Goal: Task Accomplishment & Management: Use online tool/utility

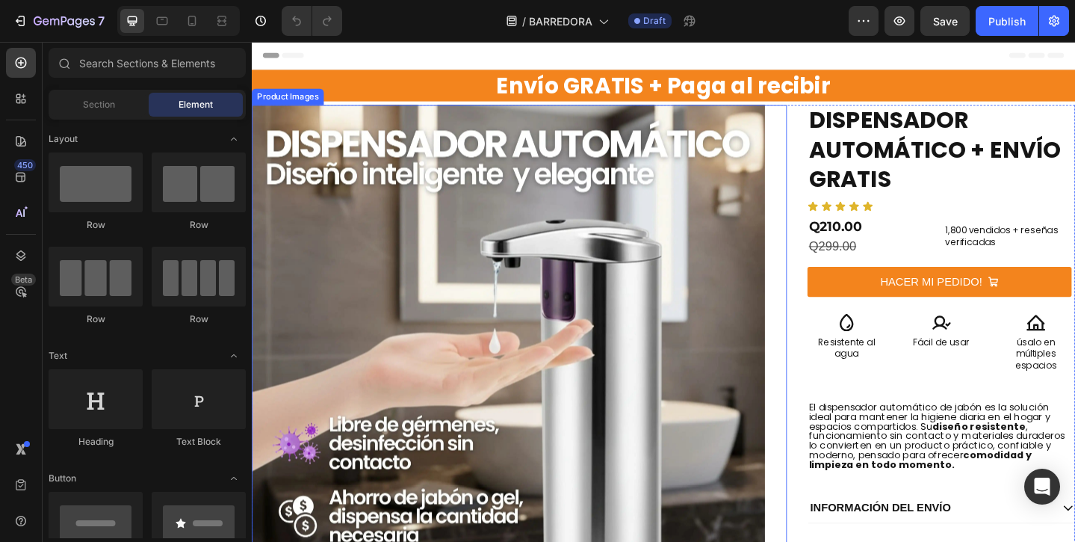
click at [658, 327] on img at bounding box center [531, 390] width 559 height 559
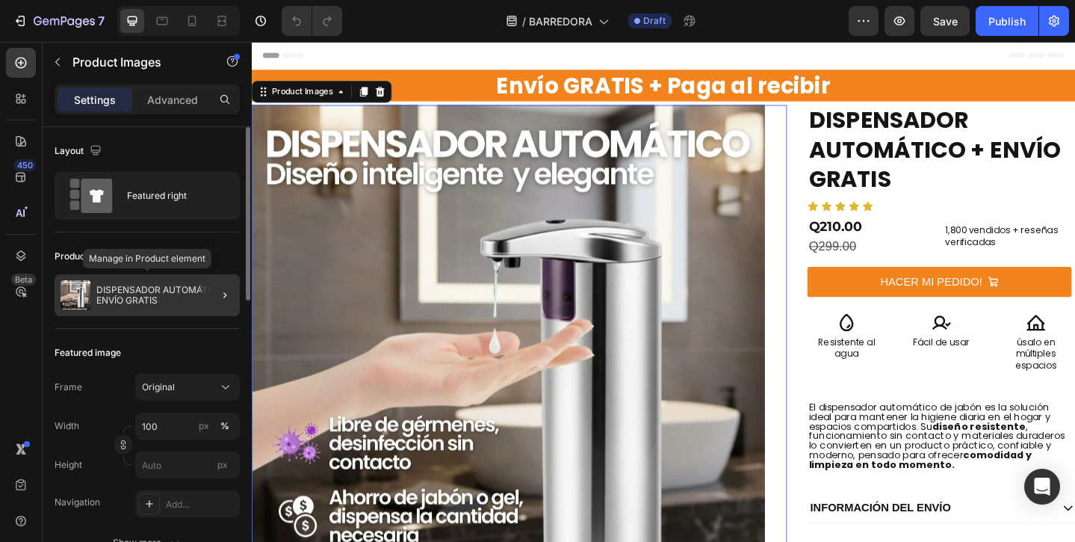
click at [170, 295] on p "DISPENSADOR AUTOMÁTICO + ENVÍO GRATIS" at bounding box center [164, 295] width 137 height 21
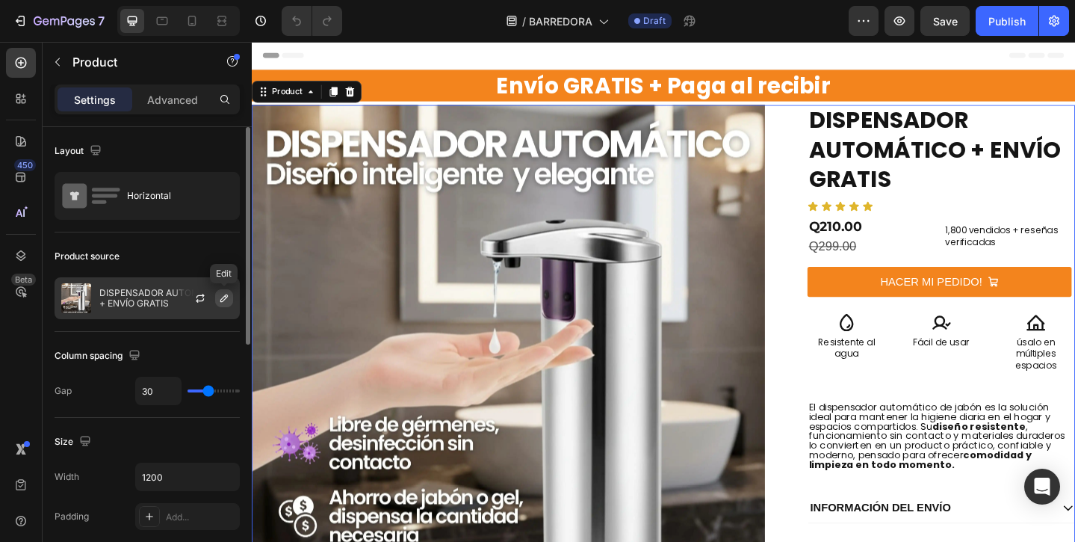
click at [223, 297] on icon "button" at bounding box center [223, 297] width 7 height 7
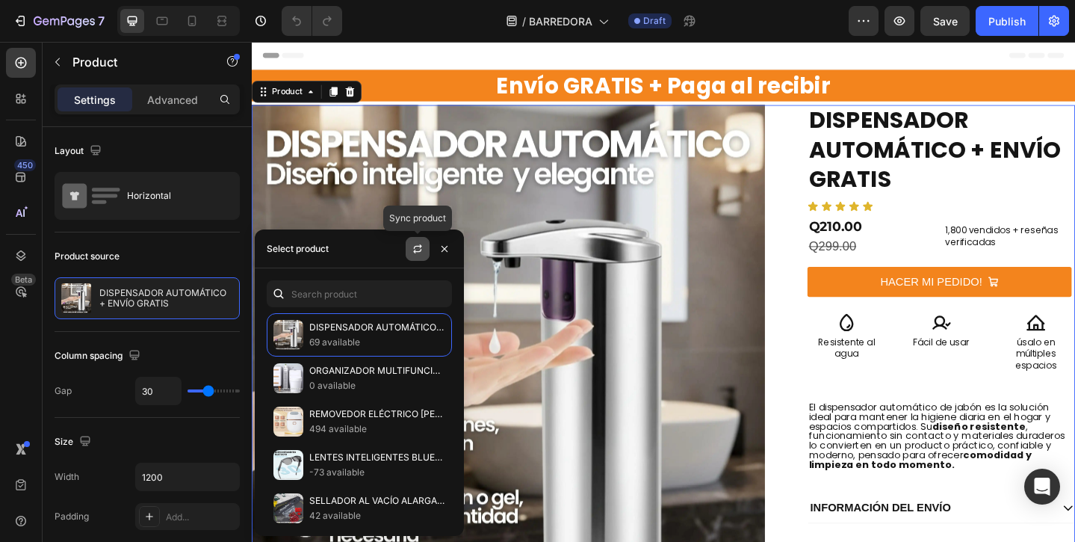
click at [408, 250] on button "button" at bounding box center [418, 249] width 24 height 24
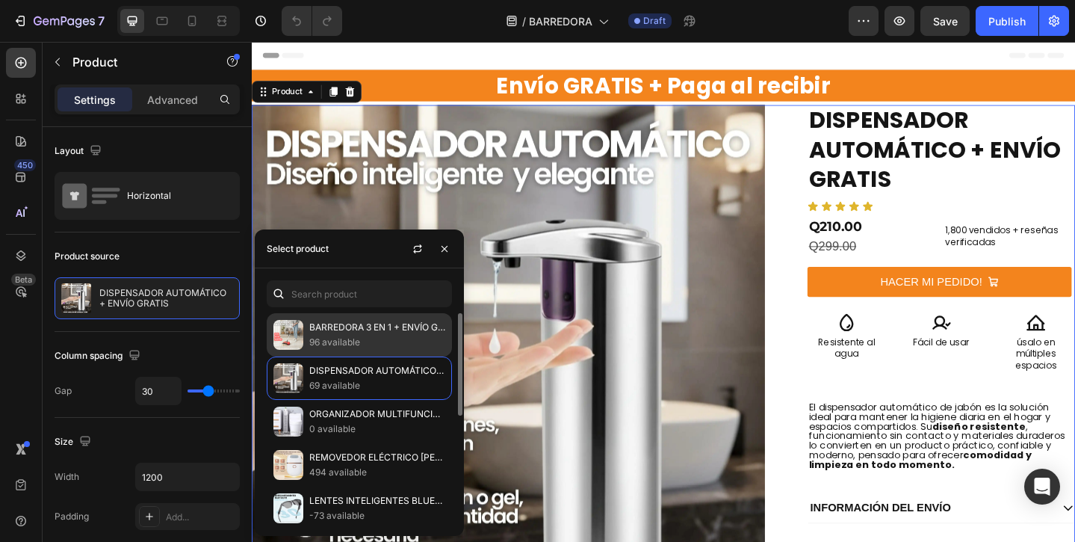
click at [341, 330] on p "BARREDORA 3 EN 1 + ENVÍO GRATIS" at bounding box center [377, 327] width 136 height 15
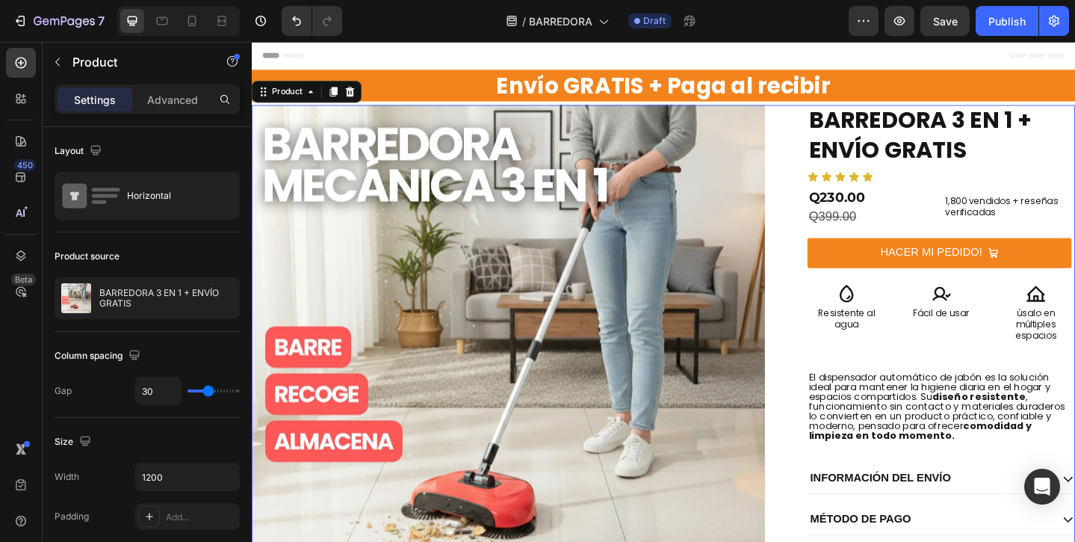
click at [835, 370] on div "Envío GRATIS + Paga al recibir Heading Product Images BARREDORA 3 EN 1 + ENVÍO …" at bounding box center [700, 395] width 896 height 568
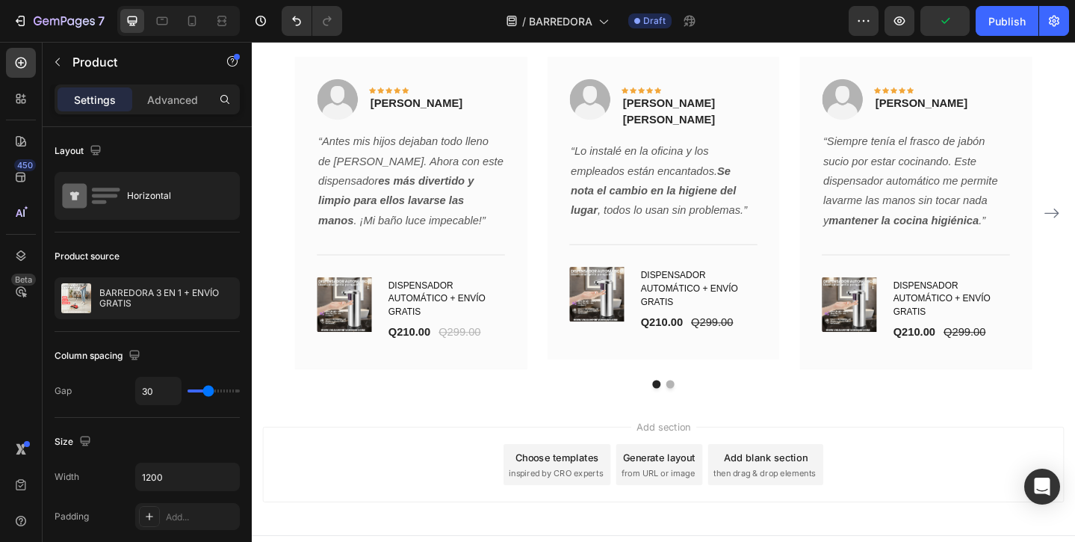
scroll to position [5032, 0]
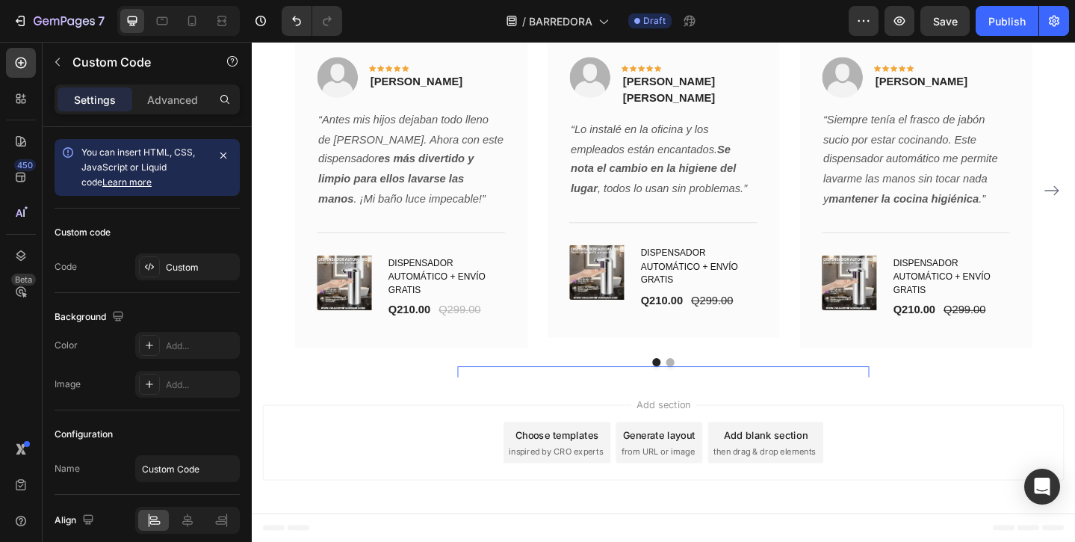
click at [704, 395] on div "Publish the page to see the content." at bounding box center [700, 415] width 448 height 40
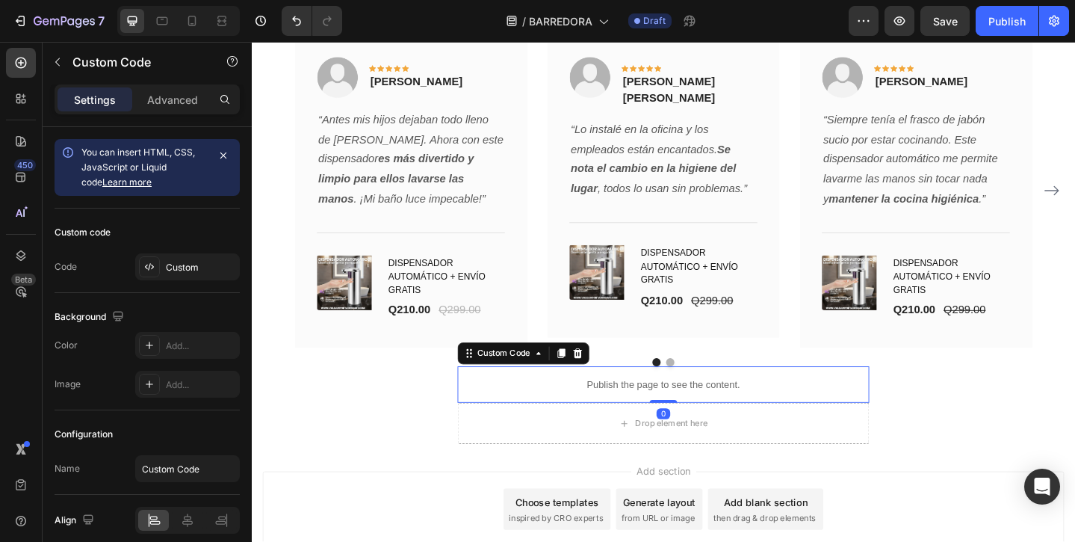
click at [695, 418] on p "Publish the page to see the content." at bounding box center [700, 415] width 448 height 16
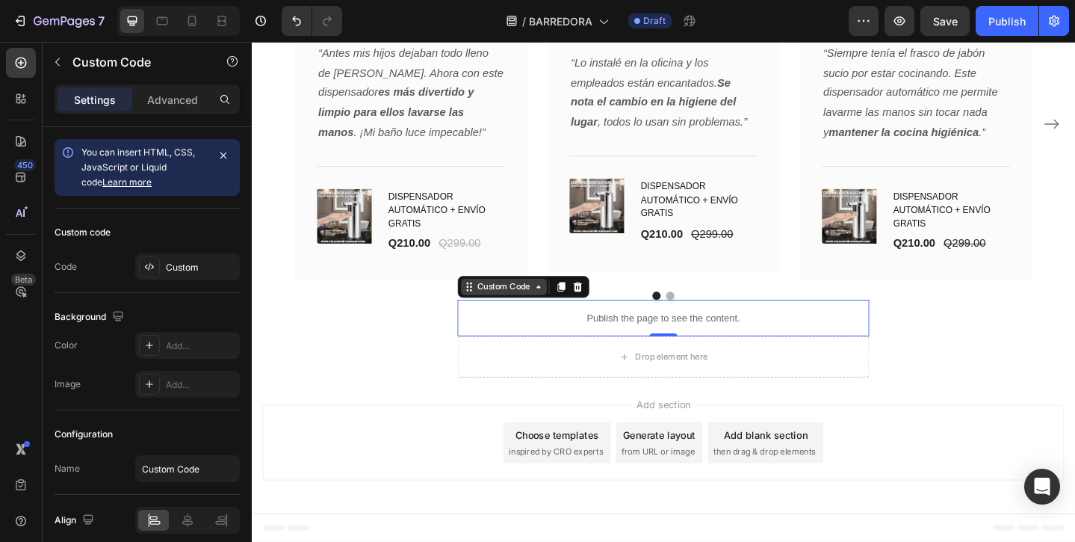
click at [514, 303] on div "Custom Code" at bounding box center [525, 308] width 63 height 13
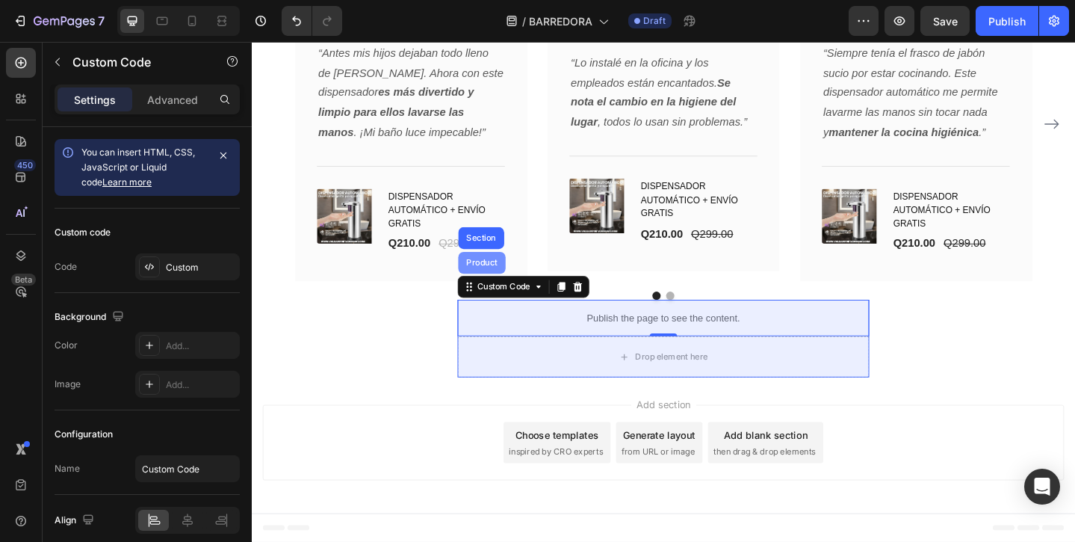
click at [505, 279] on div "Product" at bounding box center [503, 282] width 40 height 9
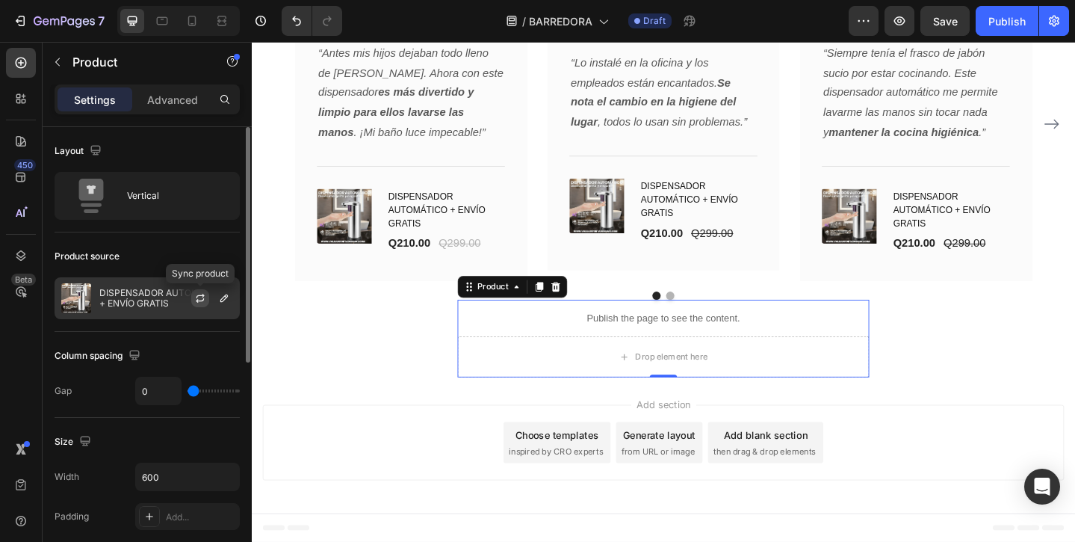
click at [200, 296] on icon "button" at bounding box center [200, 298] width 12 height 12
click at [221, 300] on icon "button" at bounding box center [223, 297] width 7 height 7
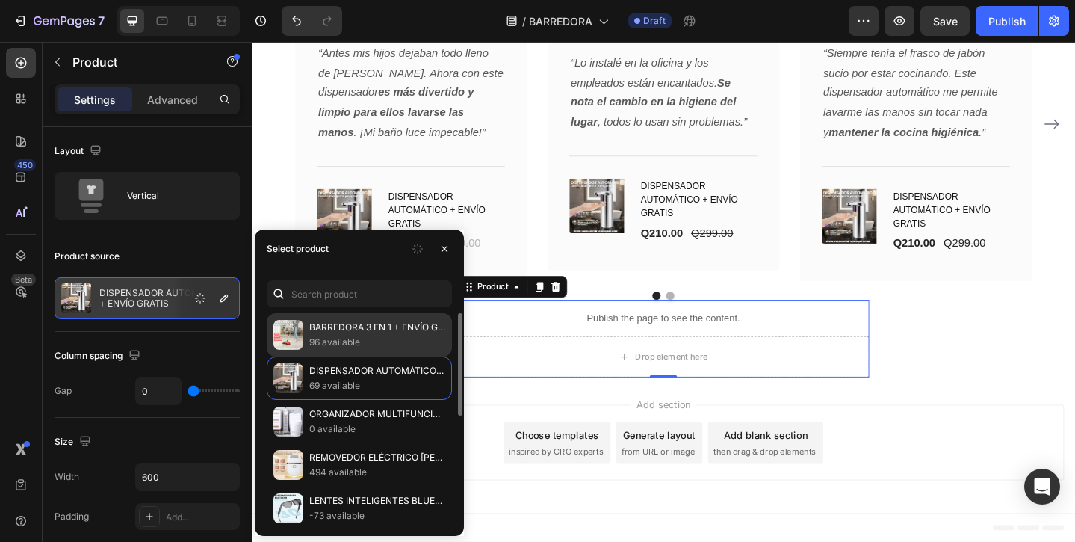
click at [295, 338] on img at bounding box center [288, 335] width 30 height 30
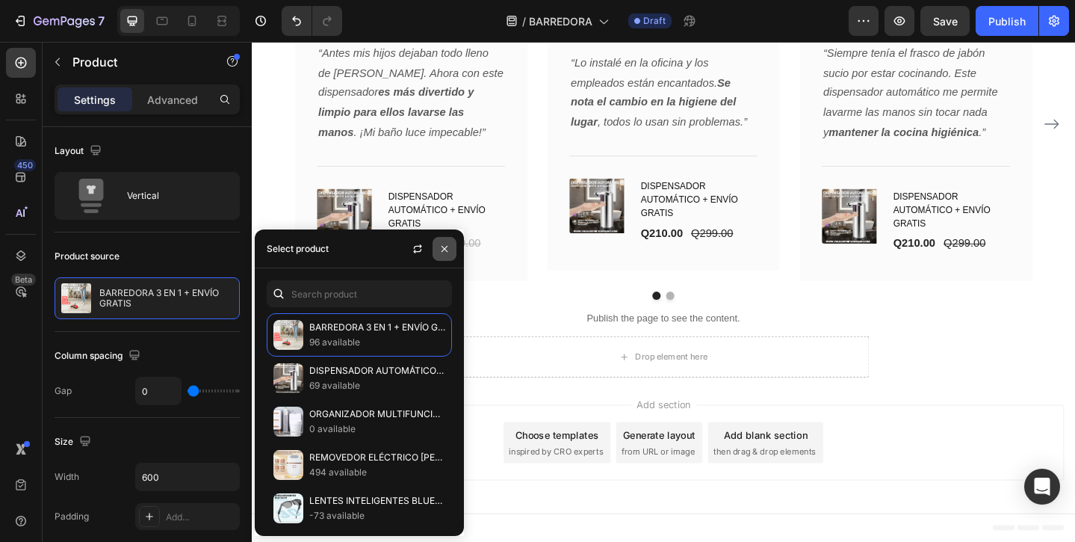
click at [441, 254] on icon "button" at bounding box center [444, 249] width 12 height 12
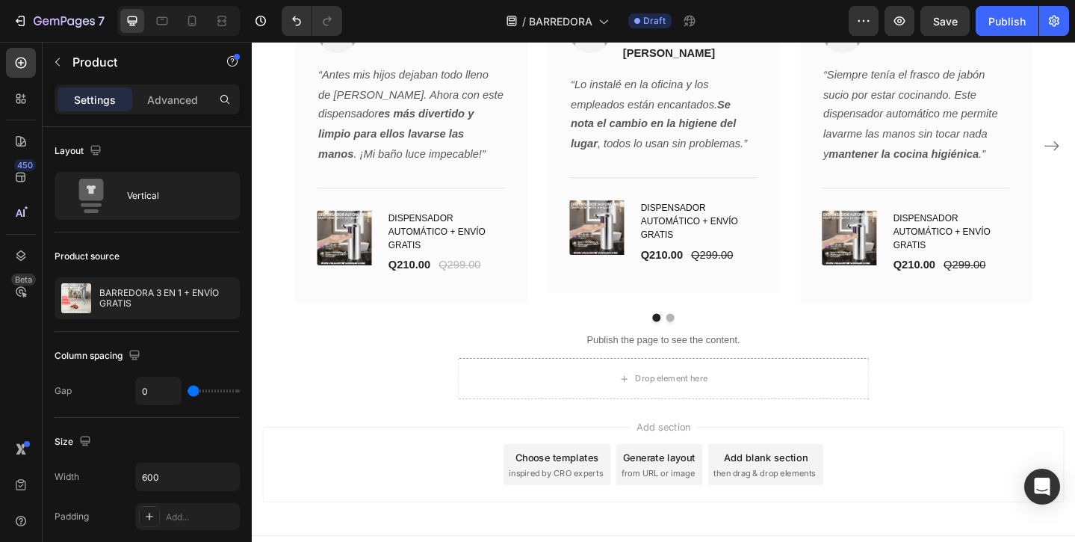
scroll to position [5095, 0]
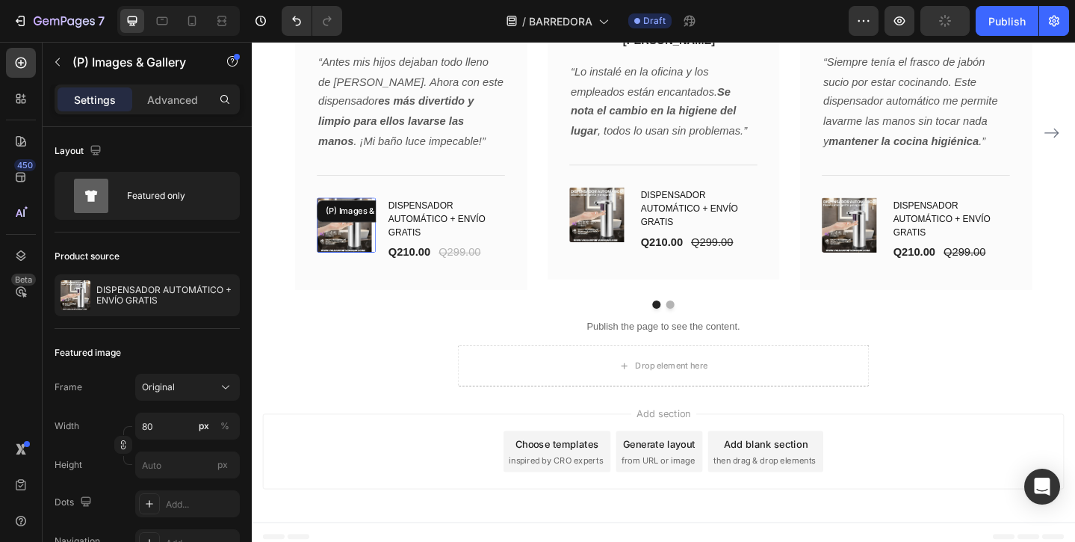
click at [344, 255] on img at bounding box center [353, 241] width 60 height 60
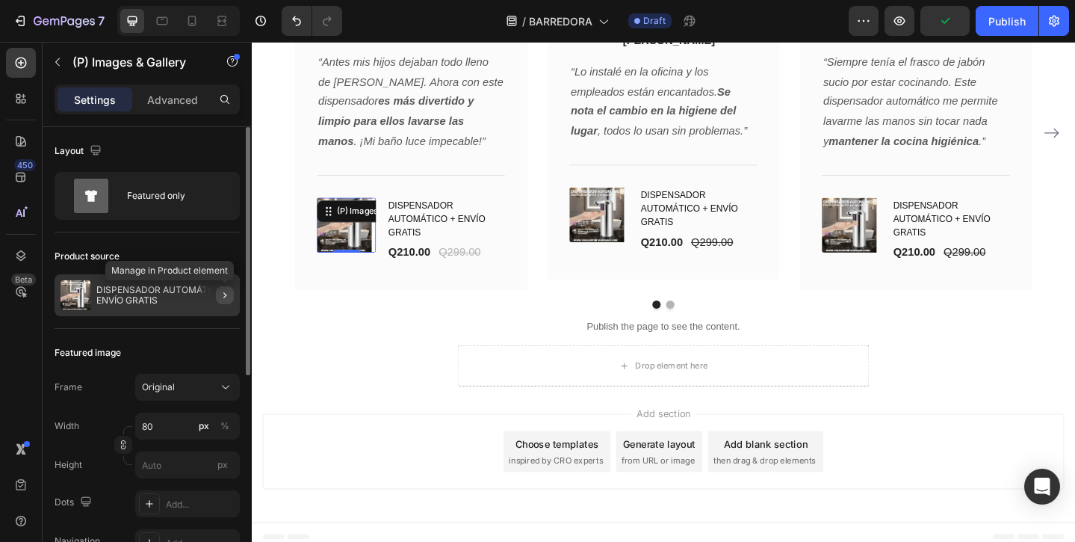
click at [223, 301] on button "button" at bounding box center [225, 295] width 18 height 18
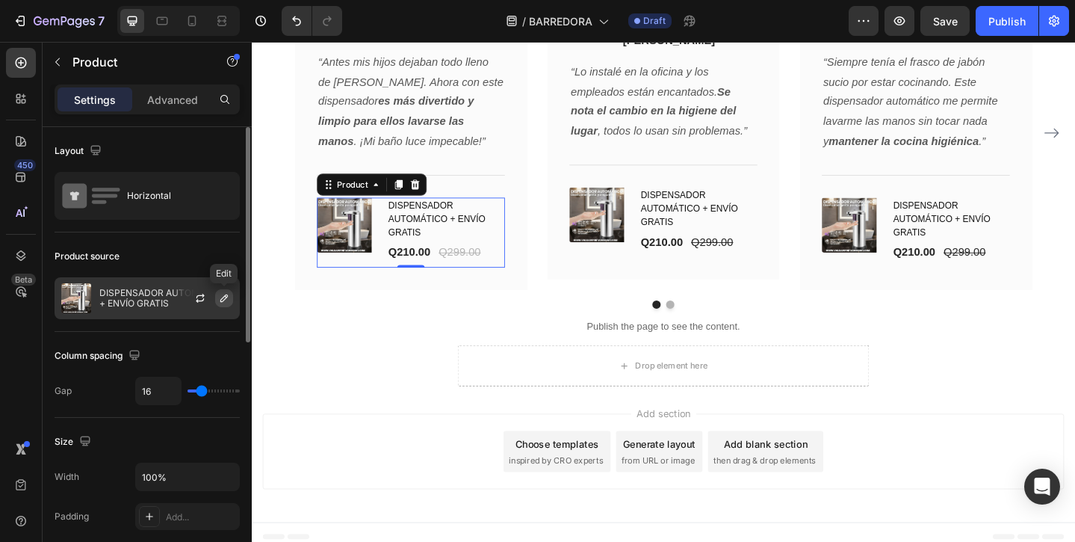
click at [223, 300] on icon "button" at bounding box center [224, 298] width 12 height 12
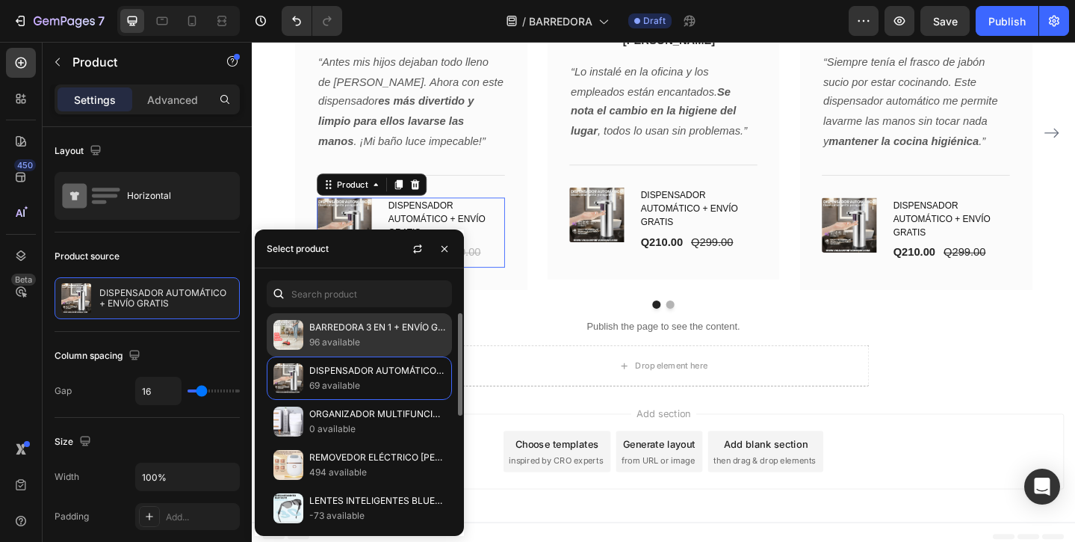
click at [325, 321] on p "BARREDORA 3 EN 1 + ENVÍO GRATIS" at bounding box center [377, 327] width 136 height 15
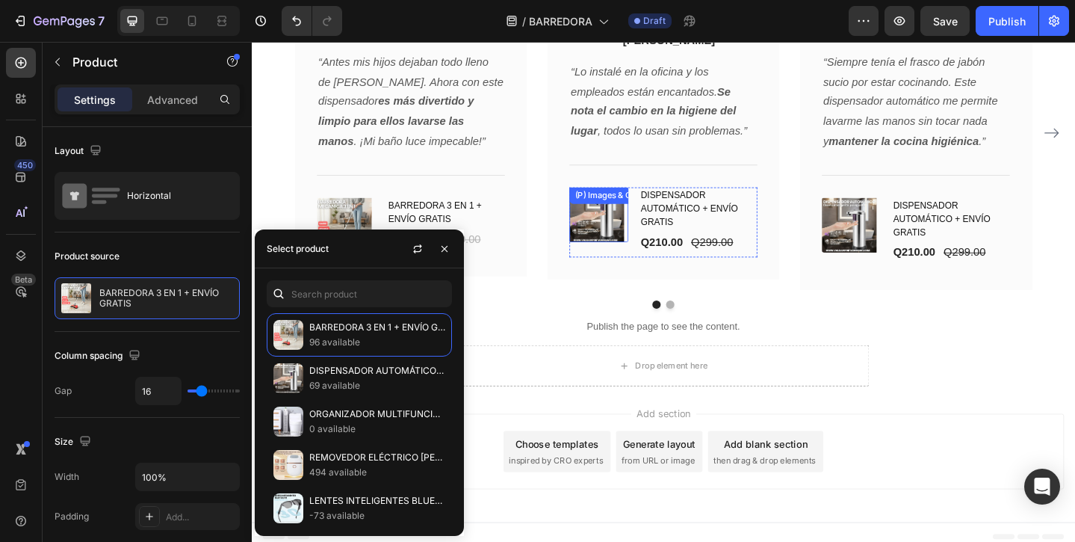
click at [612, 225] on img at bounding box center [628, 230] width 60 height 60
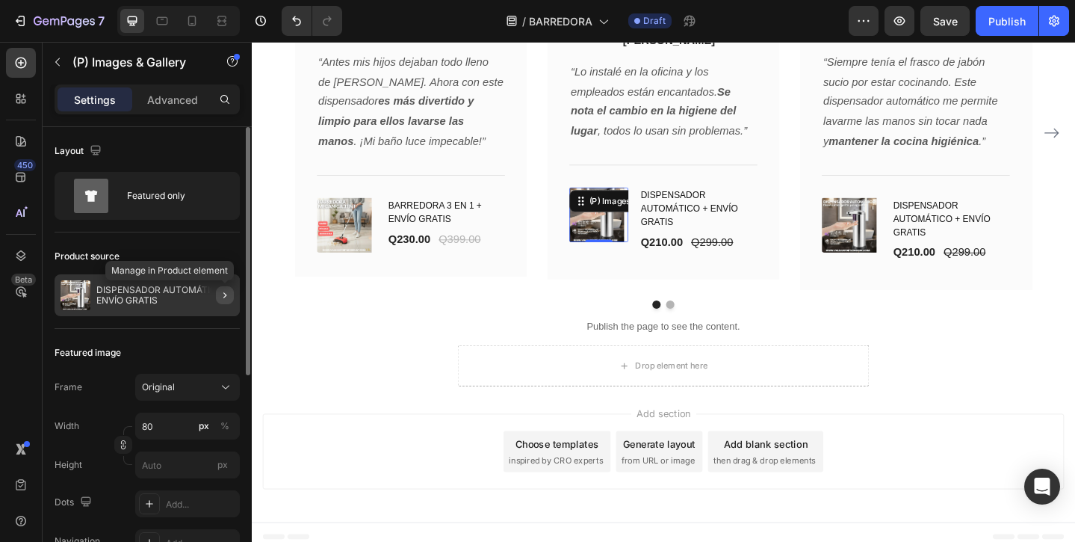
click at [227, 294] on icon "button" at bounding box center [225, 295] width 12 height 12
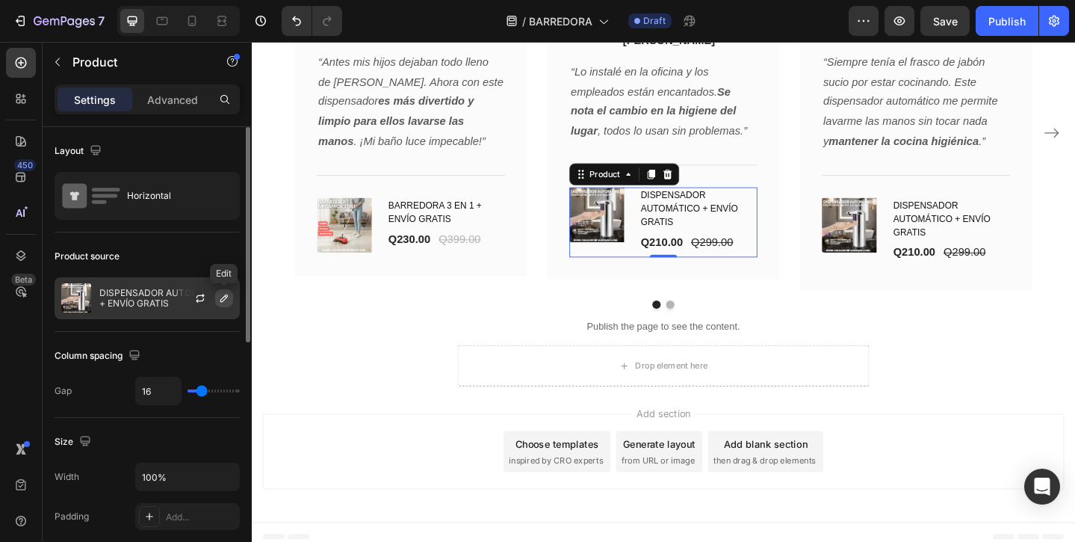
click at [224, 297] on icon "button" at bounding box center [224, 298] width 12 height 12
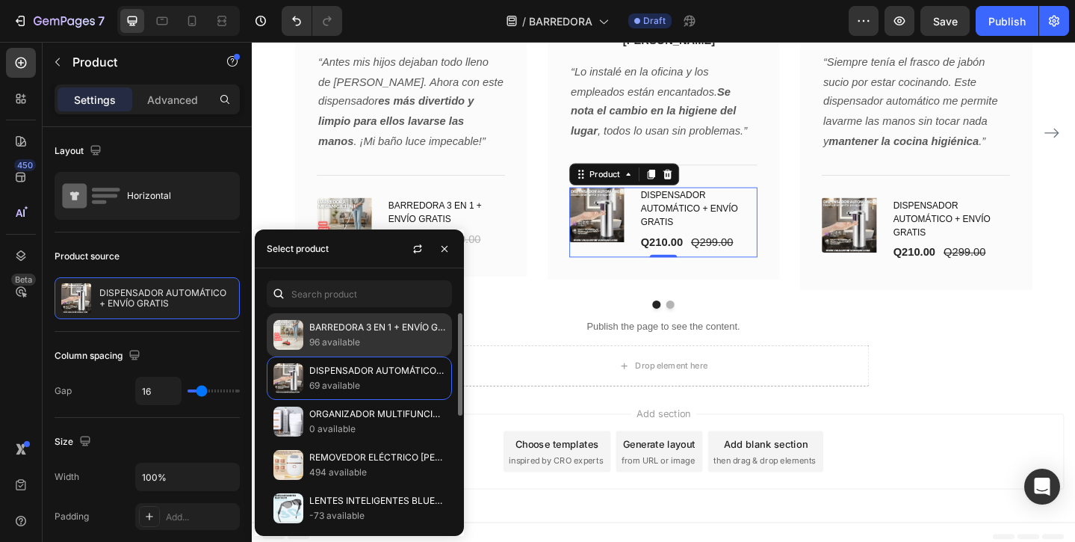
click at [280, 330] on img at bounding box center [288, 335] width 30 height 30
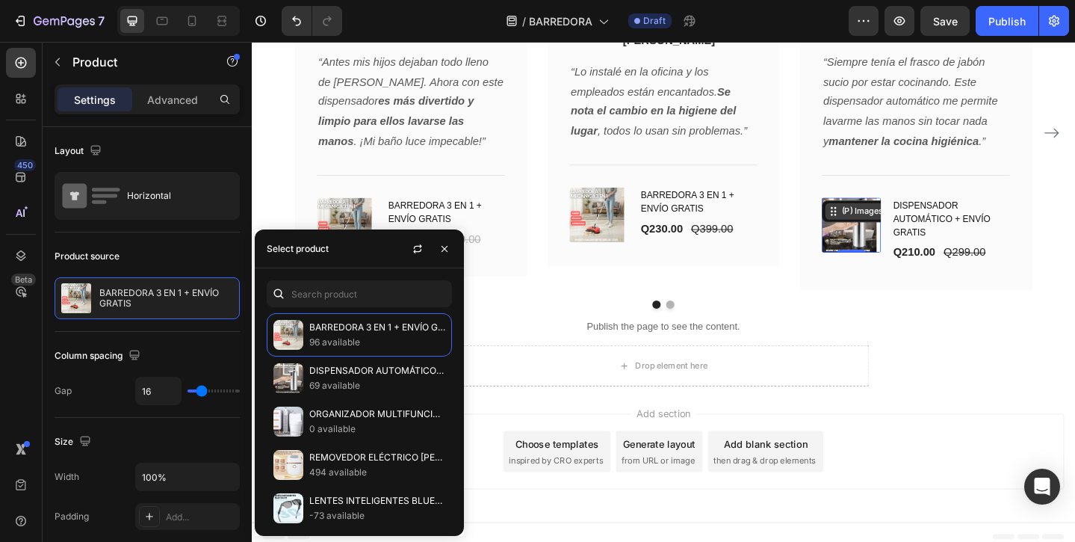
click at [909, 229] on div "(P) Images & Gallery 0" at bounding box center [904, 241] width 64 height 60
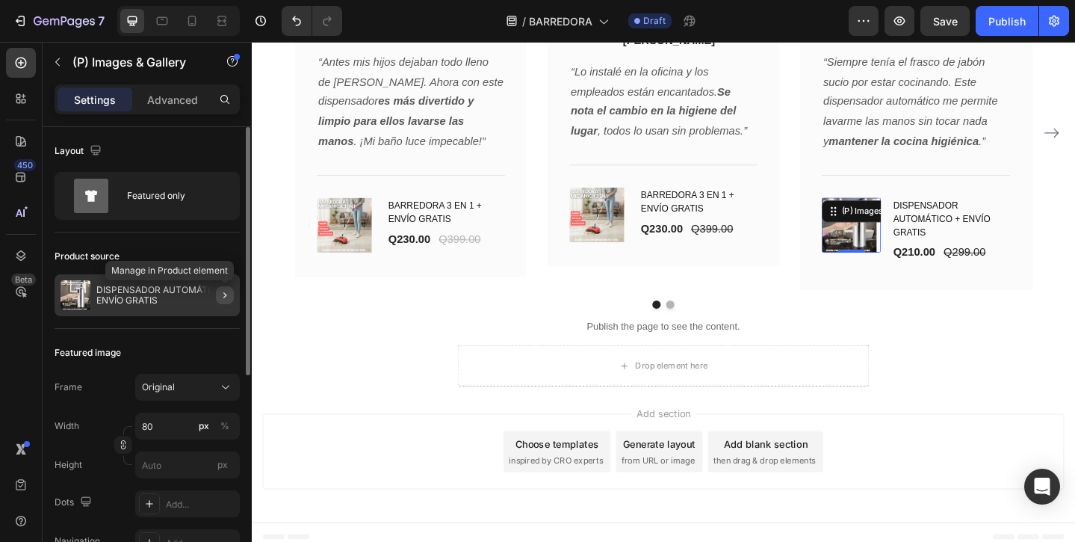
click at [223, 292] on icon "button" at bounding box center [224, 295] width 3 height 6
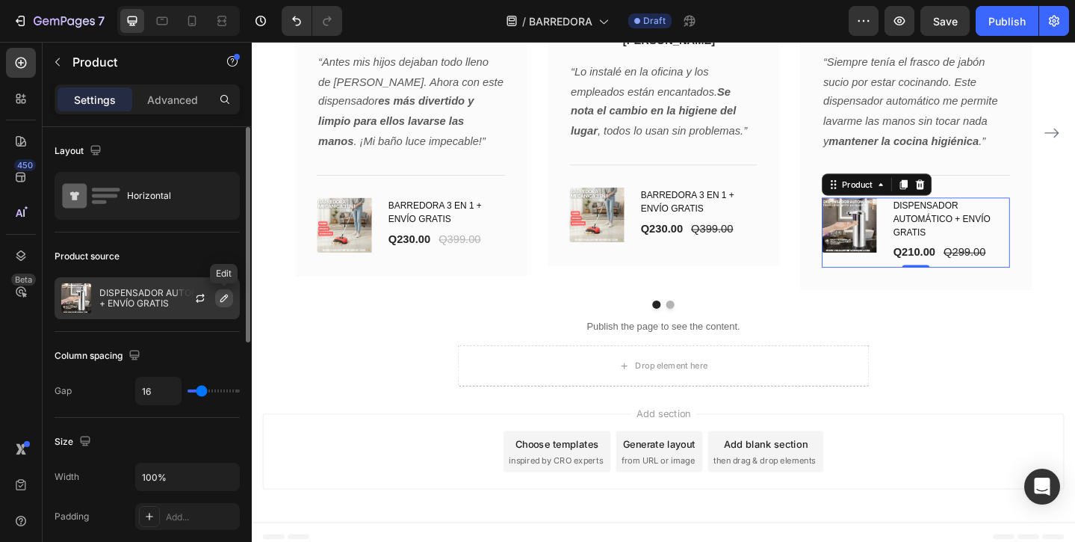
click at [225, 293] on icon "button" at bounding box center [224, 298] width 12 height 12
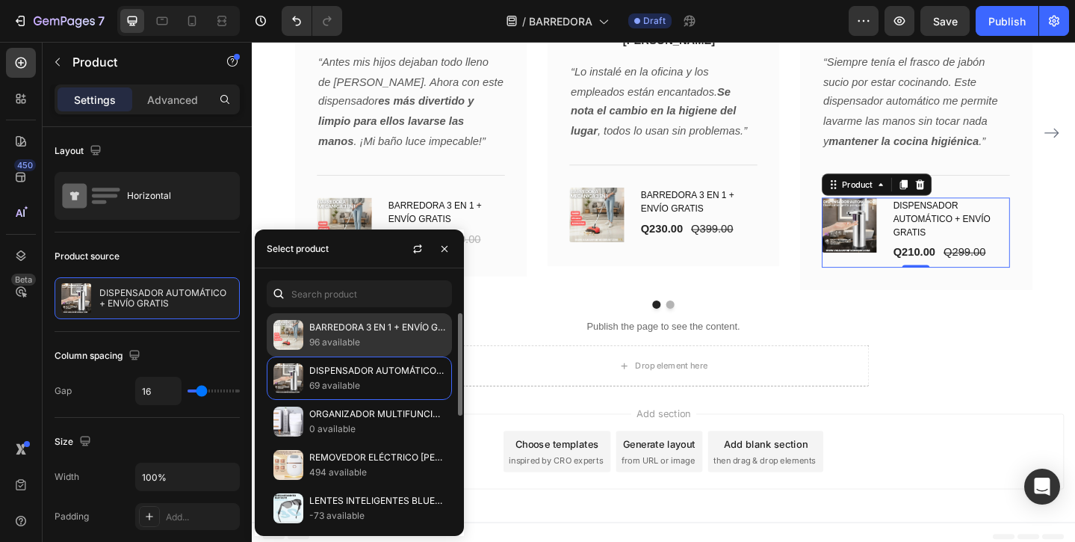
click at [294, 337] on img at bounding box center [288, 335] width 30 height 30
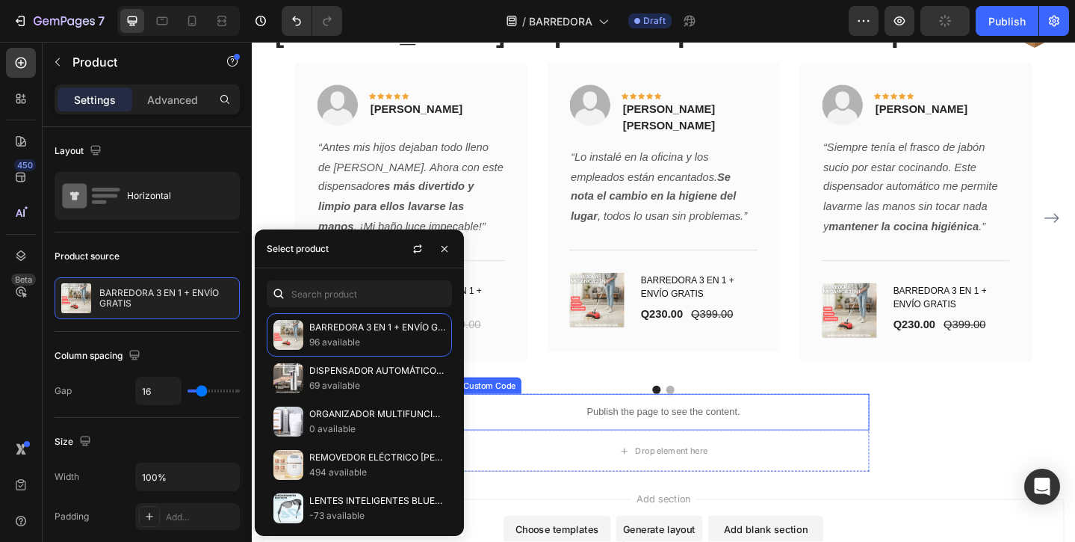
scroll to position [4954, 0]
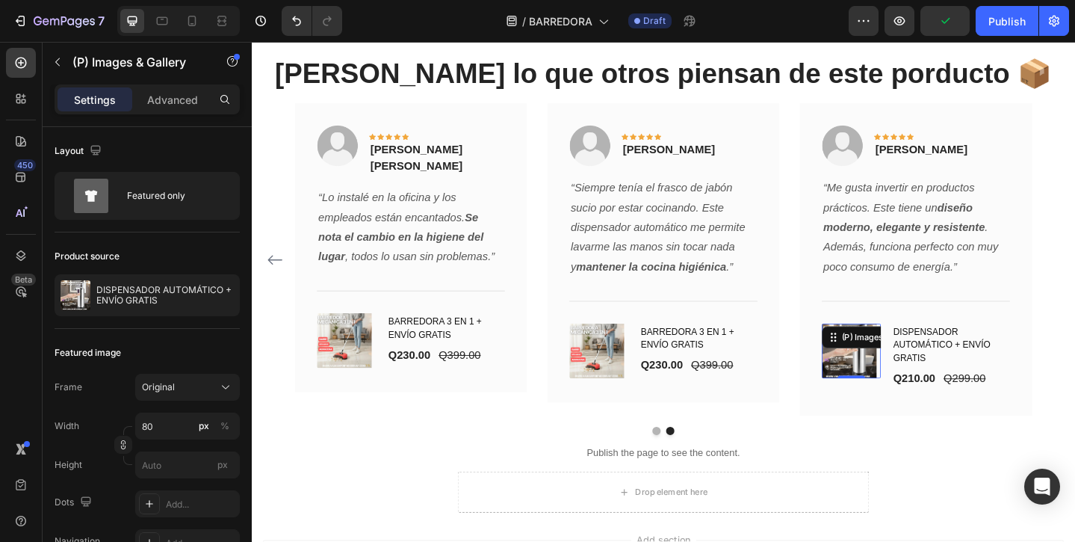
click at [884, 377] on div "(P) Images & Gallery 0" at bounding box center [904, 379] width 64 height 60
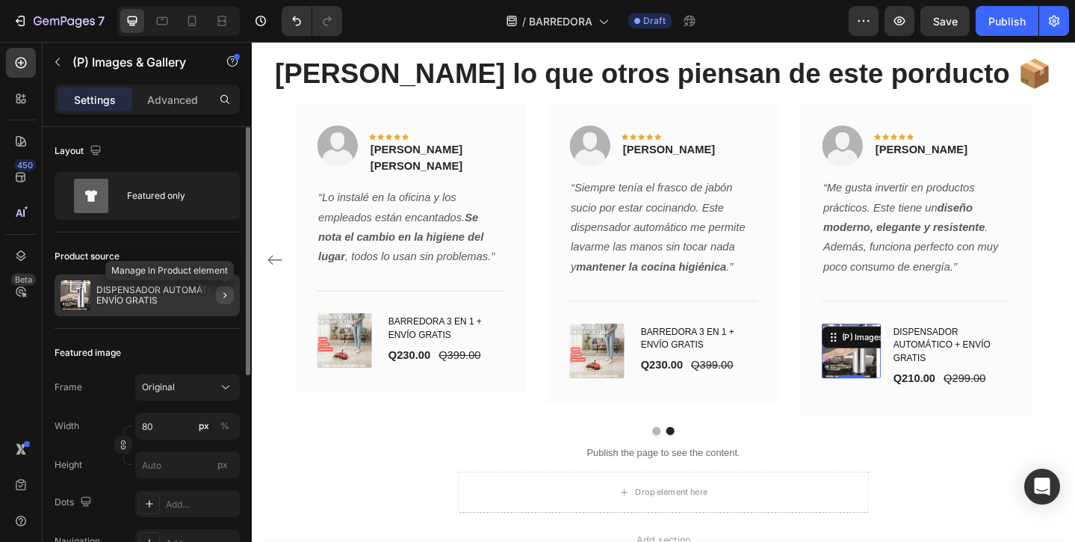
click at [226, 294] on icon "button" at bounding box center [225, 295] width 12 height 12
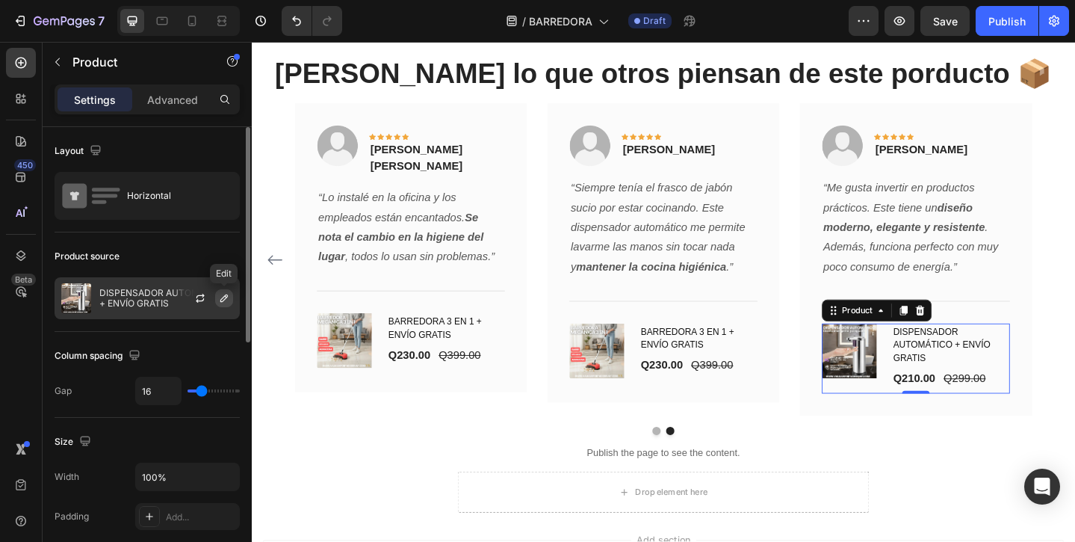
click at [217, 297] on button "button" at bounding box center [224, 298] width 18 height 18
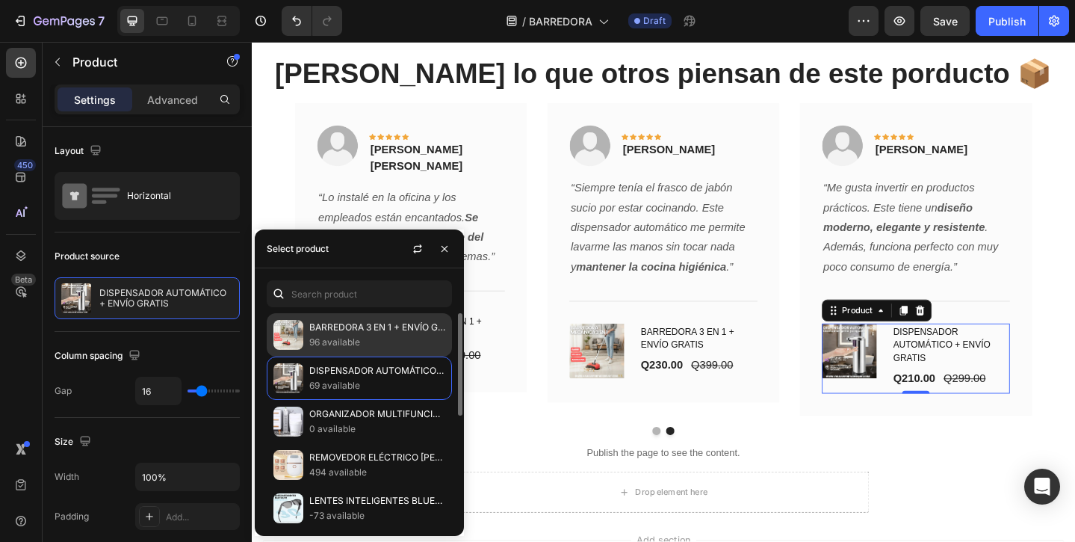
click at [280, 341] on img at bounding box center [288, 335] width 30 height 30
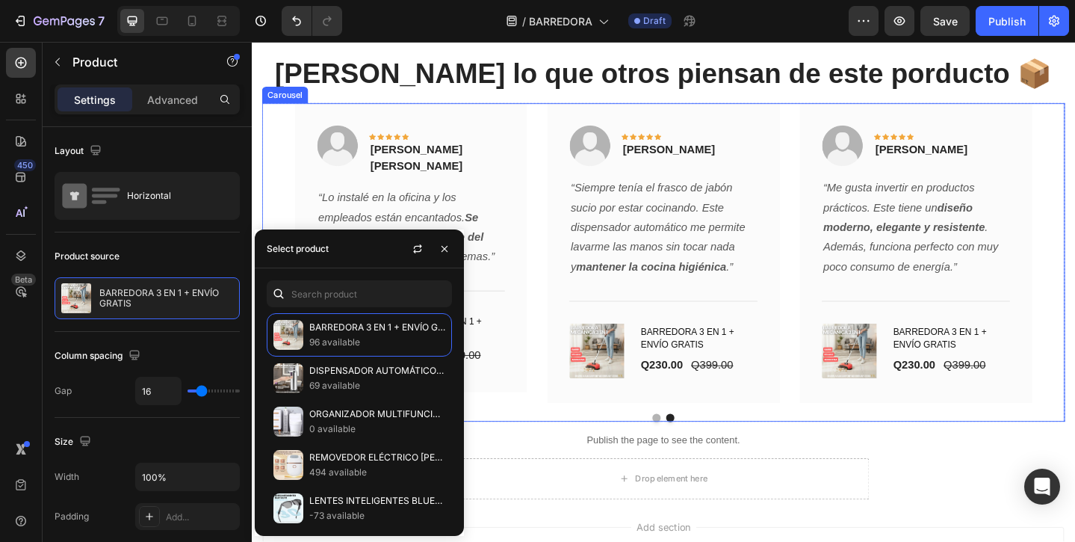
click at [261, 213] on div "[PERSON_NAME] lo que otros piensan de este porducto 📦 Heading [PERSON_NAME] lo …" at bounding box center [700, 255] width 896 height 400
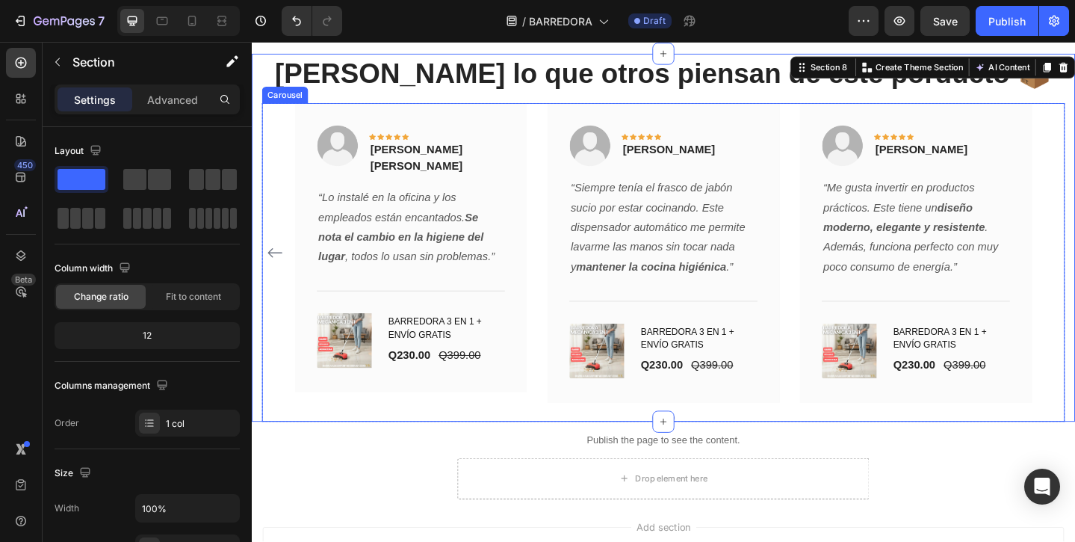
click at [276, 273] on icon "Carousel Back Arrow" at bounding box center [277, 272] width 18 height 18
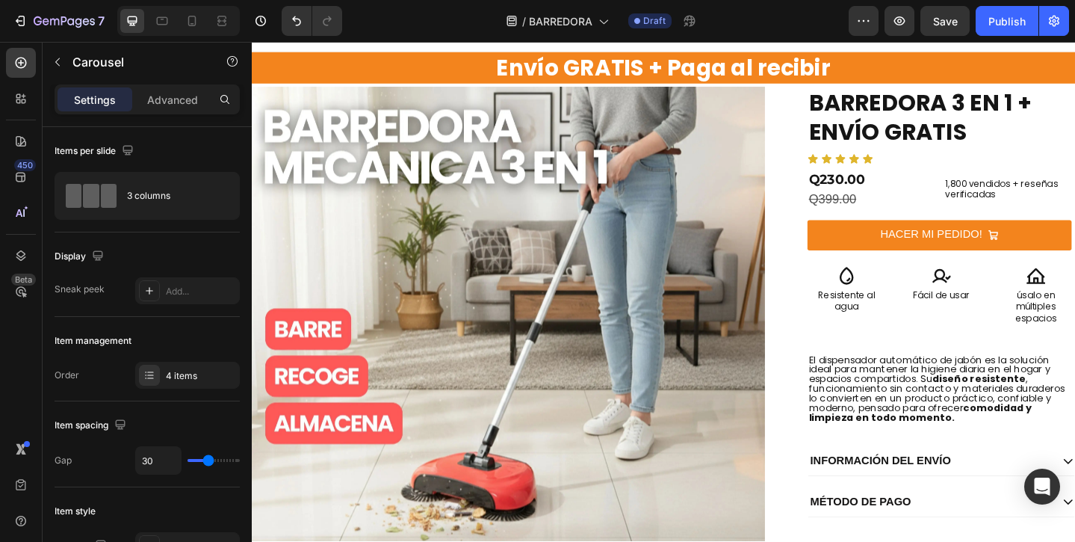
scroll to position [0, 0]
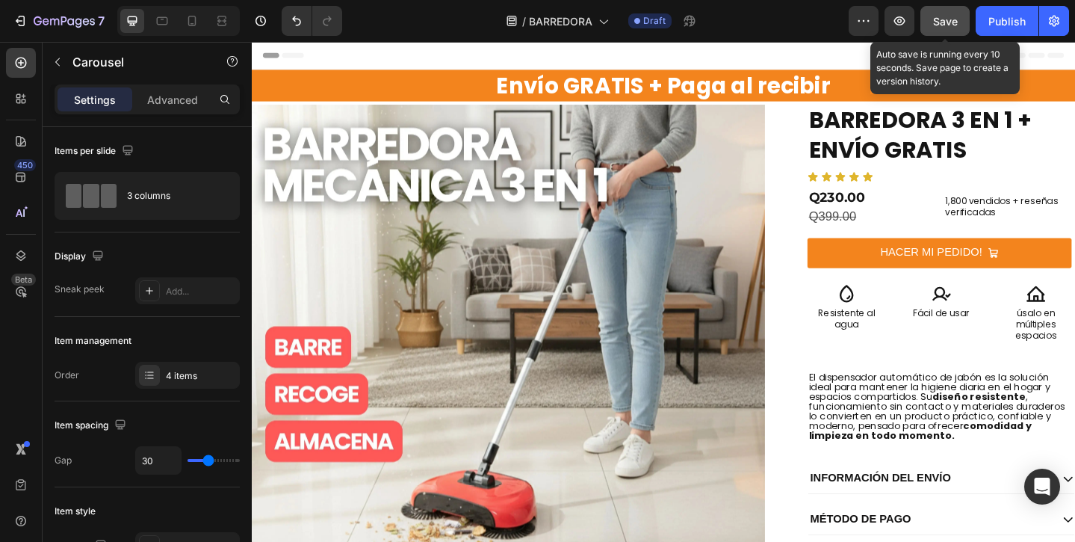
click at [953, 13] on div "Save" at bounding box center [945, 21] width 25 height 16
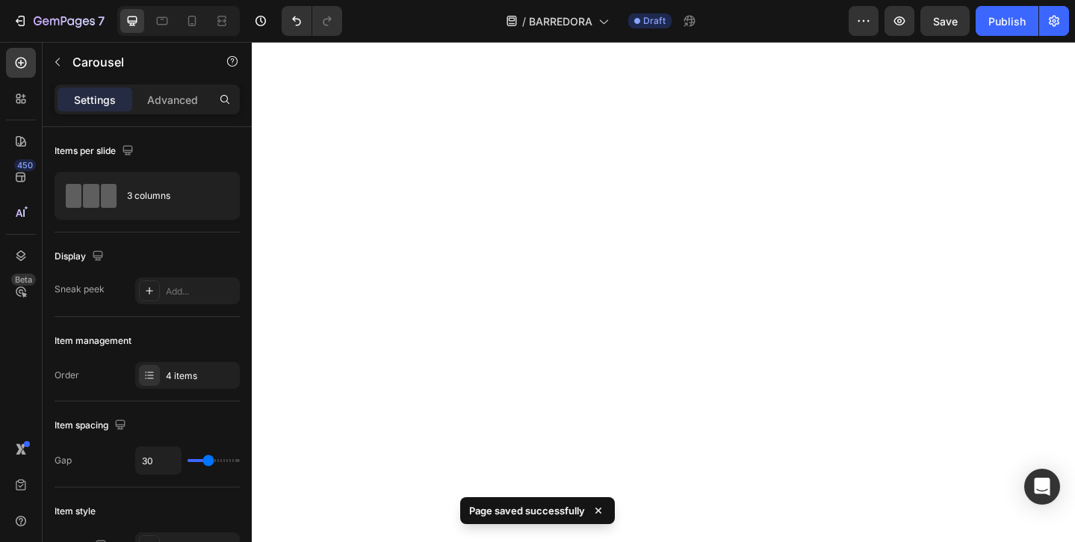
scroll to position [1248, 0]
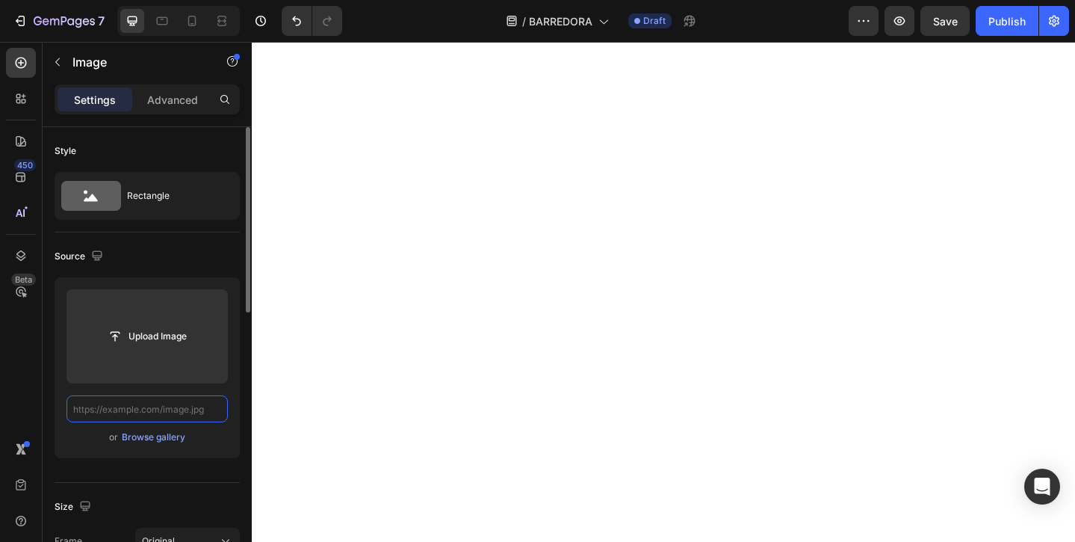
scroll to position [0, 0]
paste input "[URL][DOMAIN_NAME]"
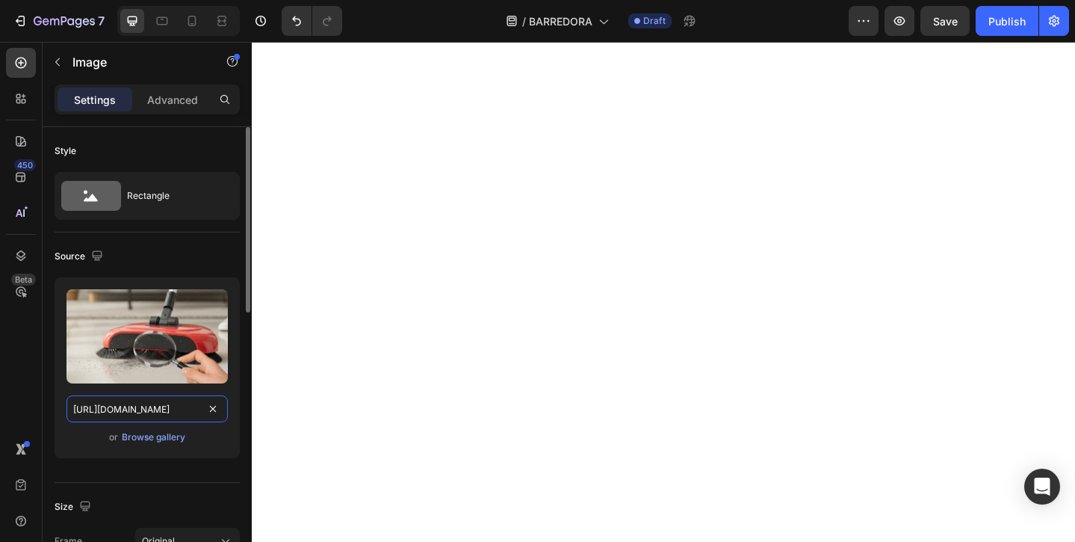
scroll to position [0, 394]
type input "[URL][DOMAIN_NAME]"
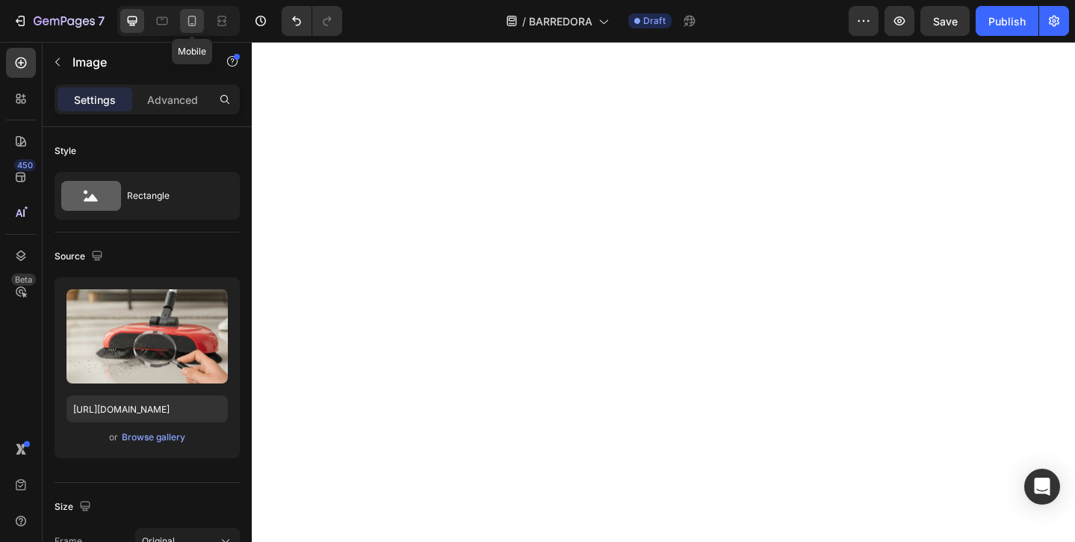
click at [193, 15] on icon at bounding box center [191, 20] width 15 height 15
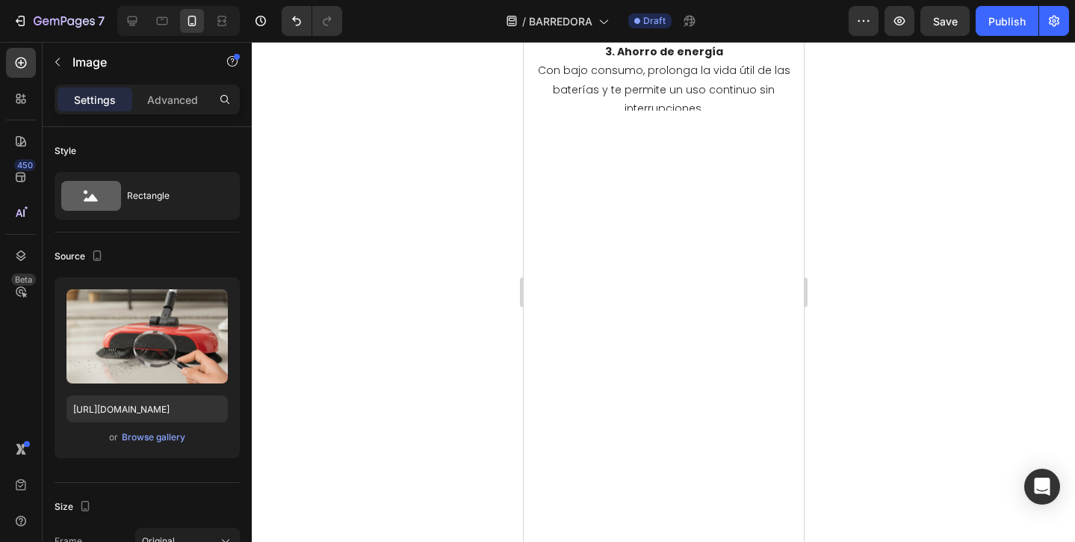
scroll to position [1358, 0]
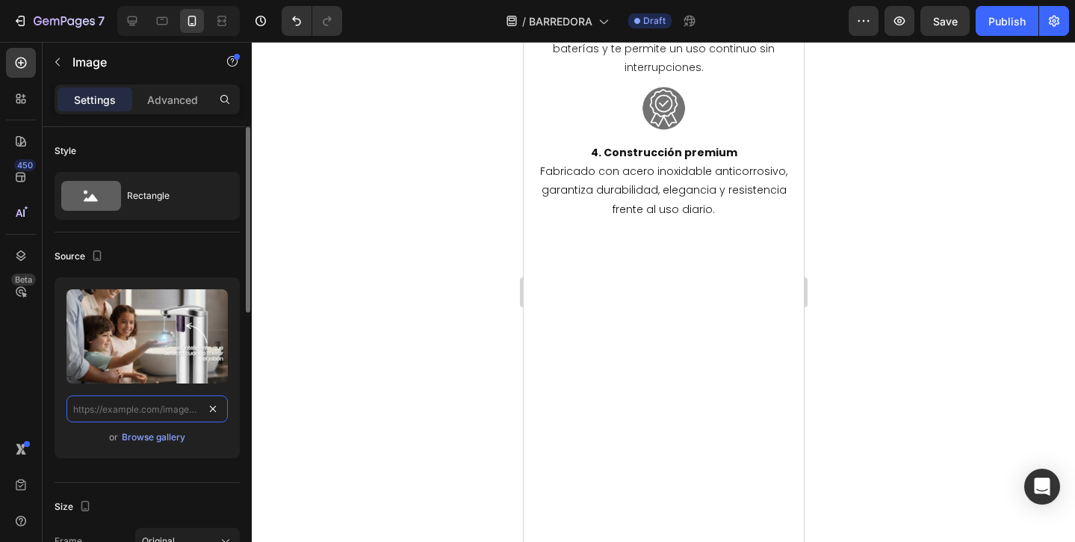
scroll to position [0, 0]
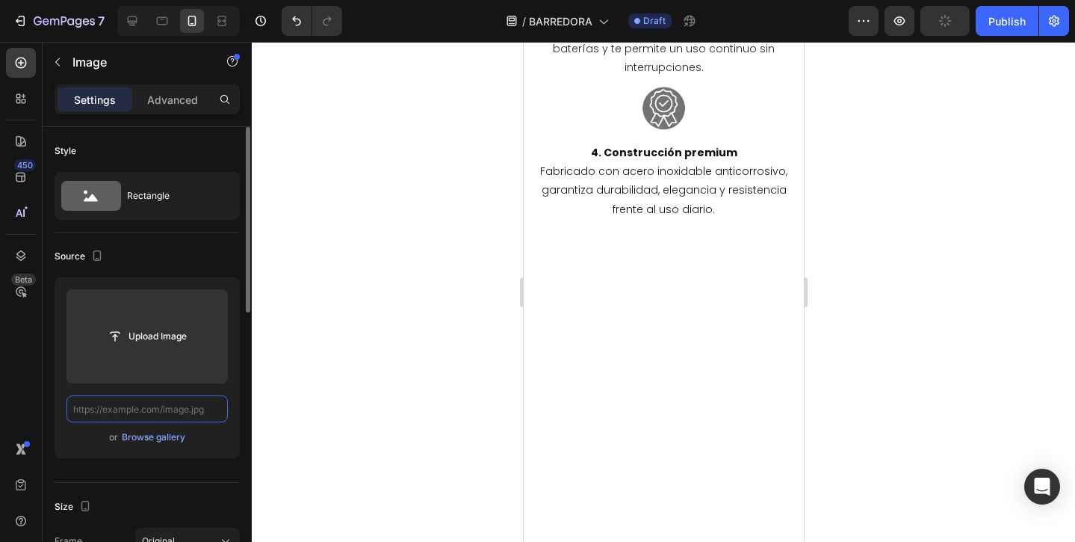
paste input "[URL][DOMAIN_NAME]"
type input "[URL][DOMAIN_NAME]"
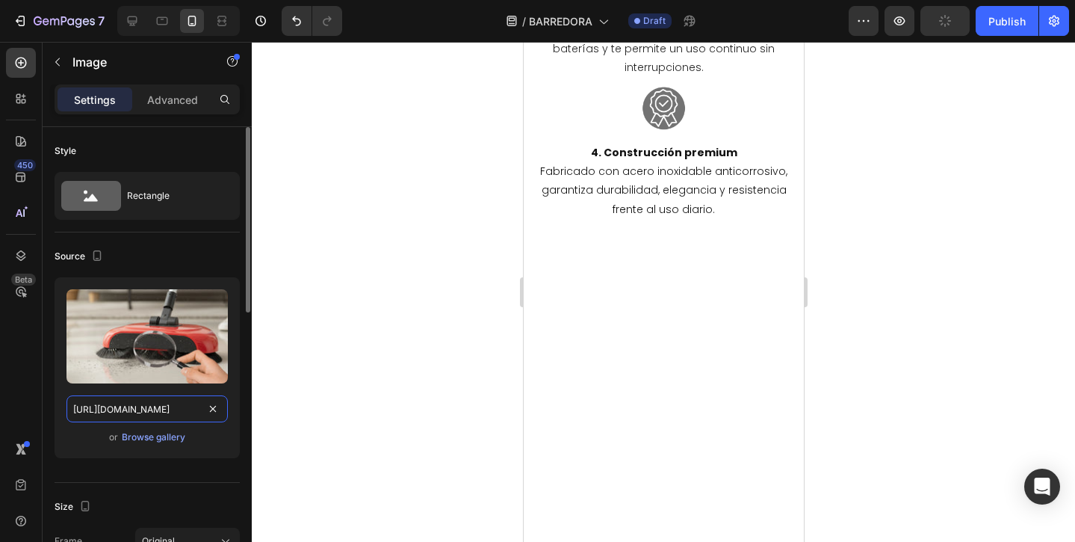
scroll to position [0, 394]
drag, startPoint x: 294, startPoint y: 378, endPoint x: 481, endPoint y: 315, distance: 197.0
click at [294, 378] on div at bounding box center [663, 292] width 823 height 500
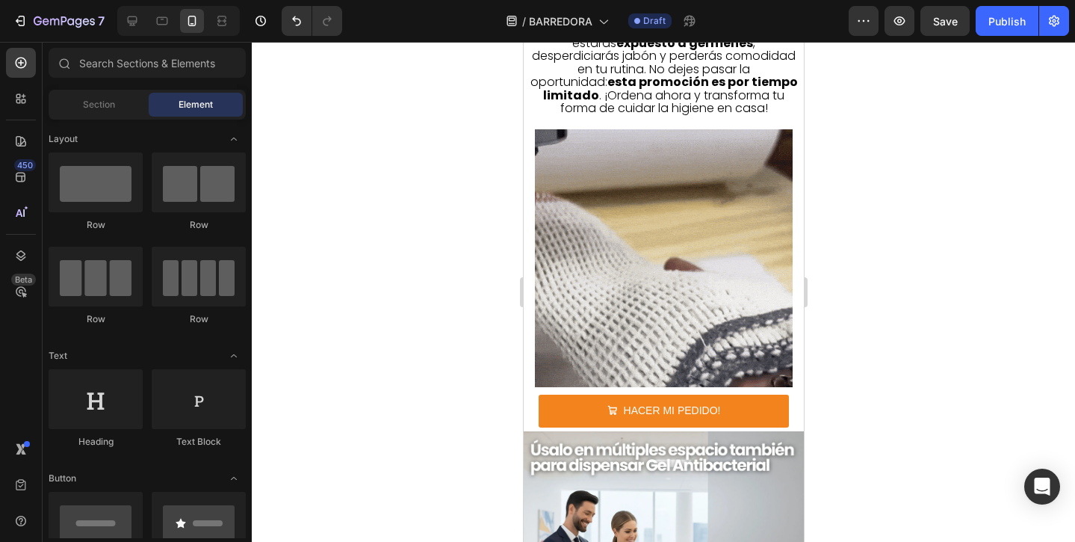
scroll to position [4048, 0]
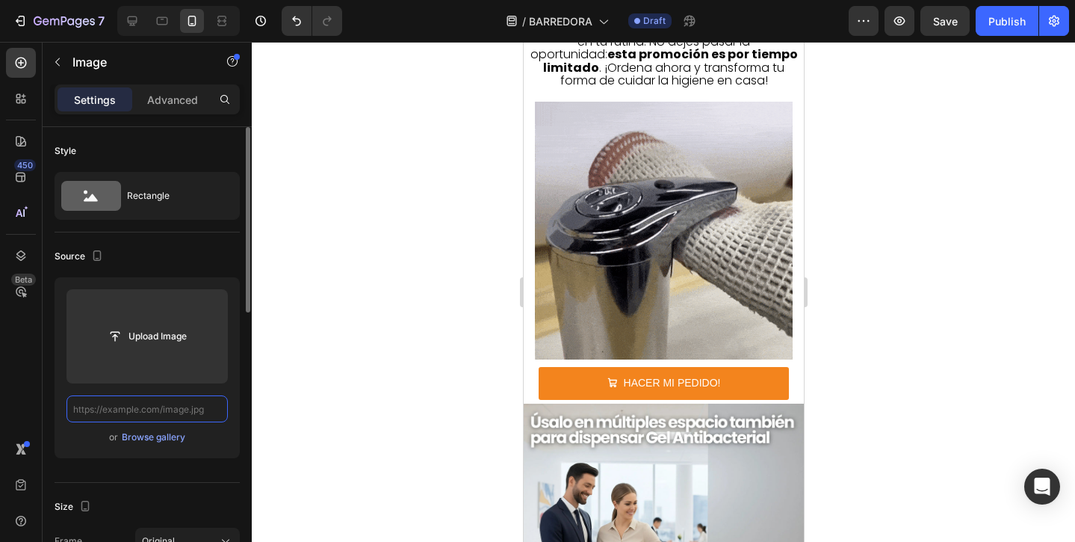
scroll to position [0, 0]
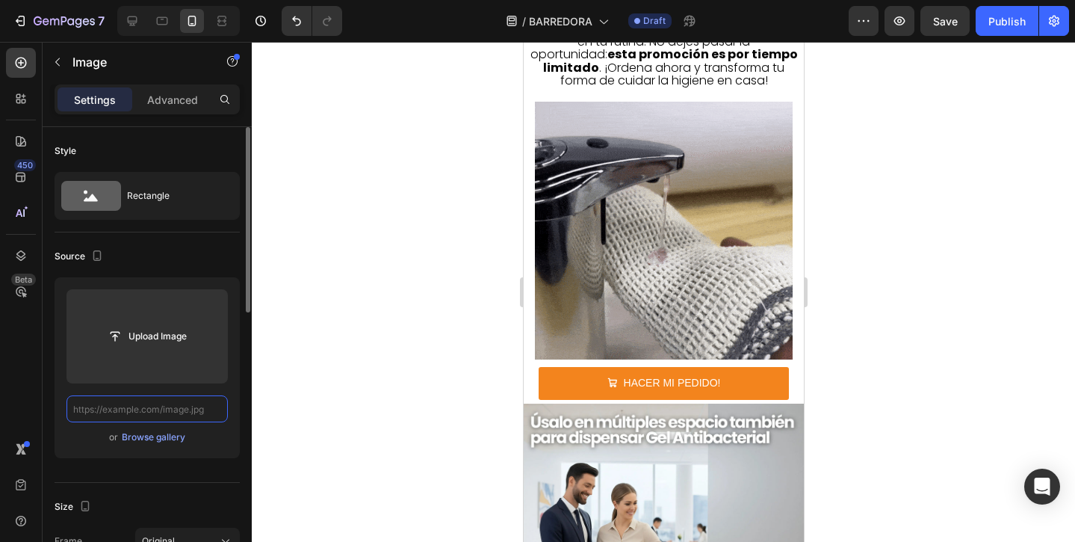
paste input "[URL][DOMAIN_NAME]"
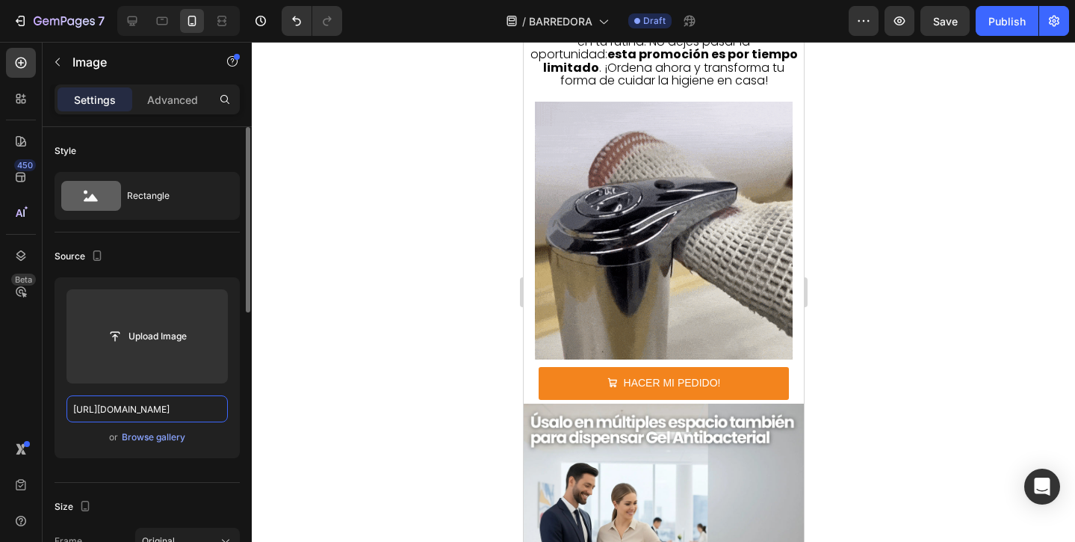
scroll to position [0, 395]
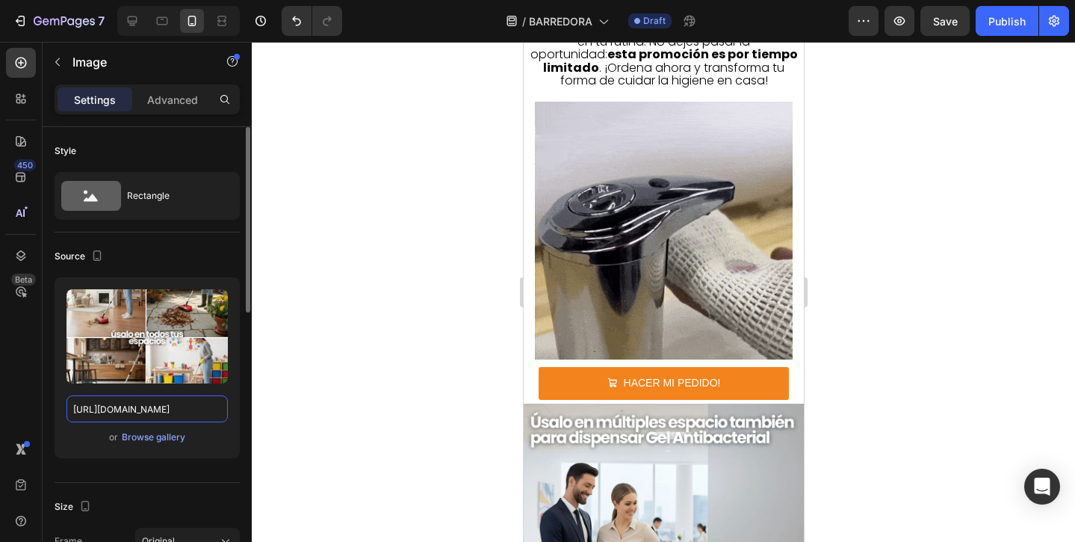
type input "[URL][DOMAIN_NAME]"
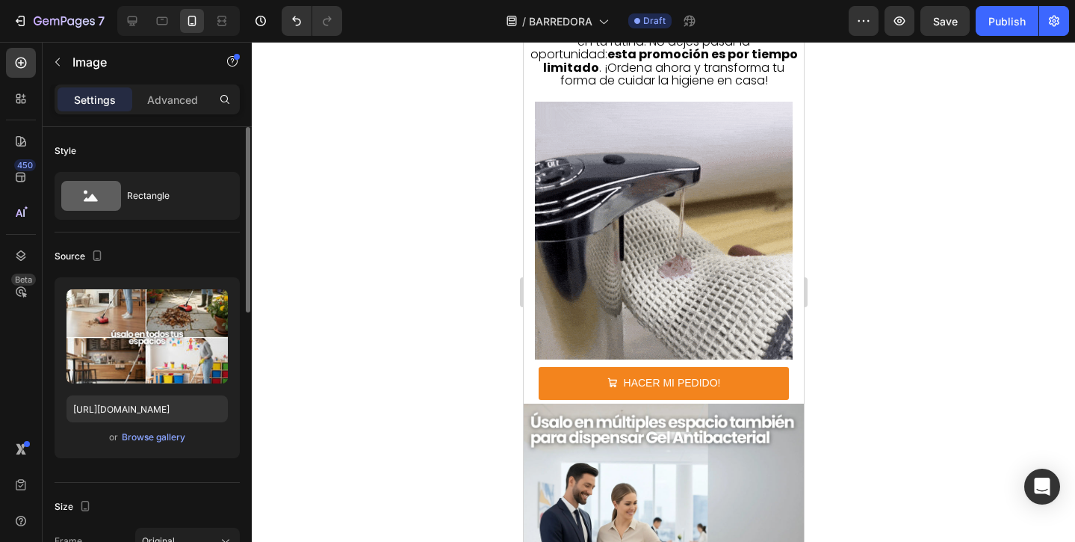
scroll to position [0, 0]
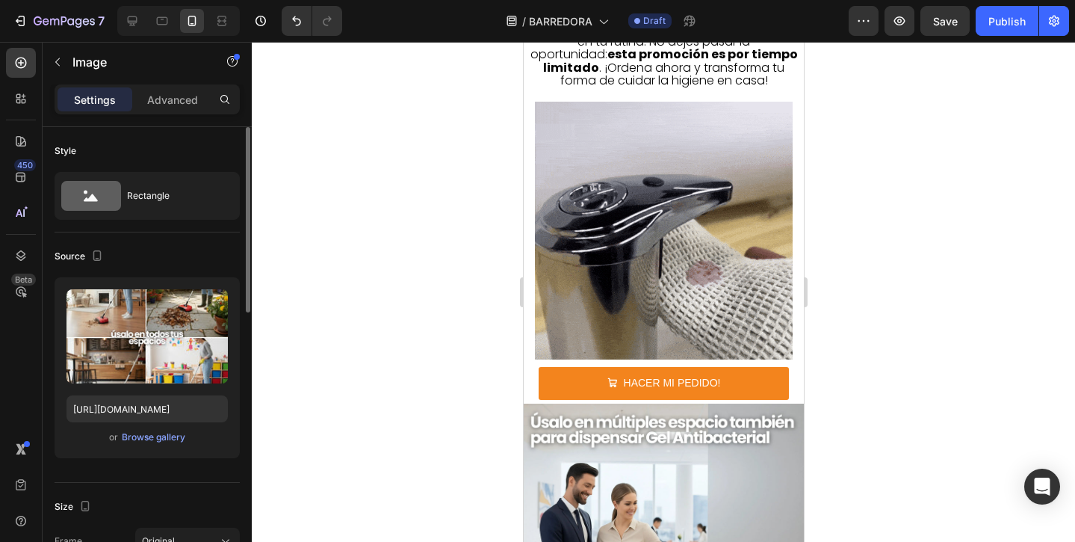
click at [293, 376] on div at bounding box center [663, 292] width 823 height 500
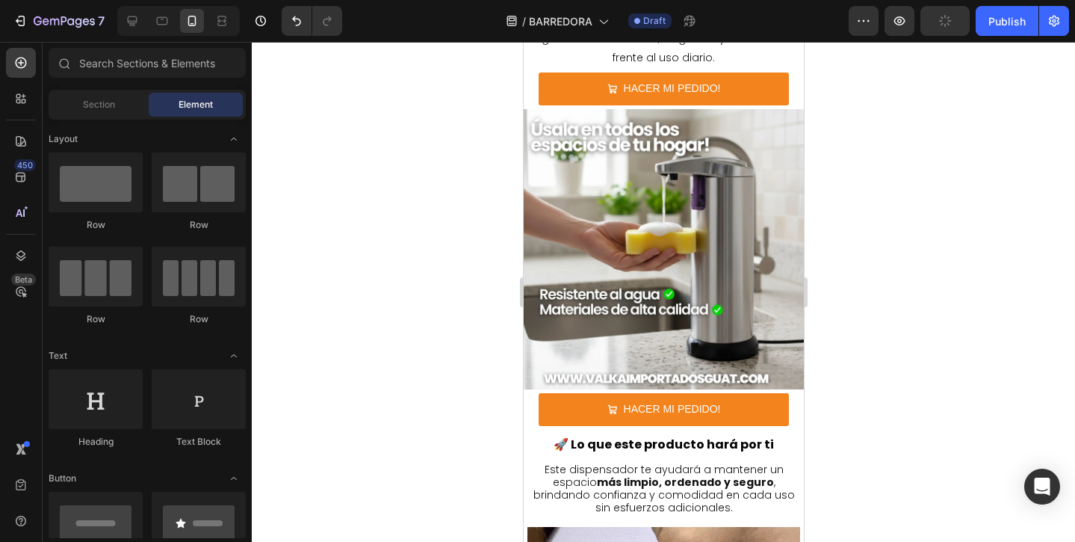
scroll to position [2366, 0]
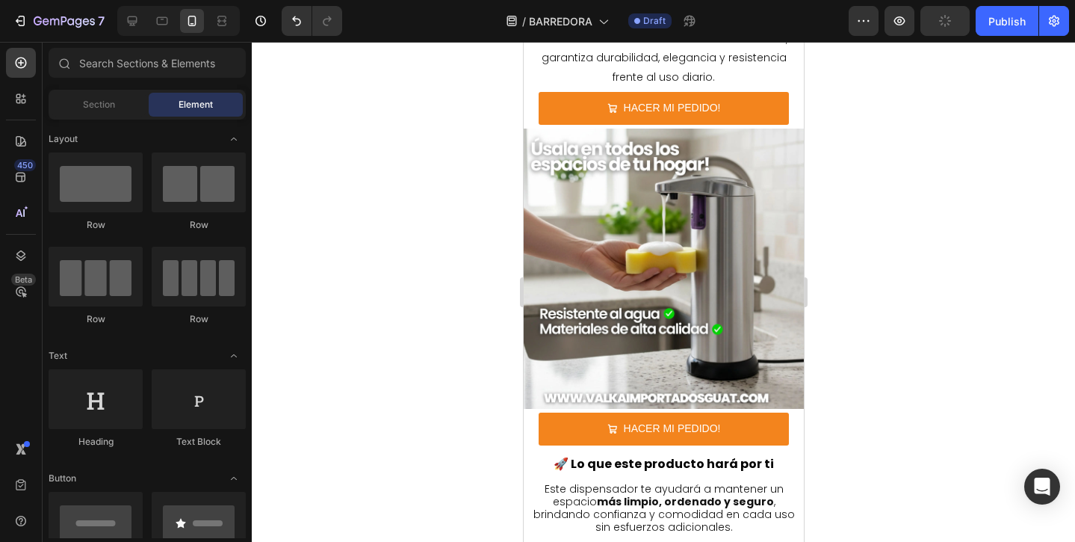
click at [626, 322] on img at bounding box center [663, 268] width 280 height 280
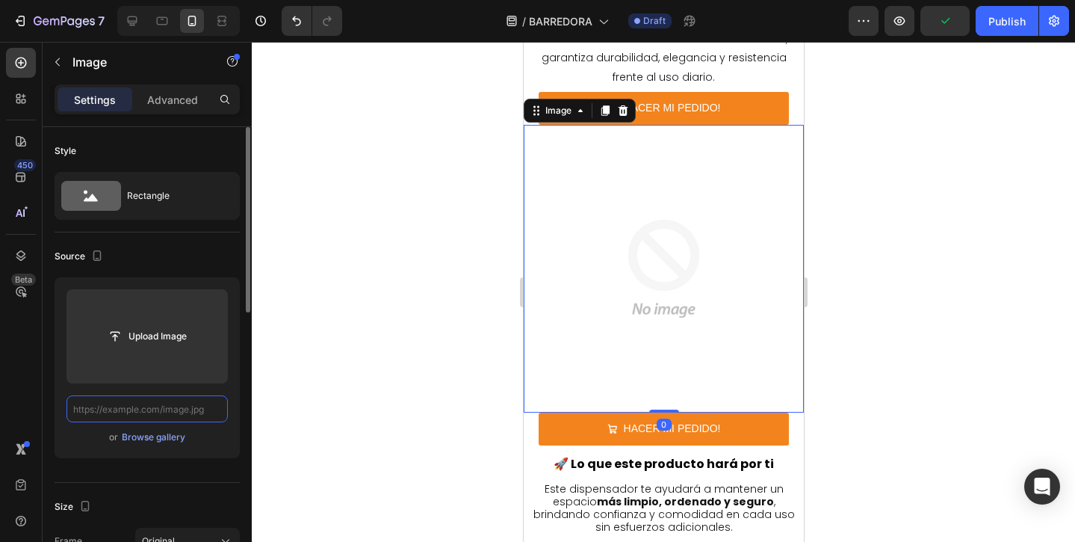
scroll to position [0, 0]
paste input "[URL][DOMAIN_NAME]"
type input "[URL][DOMAIN_NAME]"
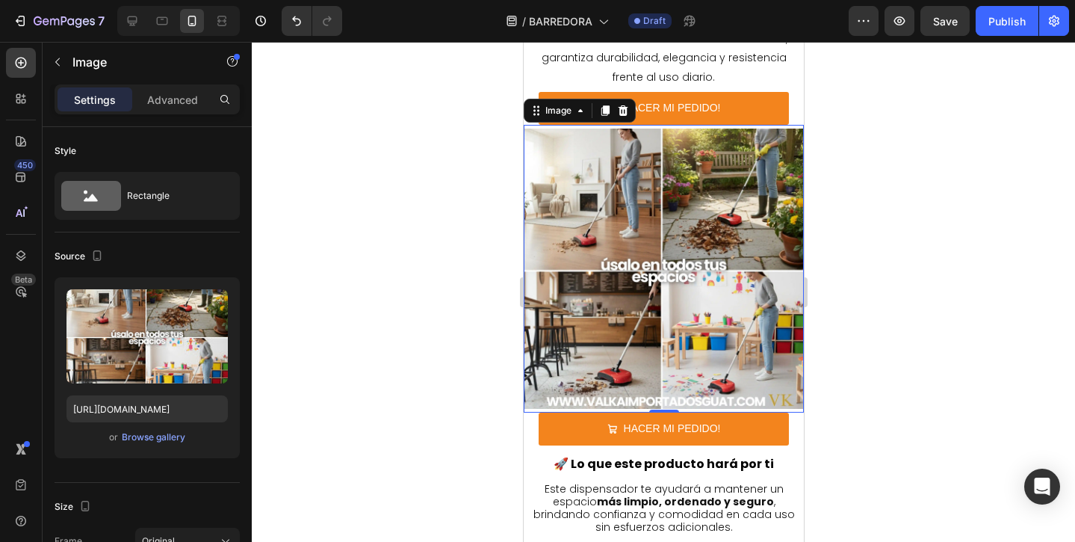
click at [357, 324] on div at bounding box center [663, 292] width 823 height 500
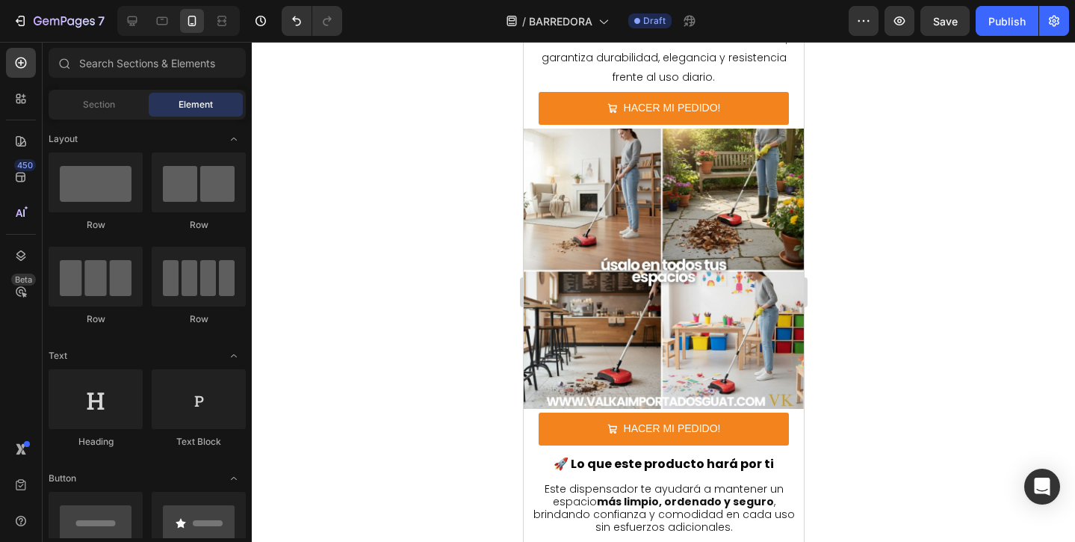
click at [354, 323] on div at bounding box center [663, 292] width 823 height 500
click at [134, 23] on icon at bounding box center [132, 20] width 15 height 15
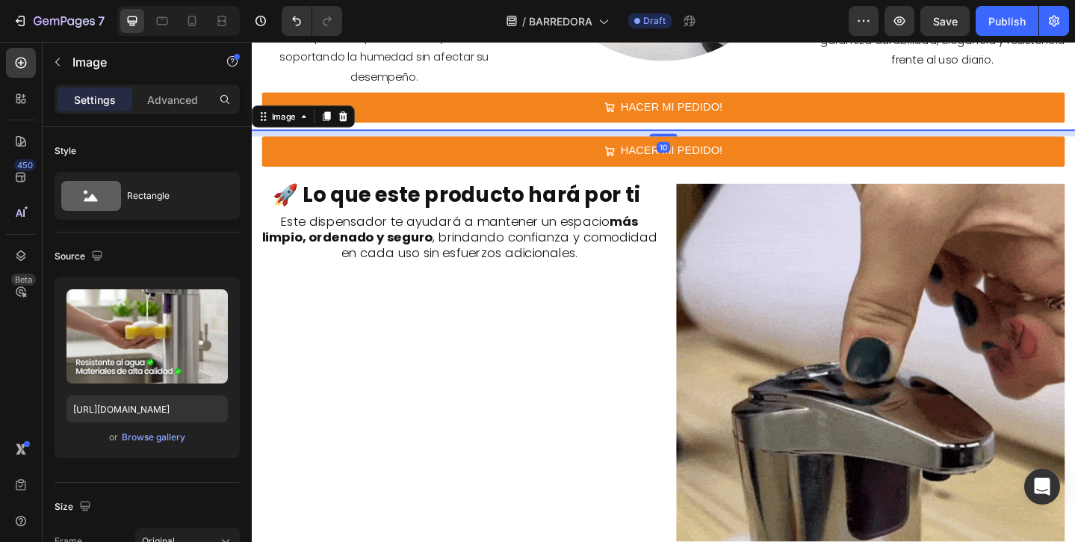
click at [636, 188] on img at bounding box center [699, 450] width 627 height 627
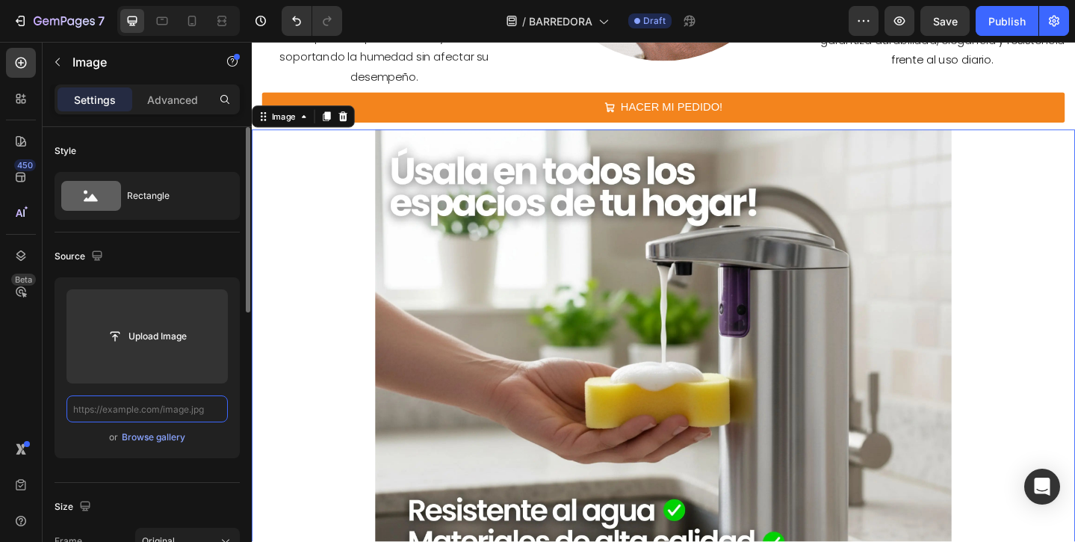
scroll to position [0, 0]
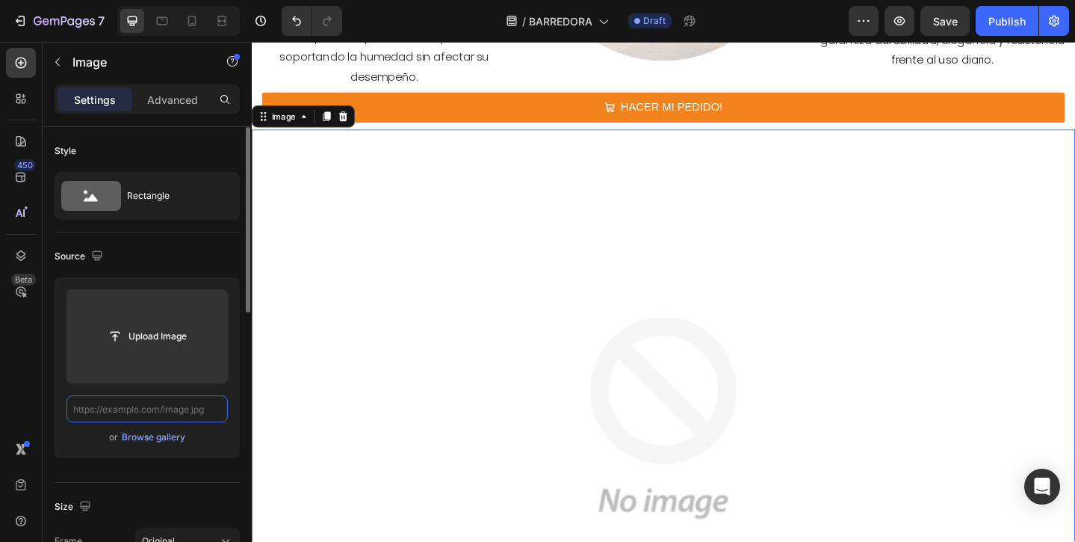
paste input "[URL][DOMAIN_NAME]"
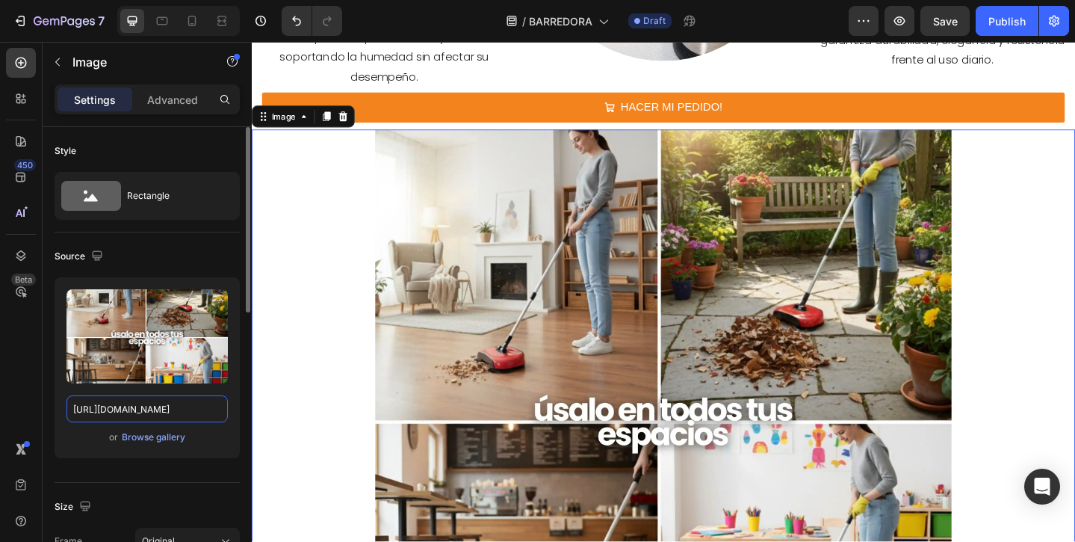
type input "[URL][DOMAIN_NAME]"
click at [517, 356] on img at bounding box center [699, 450] width 627 height 627
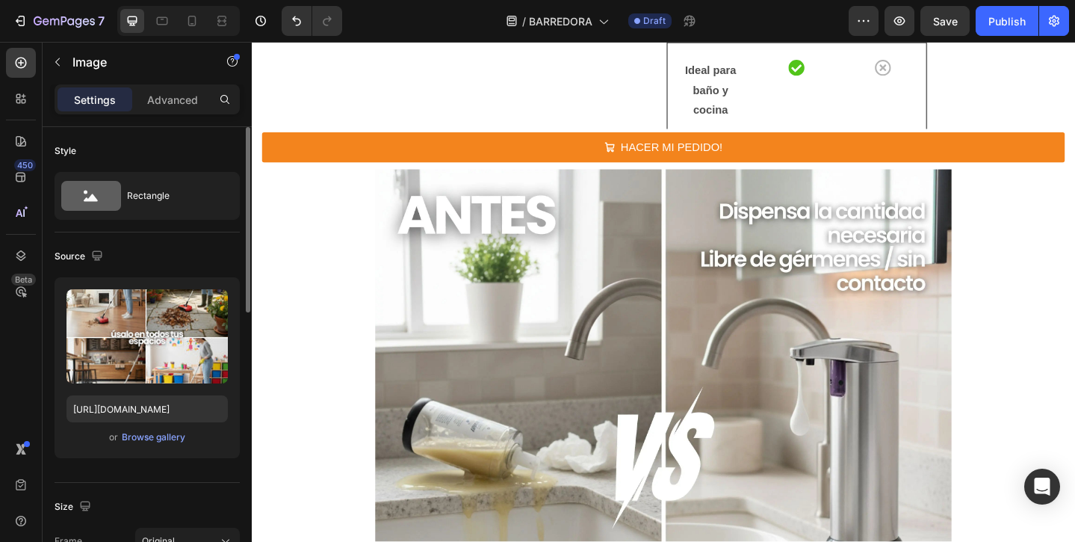
scroll to position [3581, 0]
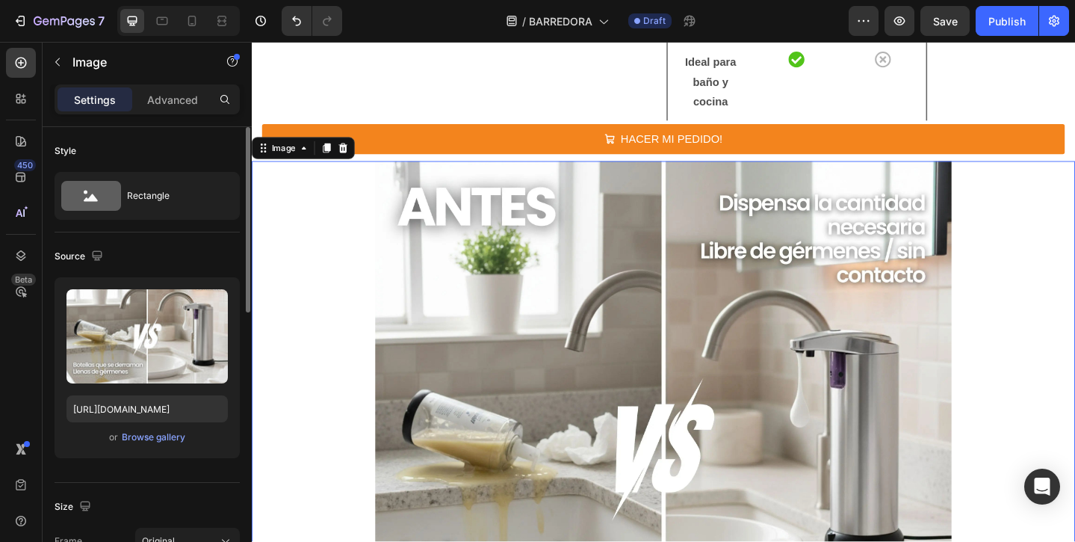
click at [714, 323] on img at bounding box center [699, 485] width 627 height 627
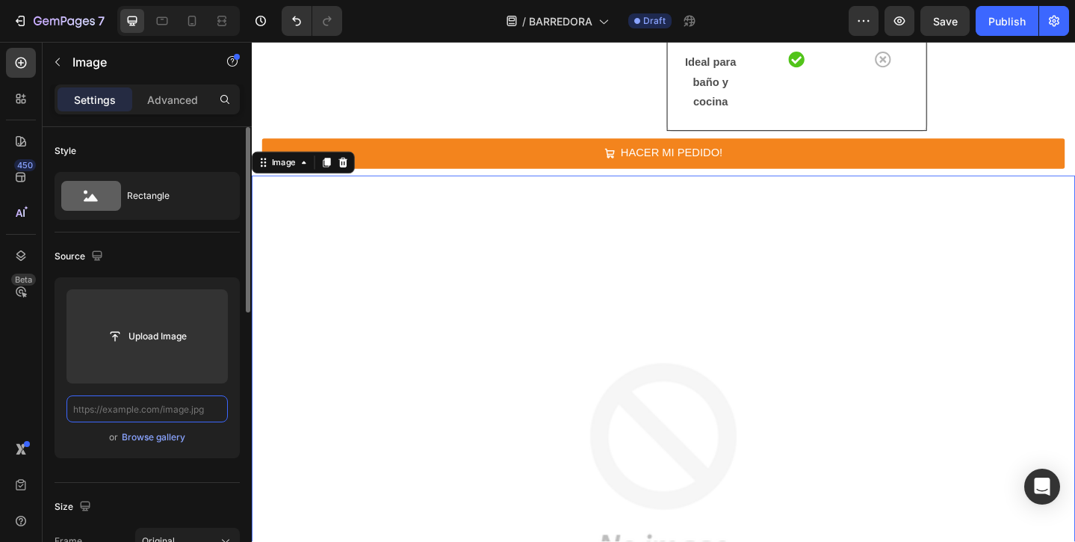
scroll to position [0, 0]
paste input "[URL][DOMAIN_NAME]"
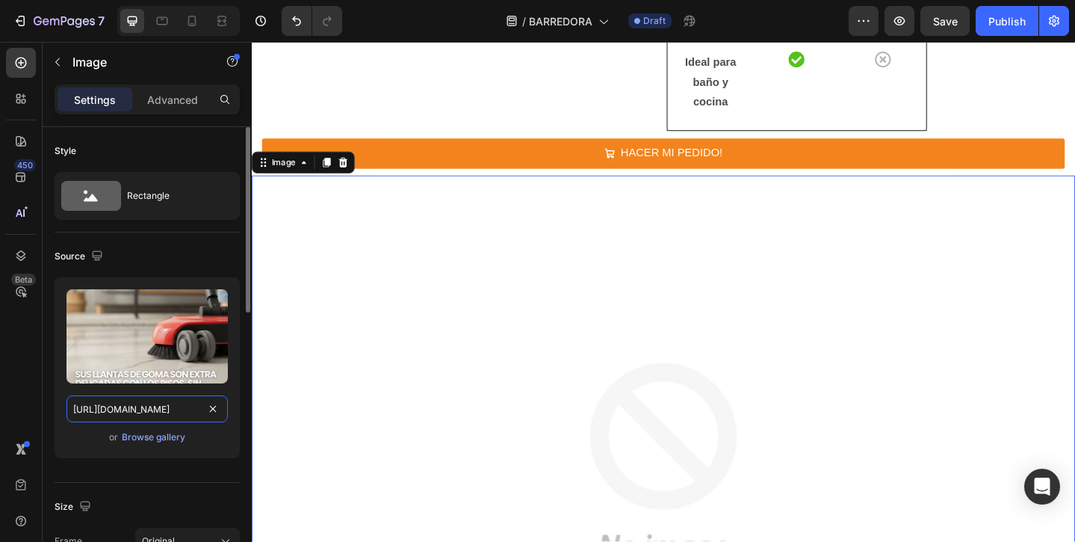
scroll to position [0, 394]
type input "[URL][DOMAIN_NAME]"
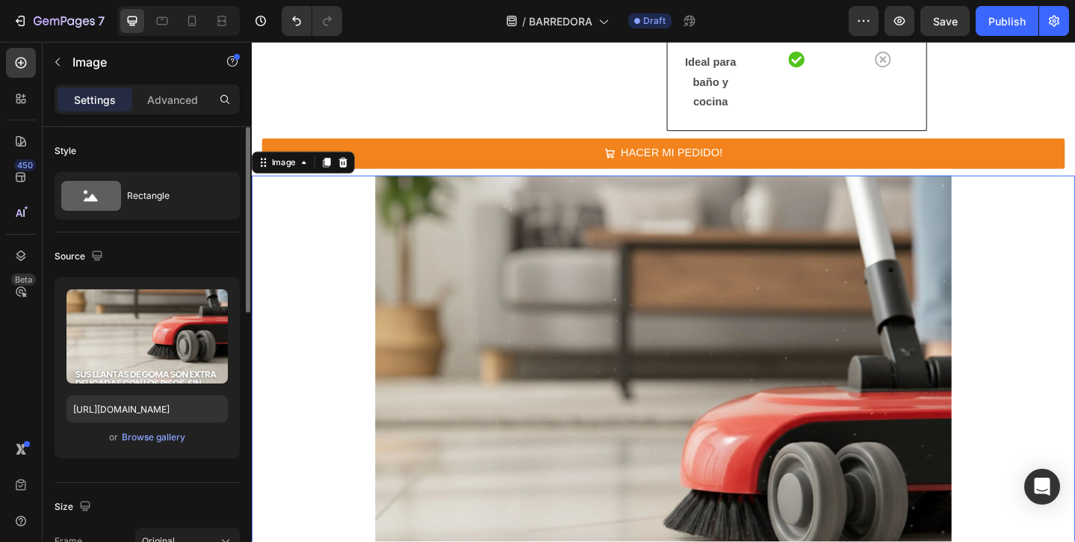
scroll to position [0, 0]
click at [193, 22] on icon at bounding box center [191, 20] width 15 height 15
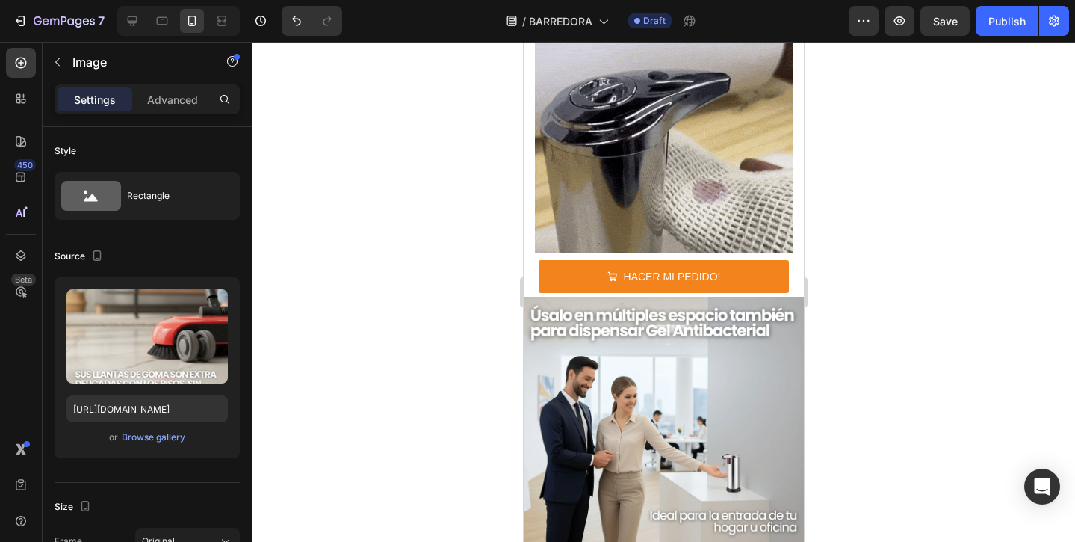
scroll to position [4745, 0]
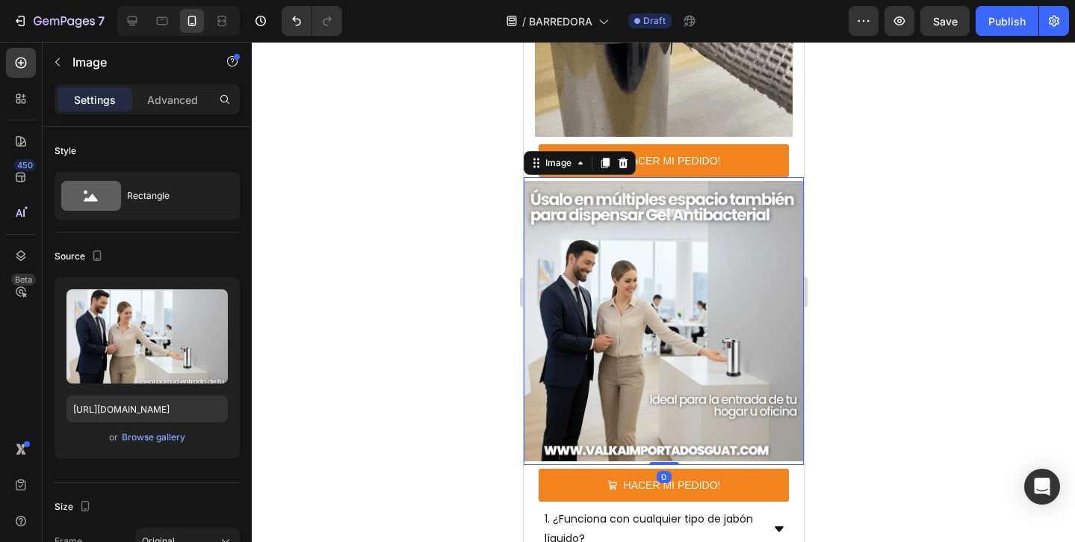
click at [631, 325] on img at bounding box center [663, 321] width 280 height 280
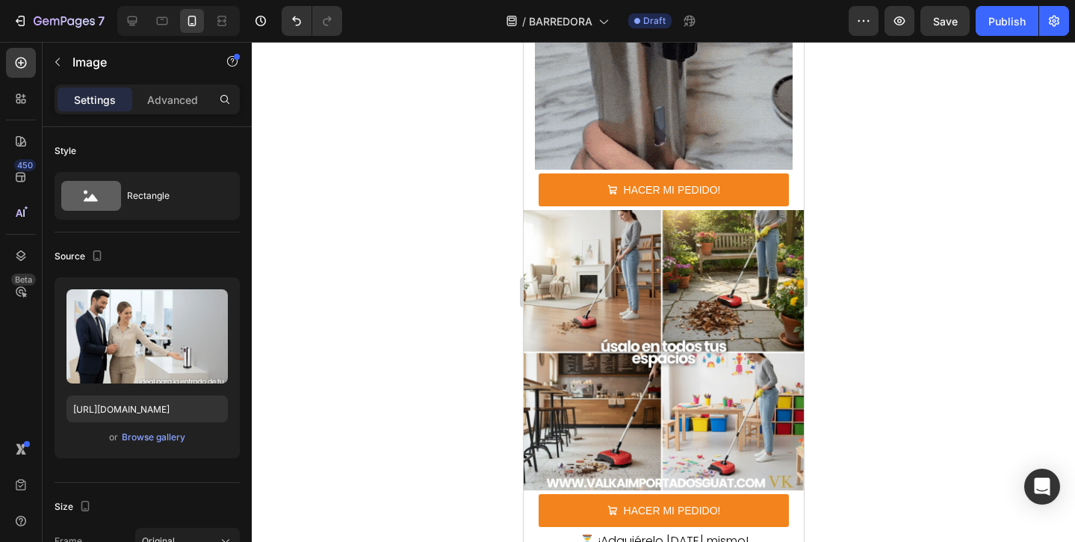
scroll to position [3967, 0]
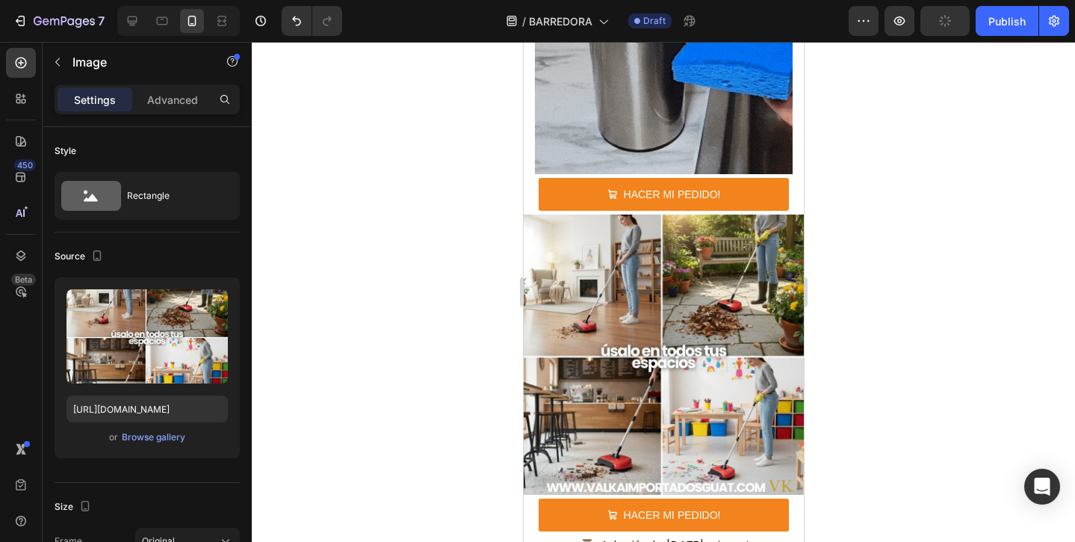
click at [663, 246] on img at bounding box center [663, 354] width 280 height 280
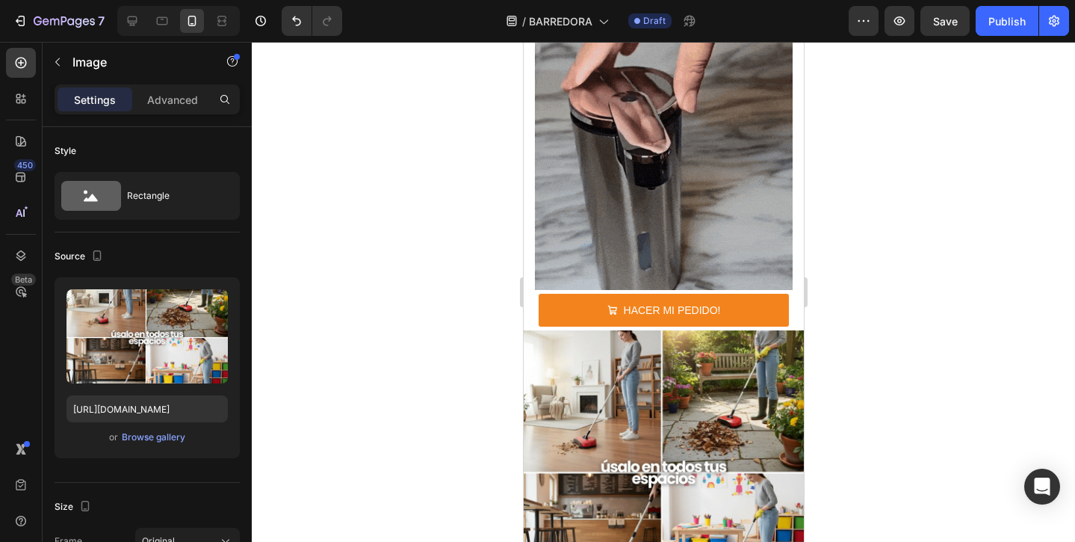
scroll to position [4087, 0]
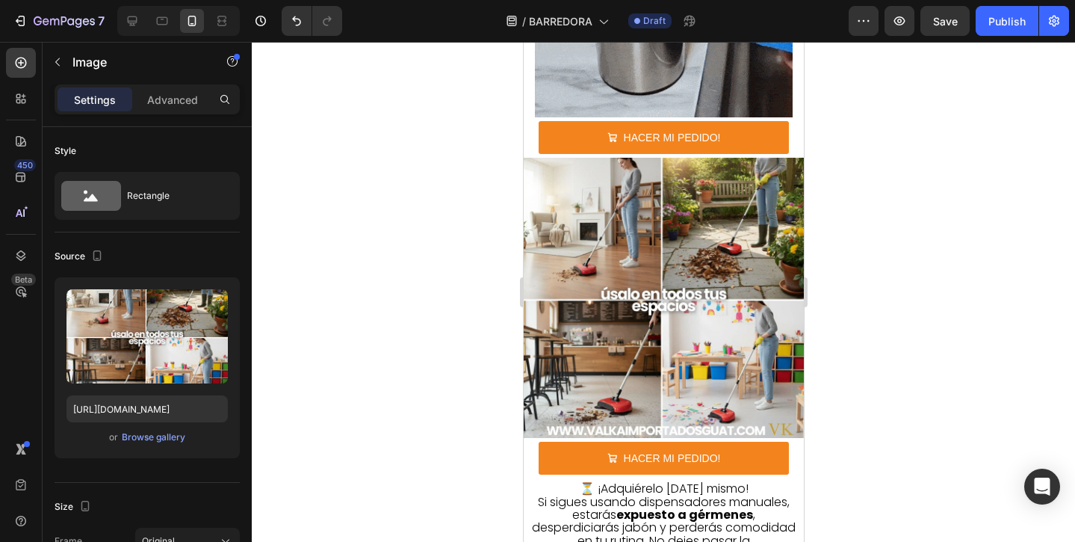
click at [753, 276] on img at bounding box center [663, 298] width 280 height 280
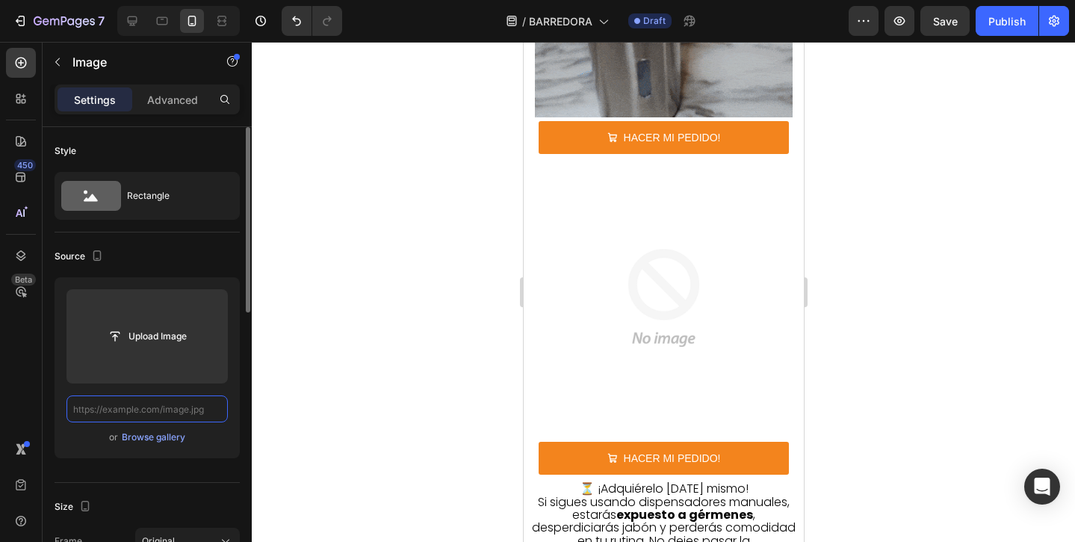
scroll to position [0, 0]
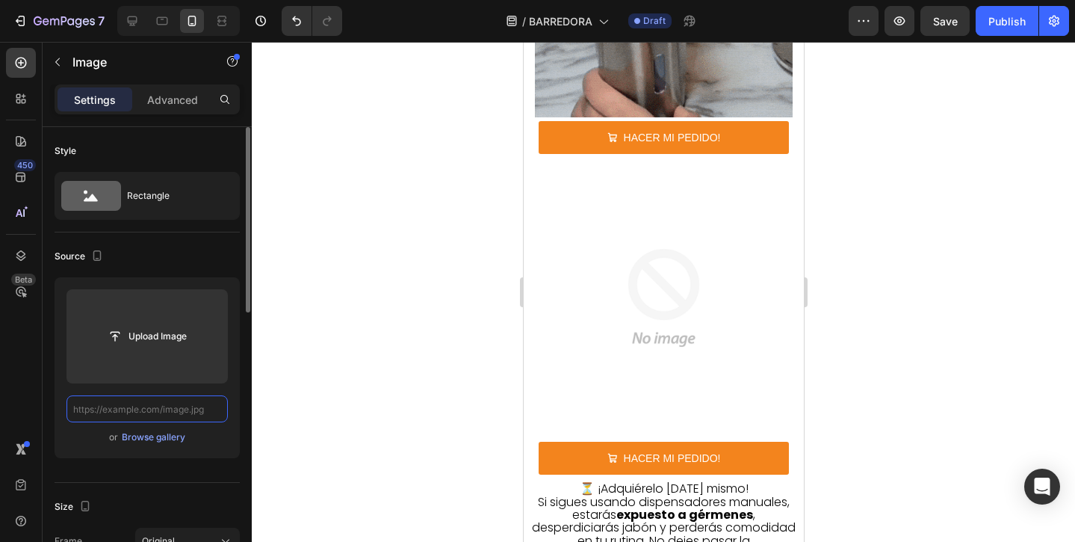
paste input "[URL][DOMAIN_NAME]"
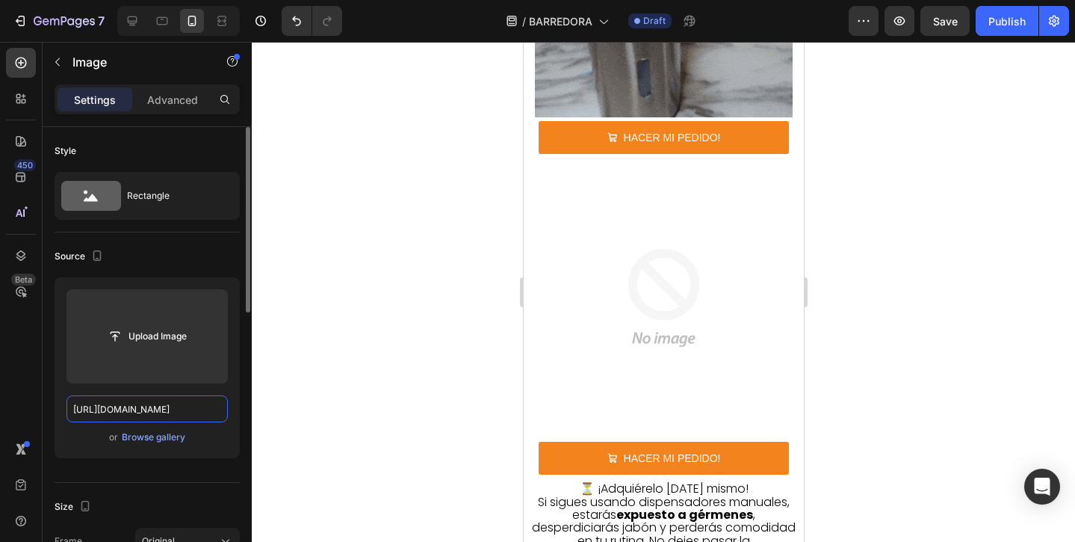
scroll to position [0, 394]
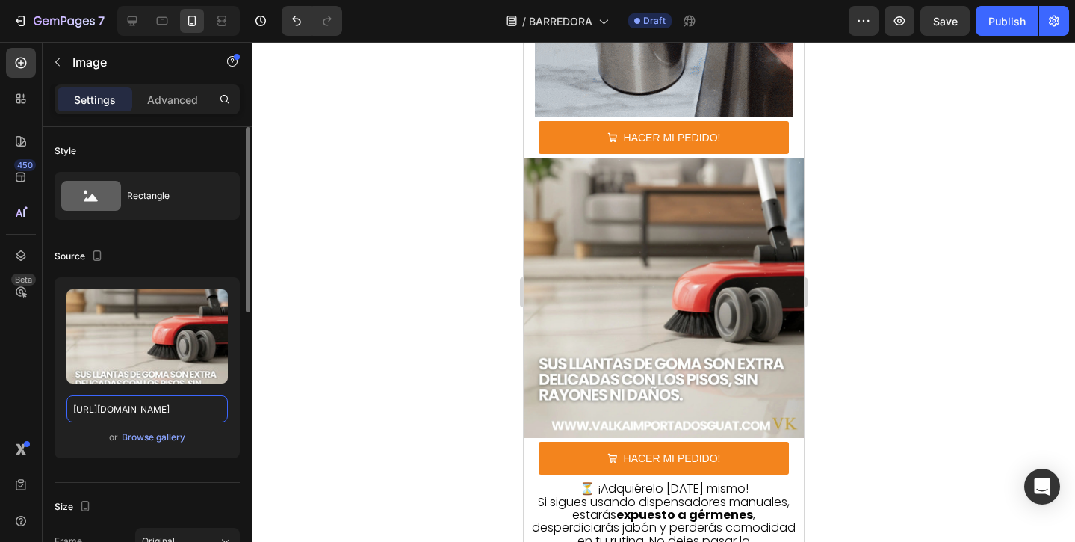
type input "[URL][DOMAIN_NAME]"
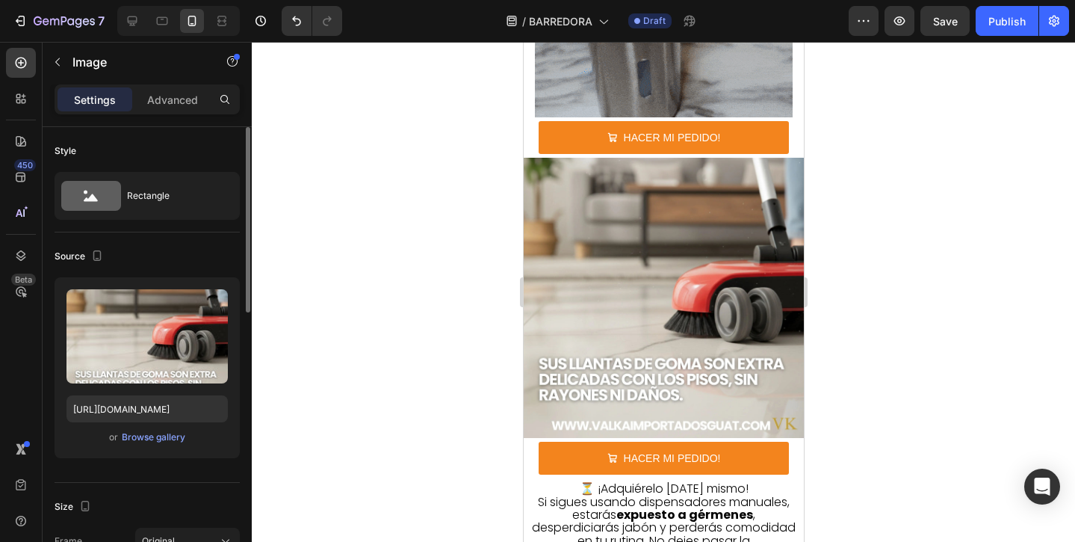
scroll to position [0, 0]
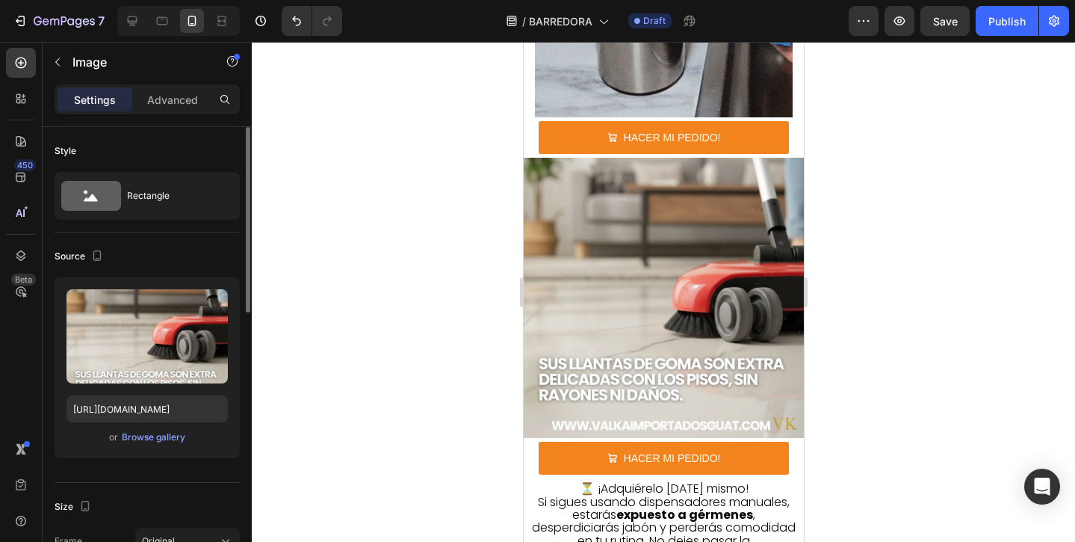
click at [311, 370] on div at bounding box center [663, 292] width 823 height 500
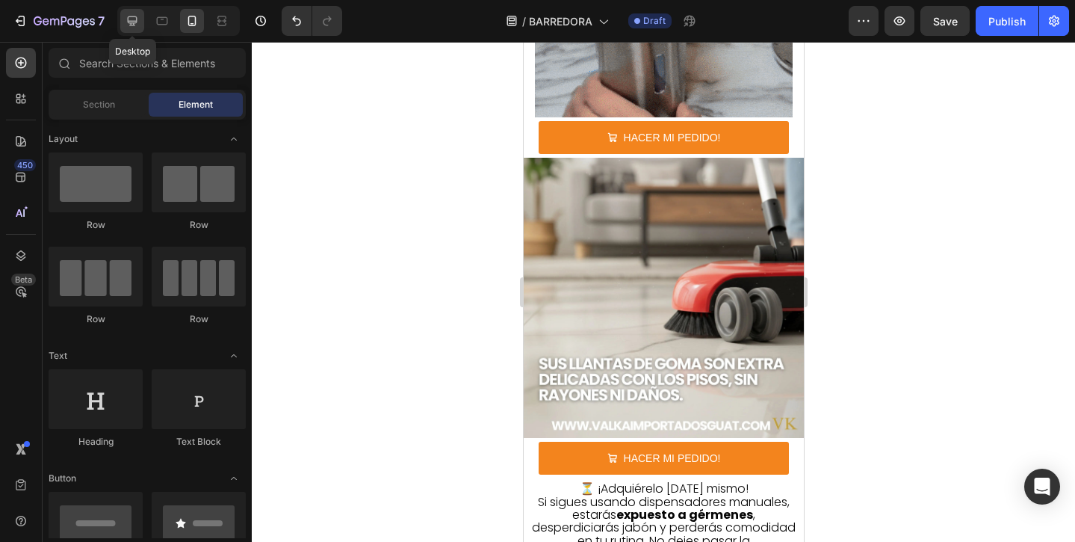
click at [135, 15] on icon at bounding box center [132, 20] width 15 height 15
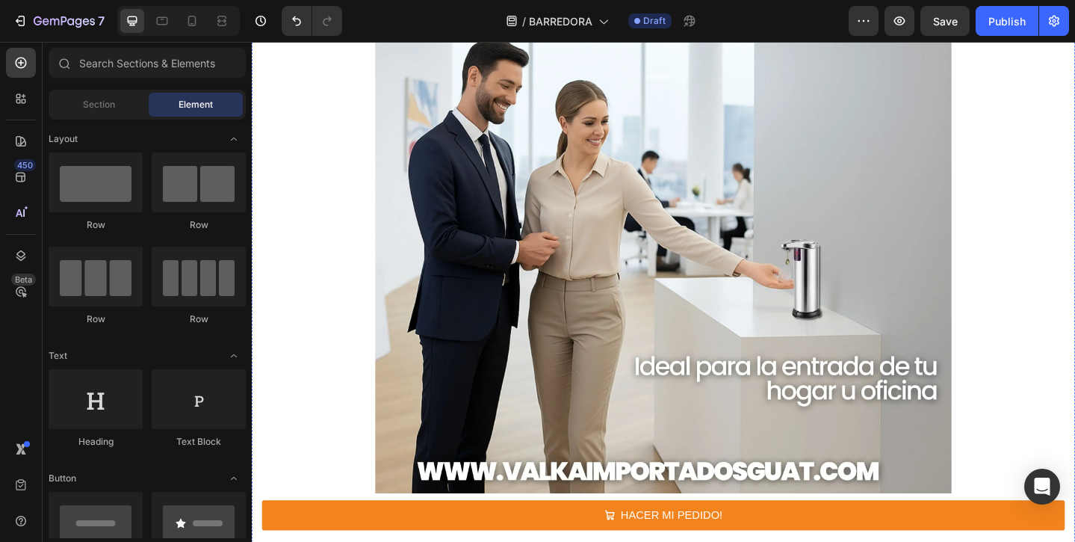
scroll to position [5084, 0]
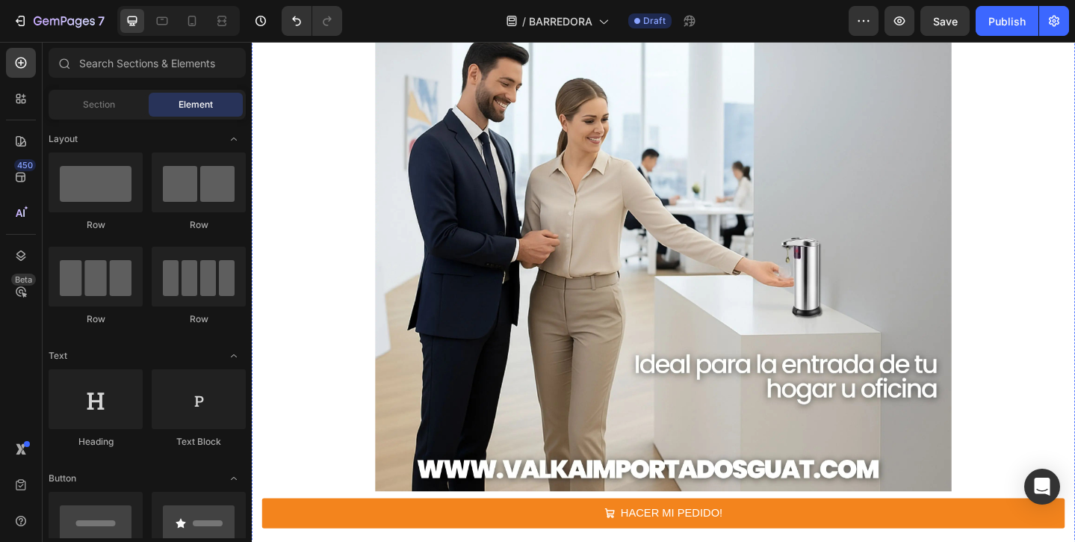
click at [695, 191] on img at bounding box center [699, 217] width 627 height 627
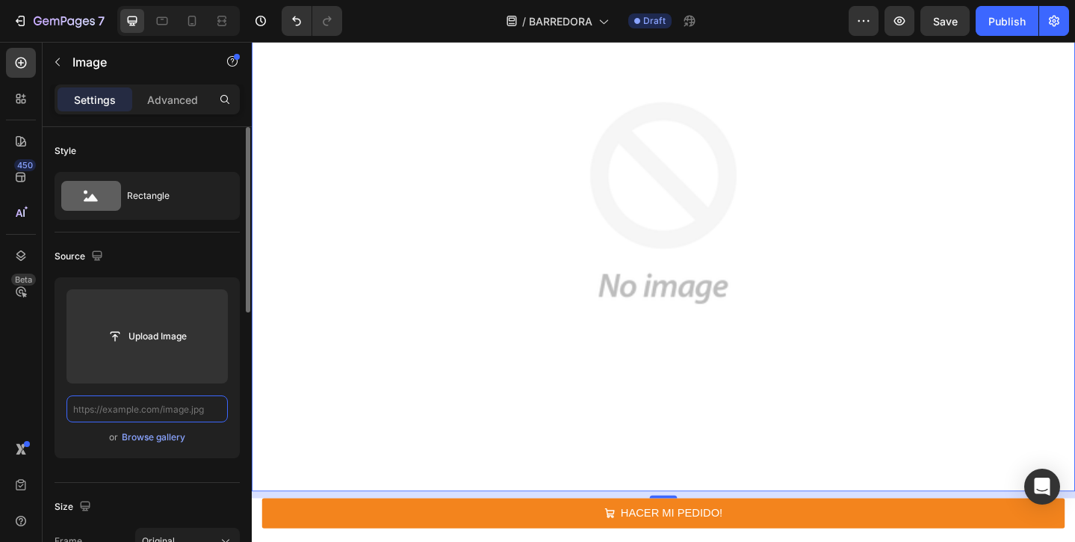
scroll to position [0, 0]
paste input "[URL][DOMAIN_NAME]"
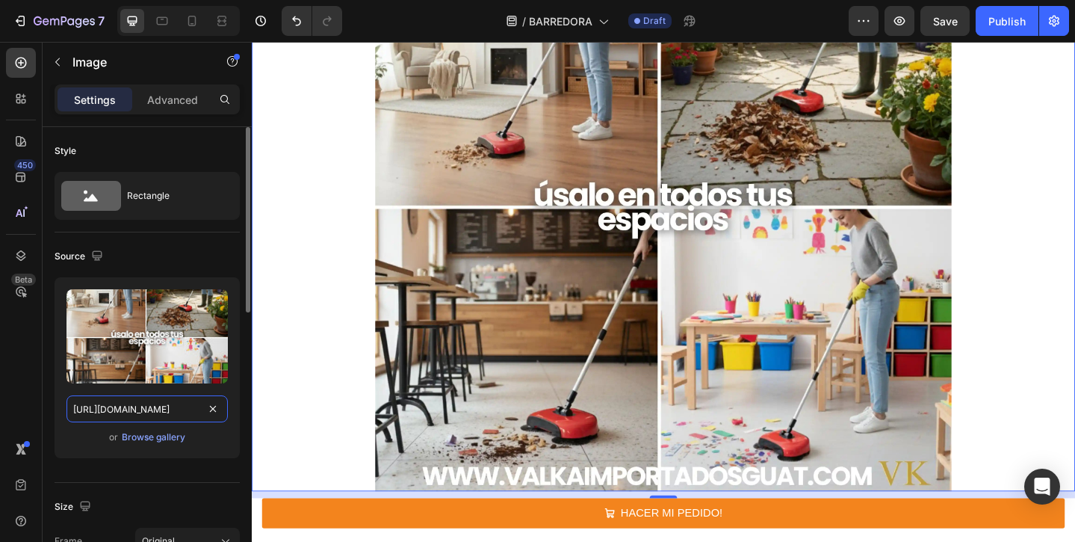
scroll to position [0, 395]
type input "[URL][DOMAIN_NAME]"
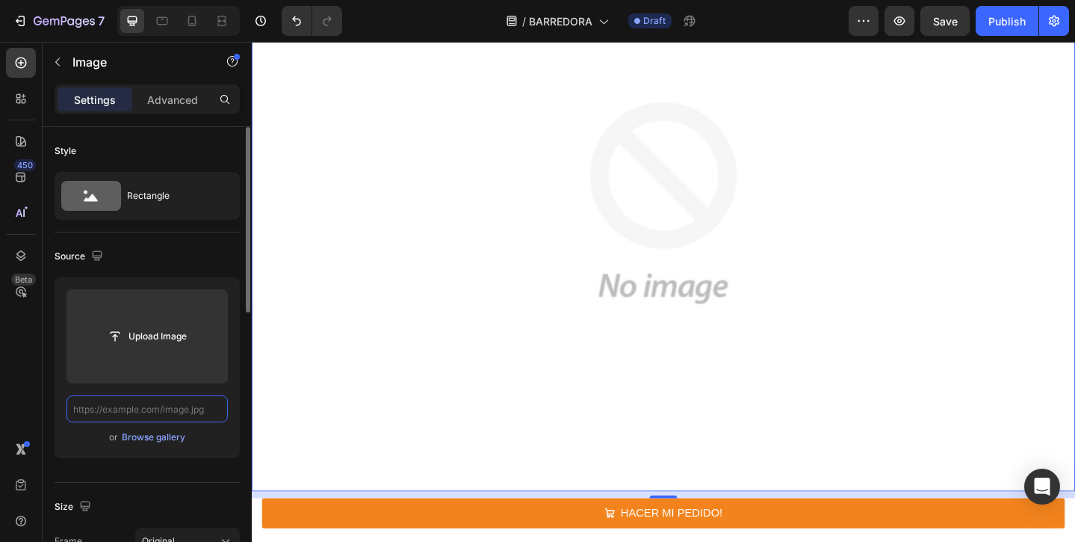
paste input "[URL][DOMAIN_NAME]"
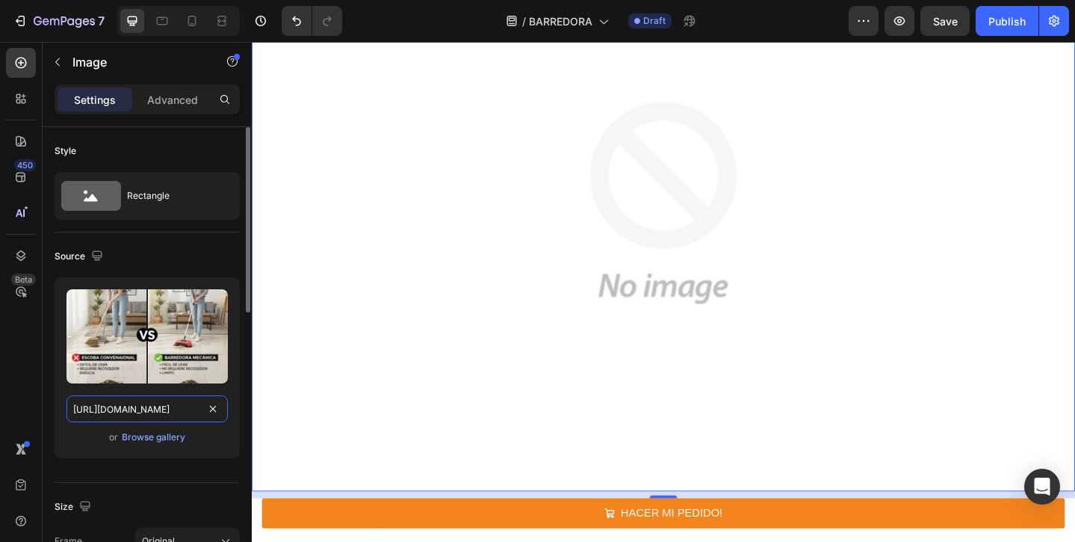
scroll to position [0, 387]
type input "[URL][DOMAIN_NAME]"
click at [218, 264] on div "Source" at bounding box center [147, 256] width 185 height 24
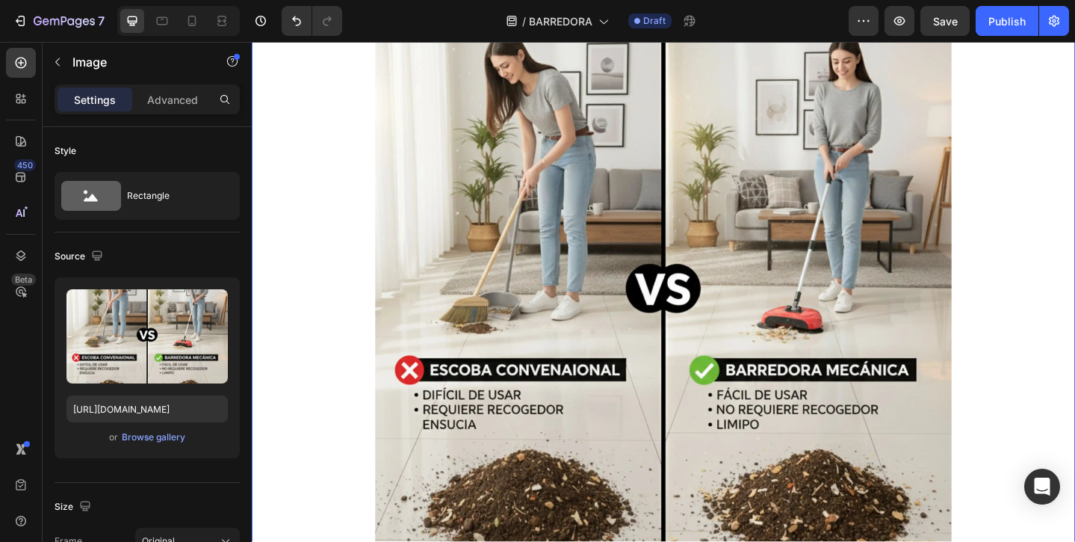
scroll to position [4948, 0]
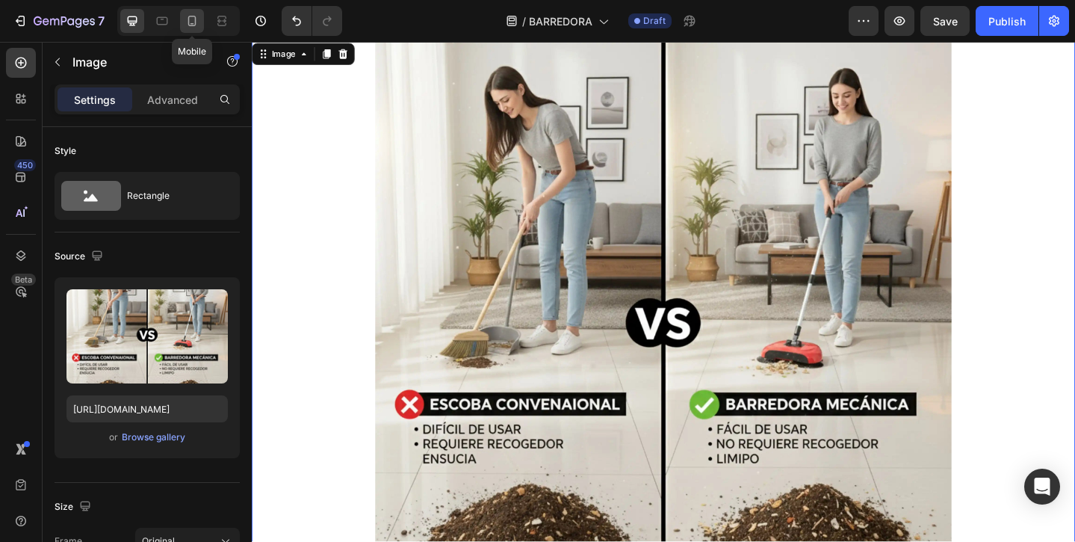
click at [194, 28] on icon at bounding box center [191, 20] width 15 height 15
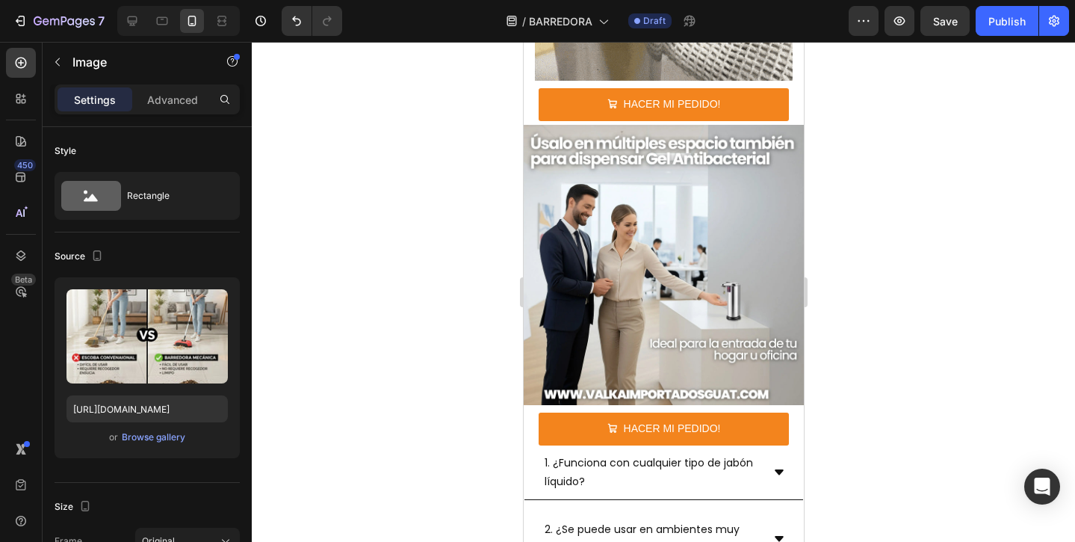
scroll to position [4876, 0]
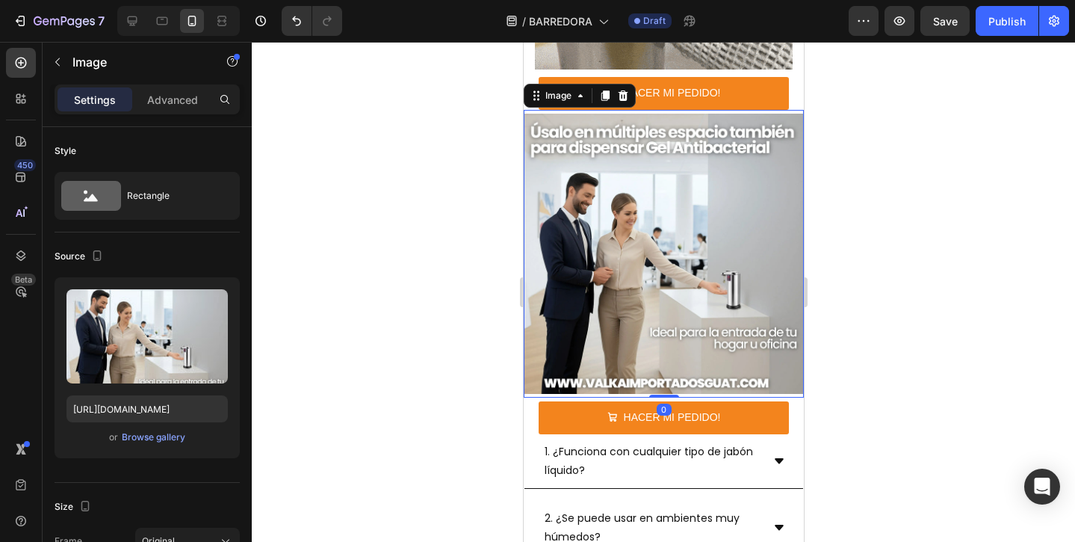
click at [701, 317] on img at bounding box center [663, 254] width 280 height 280
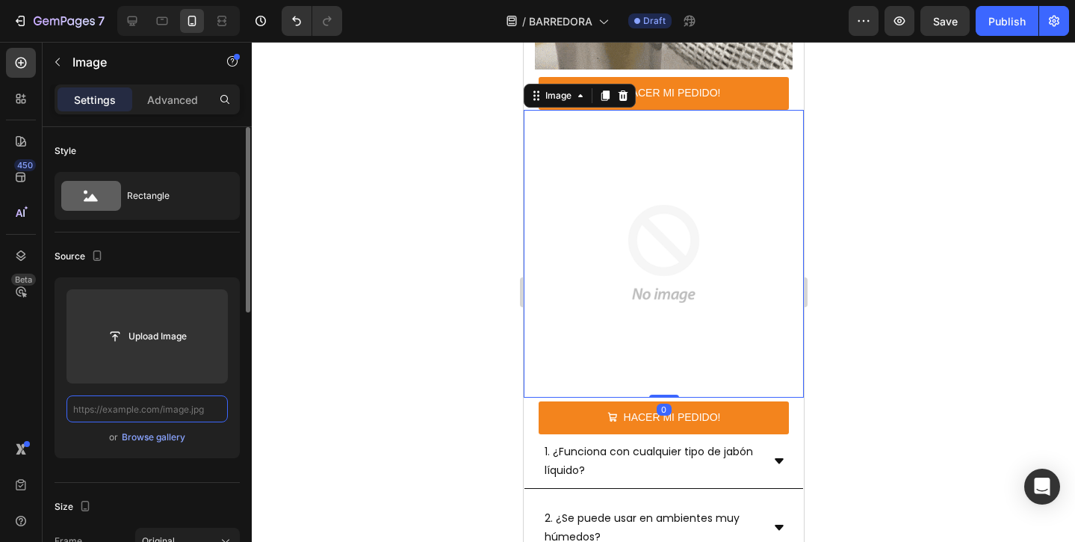
scroll to position [0, 0]
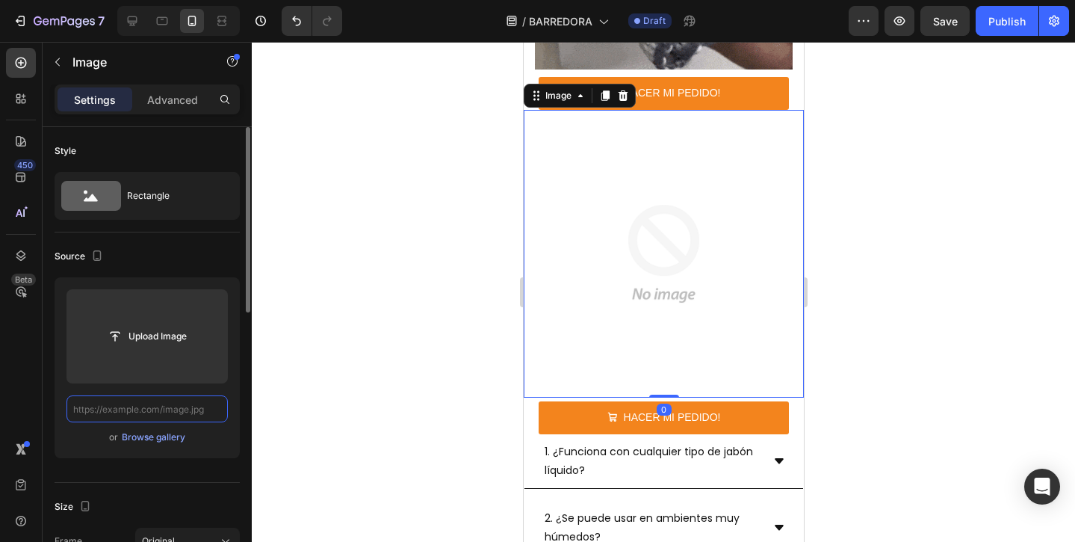
paste input "[URL][DOMAIN_NAME]"
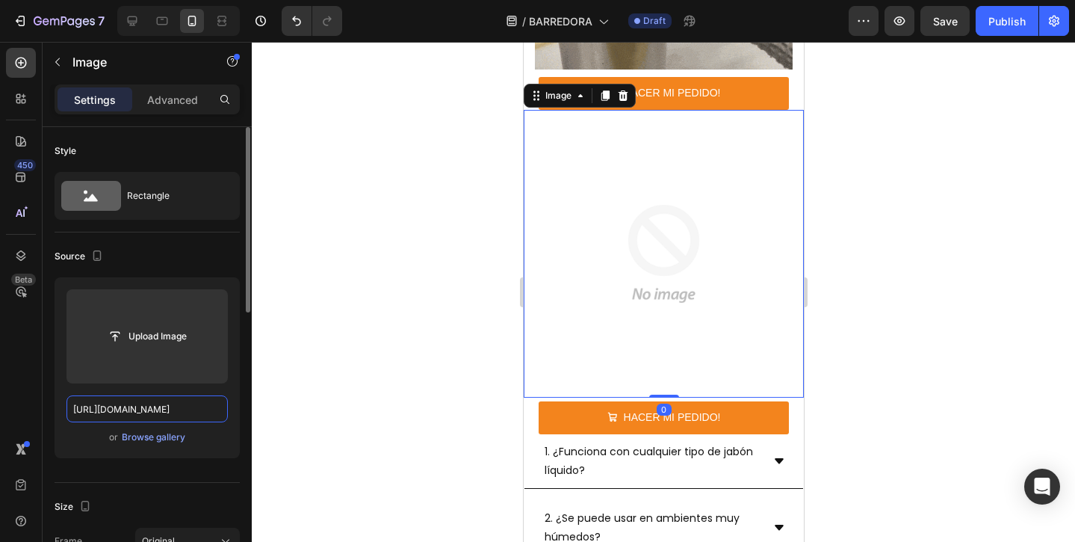
scroll to position [0, 387]
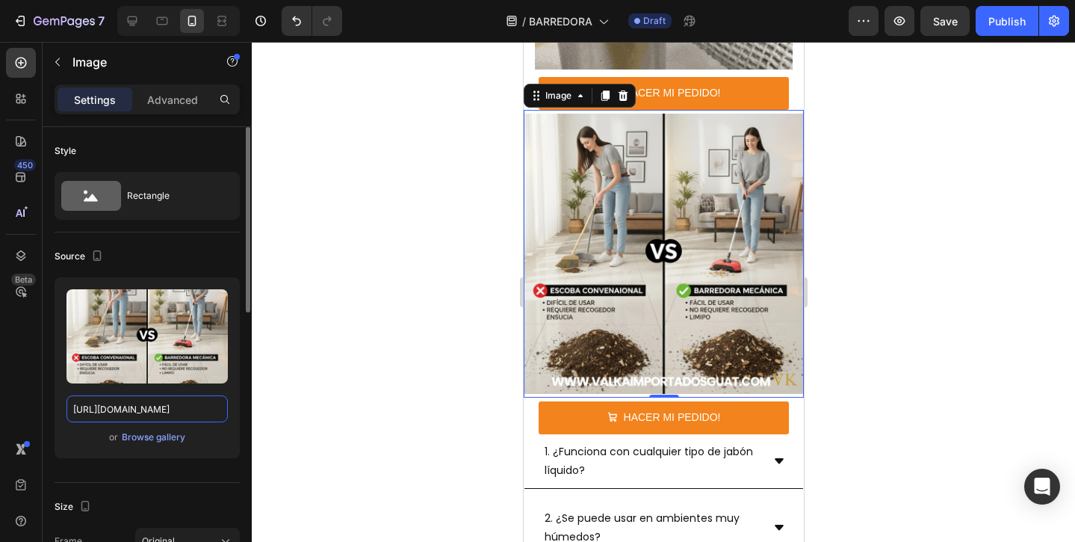
type input "[URL][DOMAIN_NAME]"
click at [221, 249] on div "Source" at bounding box center [147, 256] width 185 height 24
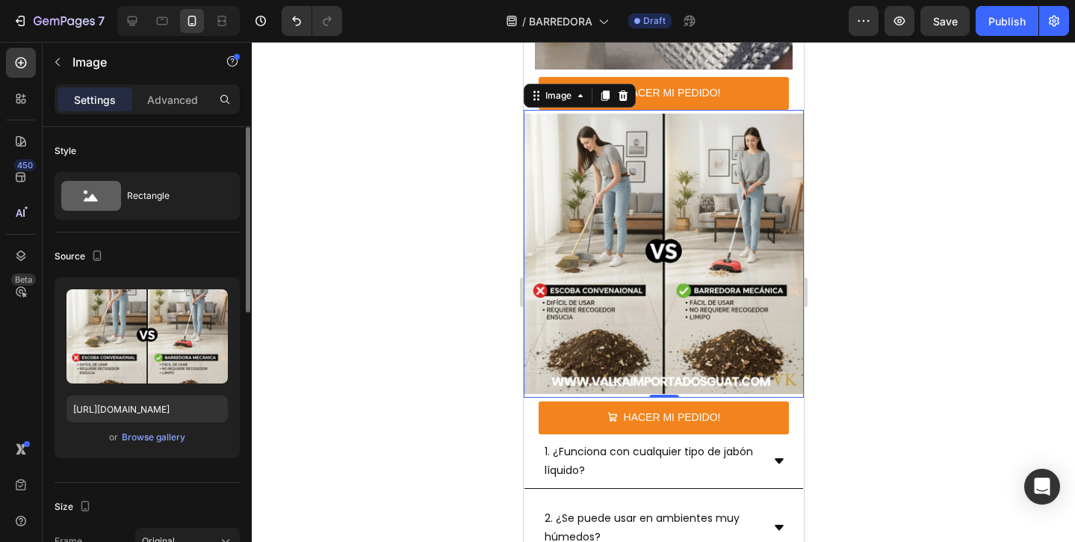
scroll to position [0, 0]
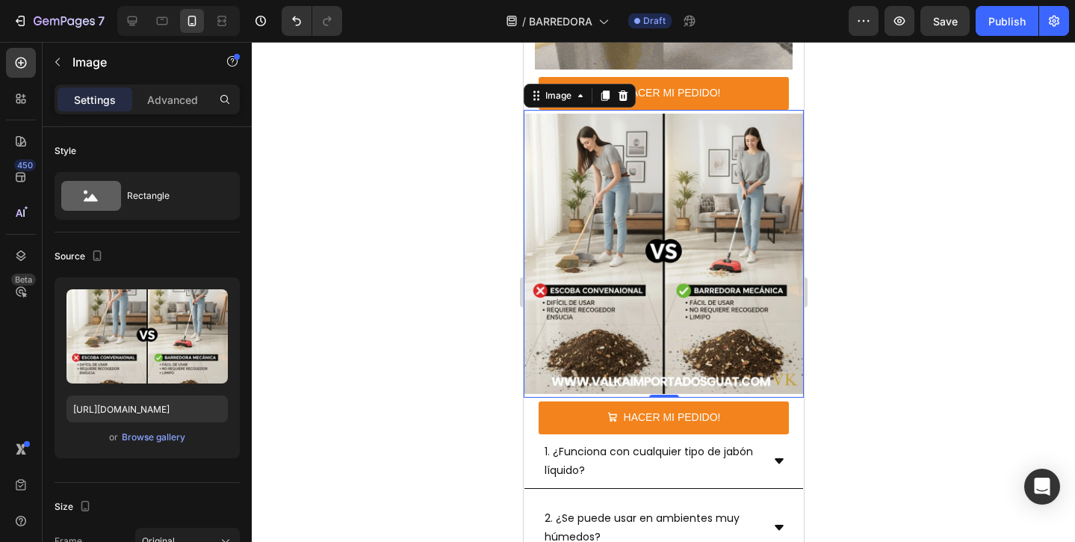
click at [415, 216] on div at bounding box center [663, 292] width 823 height 500
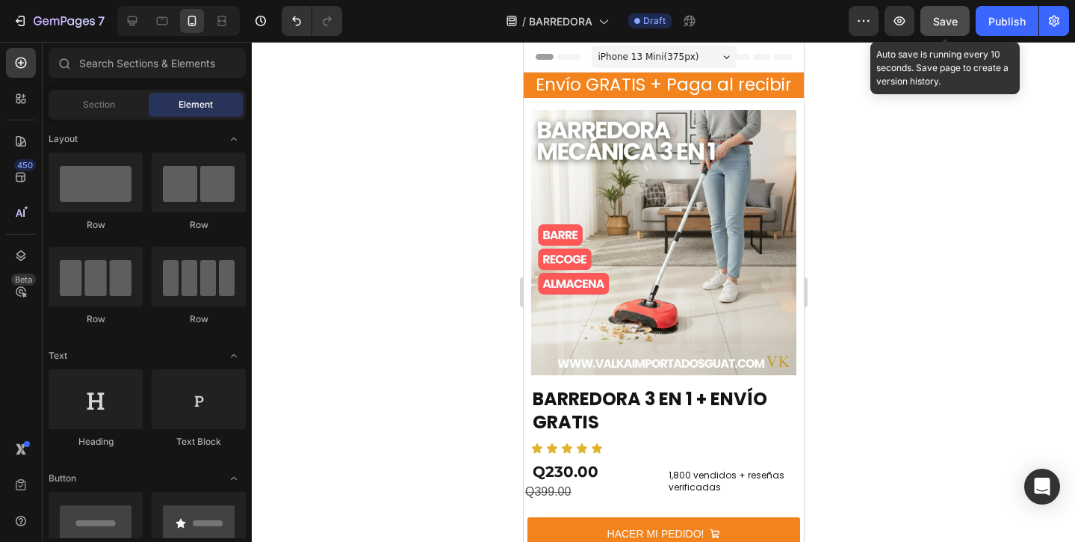
click at [930, 29] on button "Save" at bounding box center [944, 21] width 49 height 30
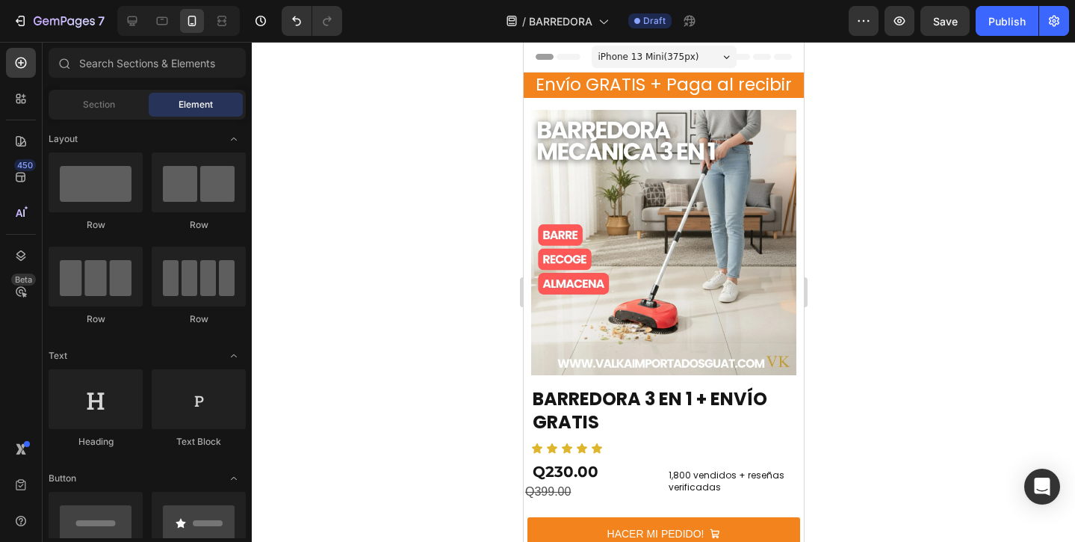
click at [909, 209] on div at bounding box center [663, 292] width 823 height 500
click at [128, 21] on icon at bounding box center [133, 21] width 10 height 10
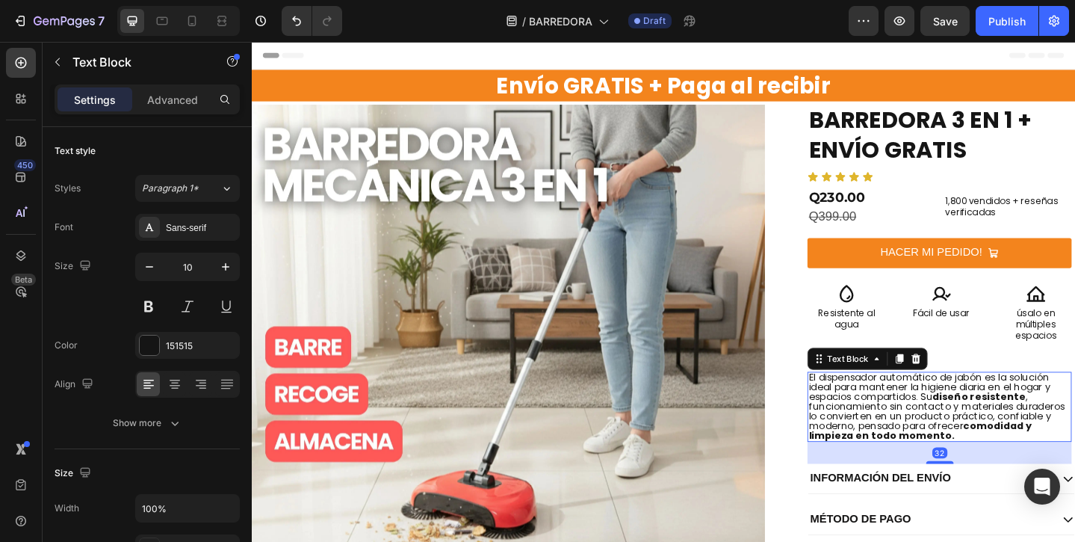
click at [957, 431] on span "El dispensador automático de jabón es la solución ideal para mantener la higien…" at bounding box center [997, 439] width 279 height 78
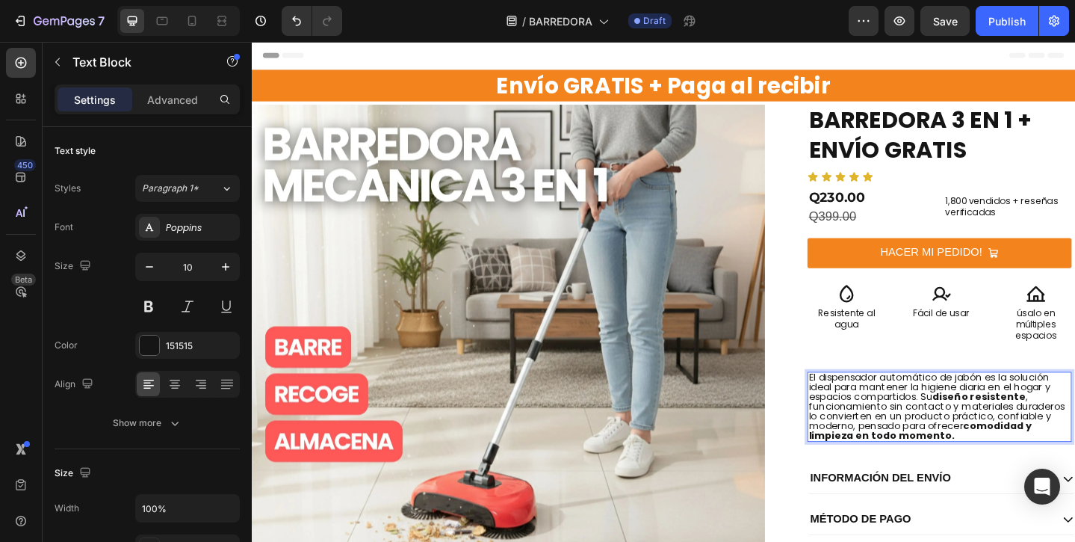
click at [899, 413] on span "El dispensador automático de jabón es la solución ideal para mantener la higien…" at bounding box center [997, 439] width 279 height 78
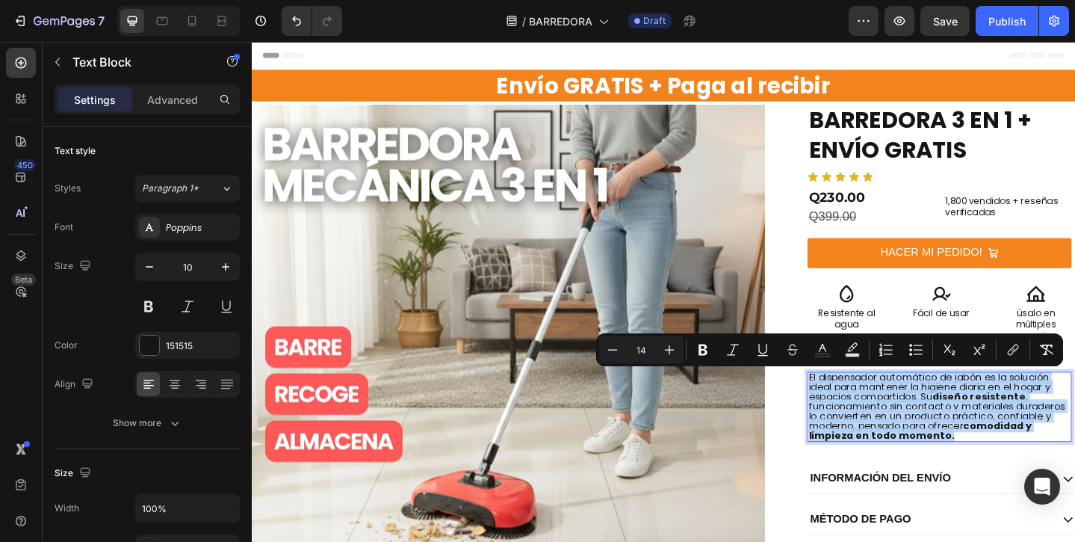
drag, startPoint x: 857, startPoint y: 404, endPoint x: 1024, endPoint y: 471, distance: 180.3
click at [1024, 471] on div "El dispensador automático de jabón es la solución ideal para mantener la higien…" at bounding box center [1001, 439] width 288 height 76
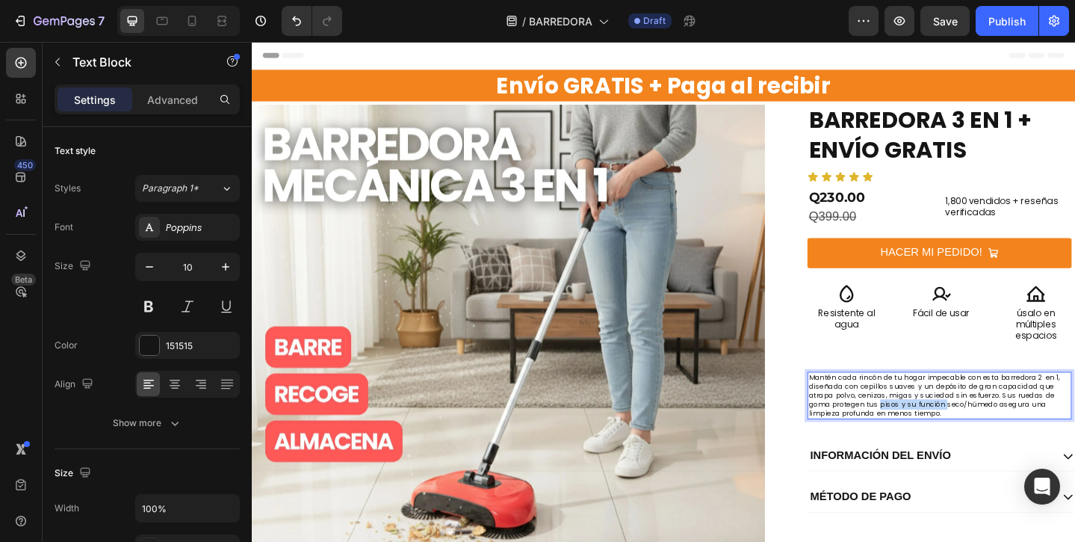
drag, startPoint x: 976, startPoint y: 441, endPoint x: 904, endPoint y: 438, distance: 71.8
click at [904, 438] on p "Mantén cada rincón de tu hogar impecable con esta barredora 2 en 1, diseñada co…" at bounding box center [1000, 427] width 285 height 49
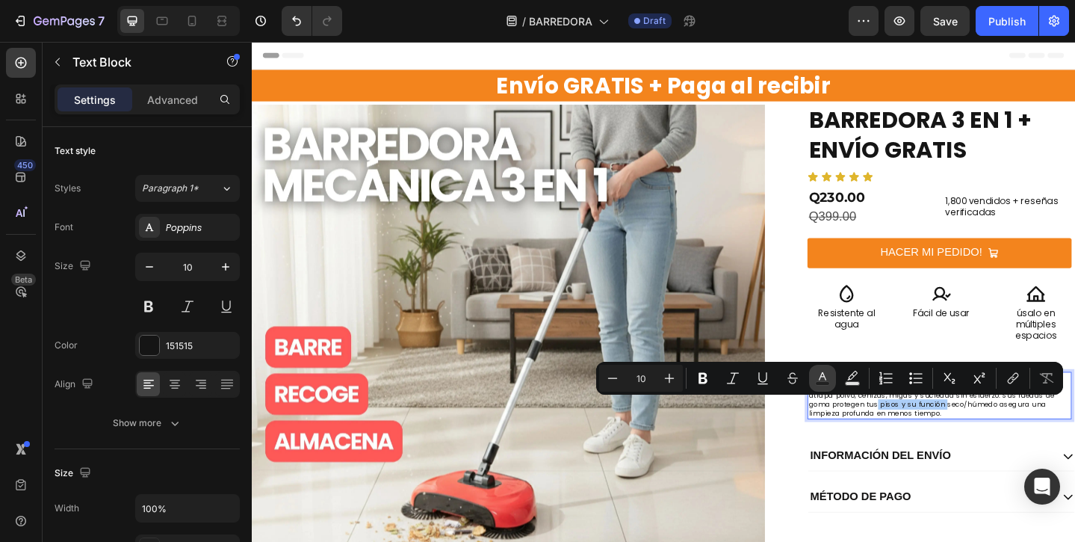
click at [810, 378] on button "Text Color" at bounding box center [822, 378] width 27 height 27
type input "151515"
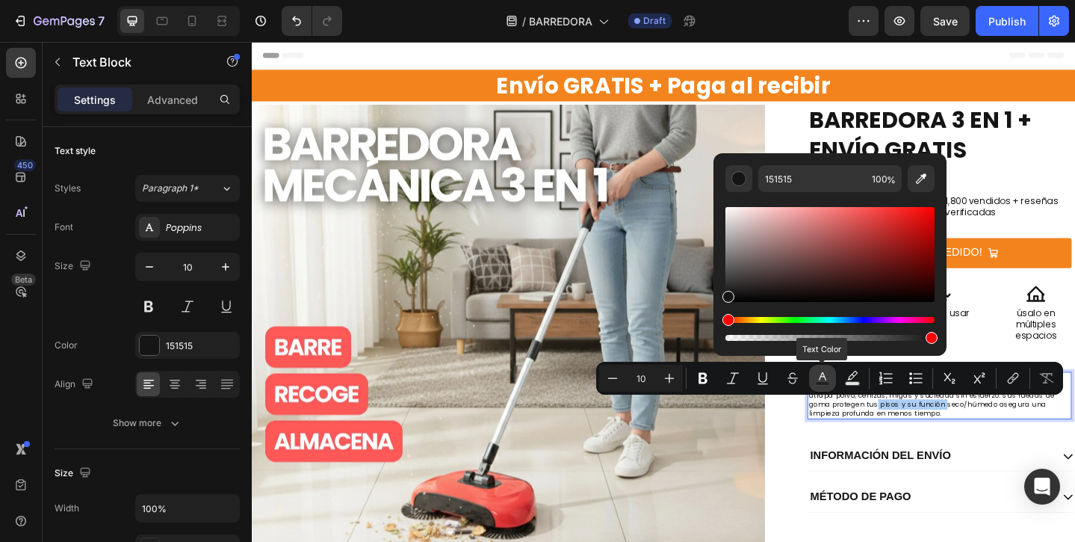
click at [810, 377] on button "Text Color" at bounding box center [822, 378] width 27 height 27
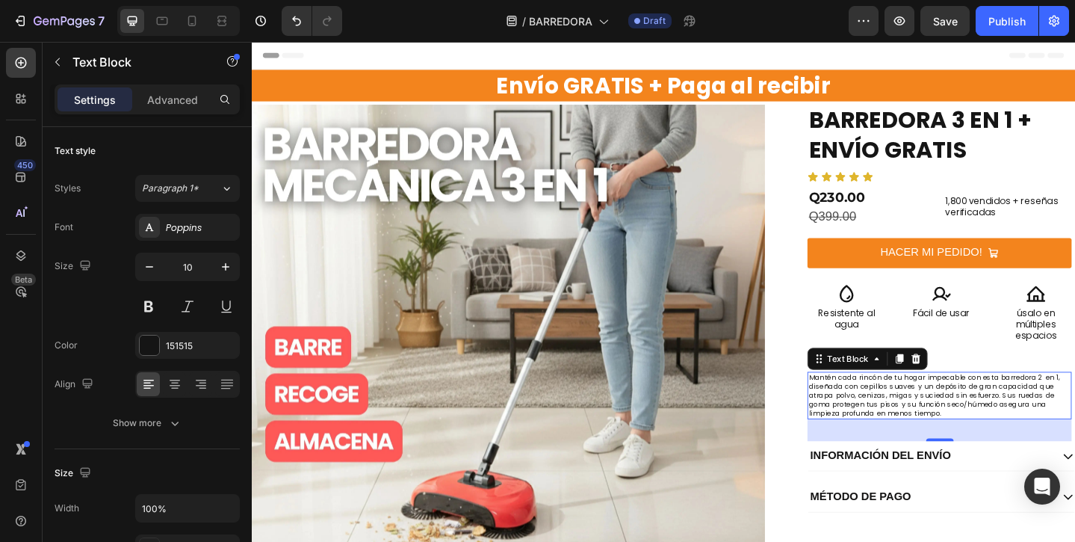
click at [914, 444] on p "Mantén cada rincón de tu hogar impecable con esta barredora 2 en 1, diseñada co…" at bounding box center [1000, 427] width 285 height 49
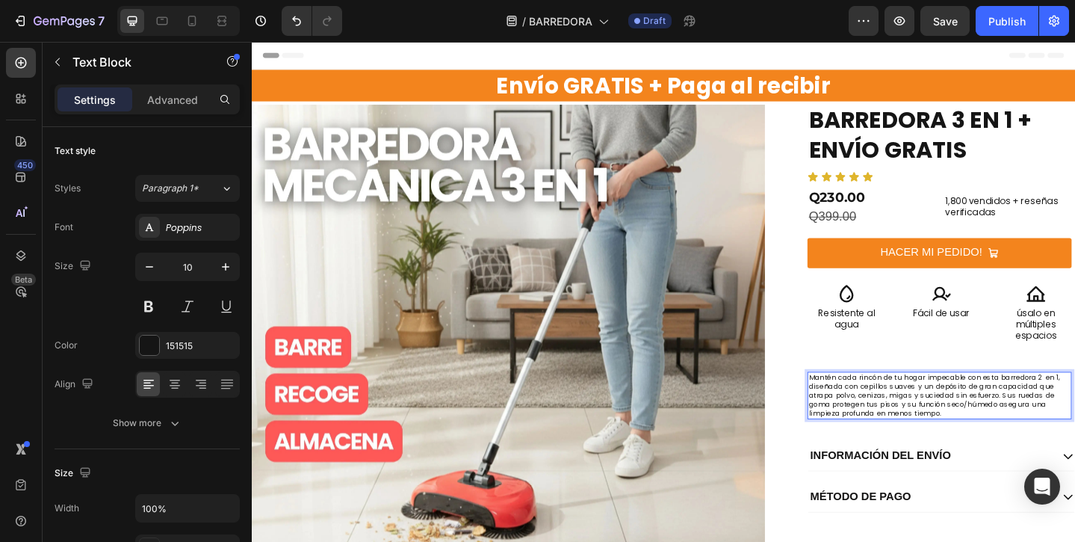
click at [976, 439] on p "Mantén cada rincón de tu hogar impecable con esta barredora 2 en 1, diseñada co…" at bounding box center [1000, 427] width 285 height 49
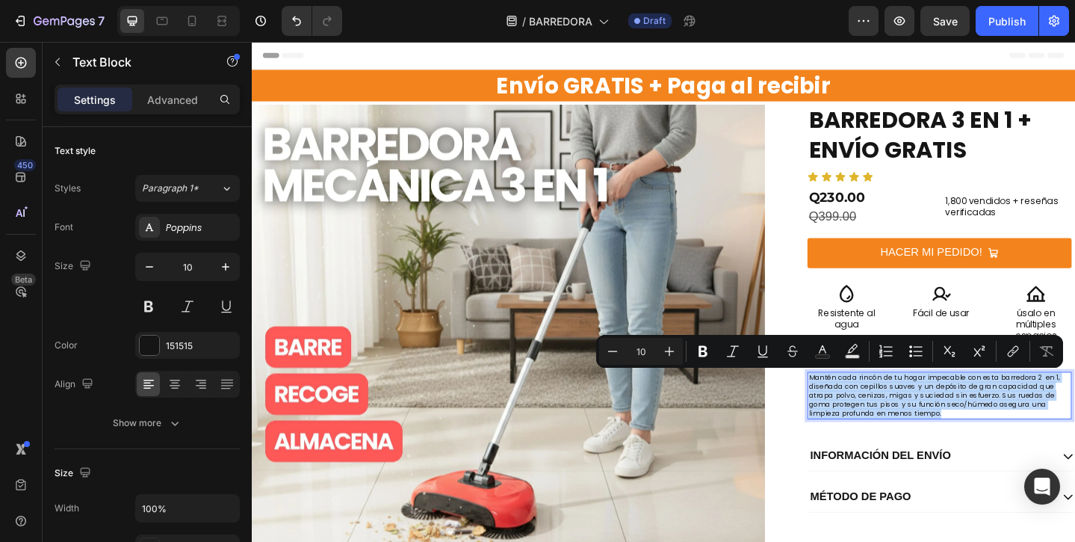
drag, startPoint x: 975, startPoint y: 447, endPoint x: 859, endPoint y: 407, distance: 122.4
click at [859, 407] on p "Mantén cada rincón de tu hogar impecable con esta barredora 2 en 1, diseñada co…" at bounding box center [1000, 427] width 285 height 49
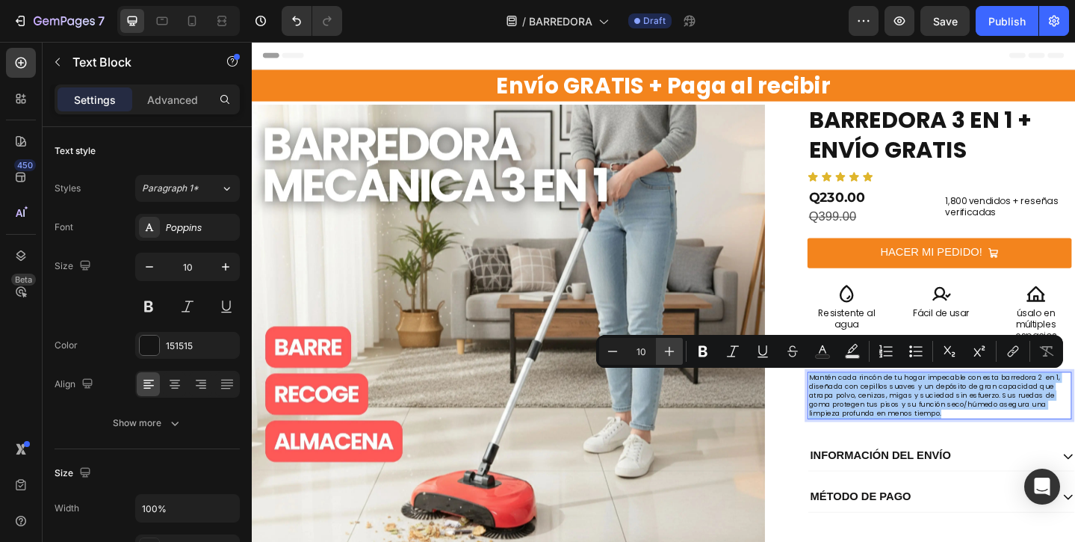
click at [667, 354] on icon "Editor contextual toolbar" at bounding box center [669, 351] width 15 height 15
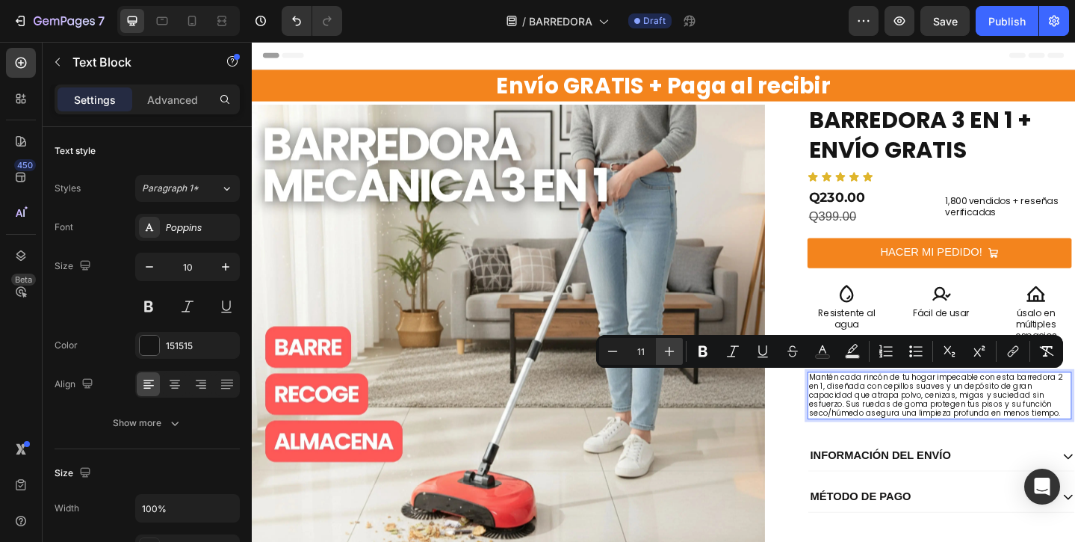
click at [667, 354] on icon "Editor contextual toolbar" at bounding box center [669, 351] width 15 height 15
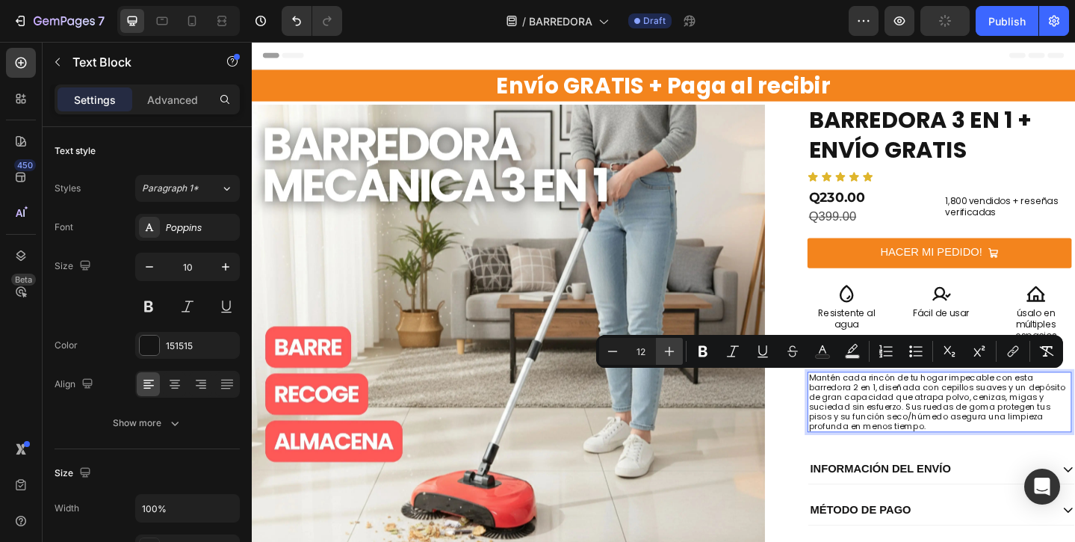
click at [667, 354] on icon "Editor contextual toolbar" at bounding box center [669, 351] width 15 height 15
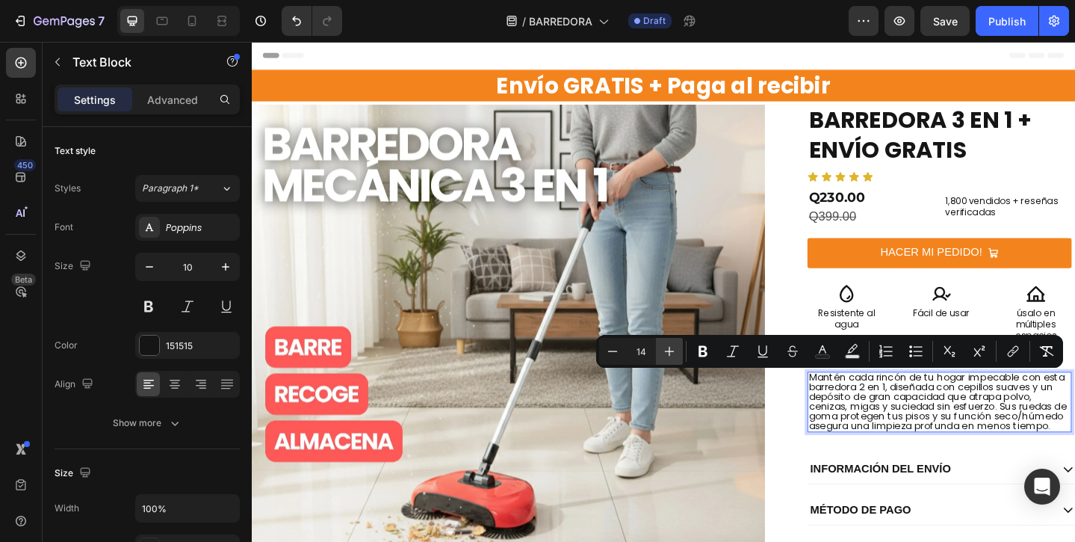
click at [667, 354] on icon "Editor contextual toolbar" at bounding box center [669, 351] width 15 height 15
type input "15"
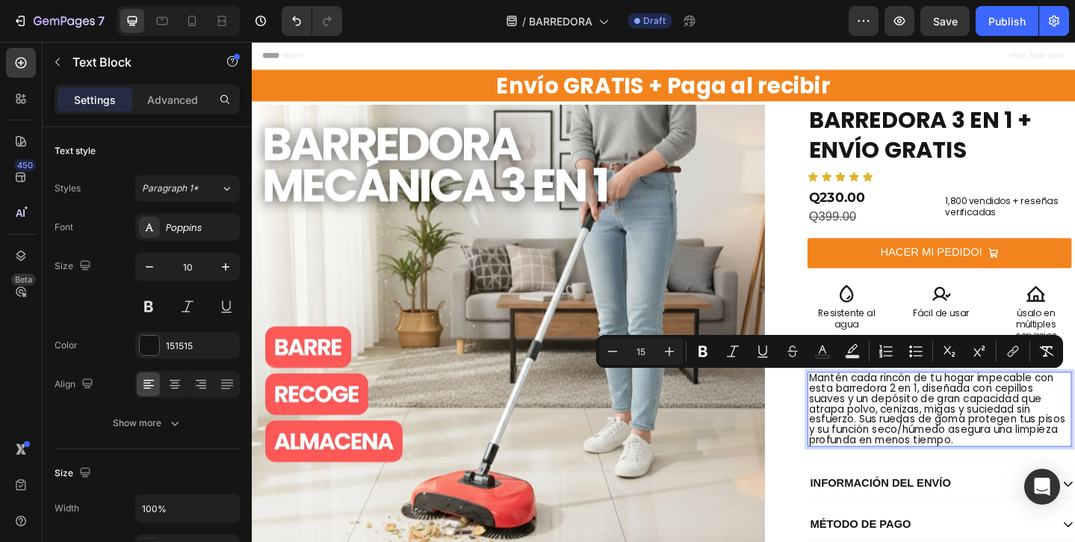
click at [872, 456] on span "Mantén cada rincón de tu hogar impecable con esta barredora 2 en 1, diseñada co…" at bounding box center [997, 441] width 279 height 83
click at [861, 459] on span "Mantén cada rincón de tu hogar impecable con esta barredora 2 en 1, diseñada co…" at bounding box center [997, 441] width 279 height 83
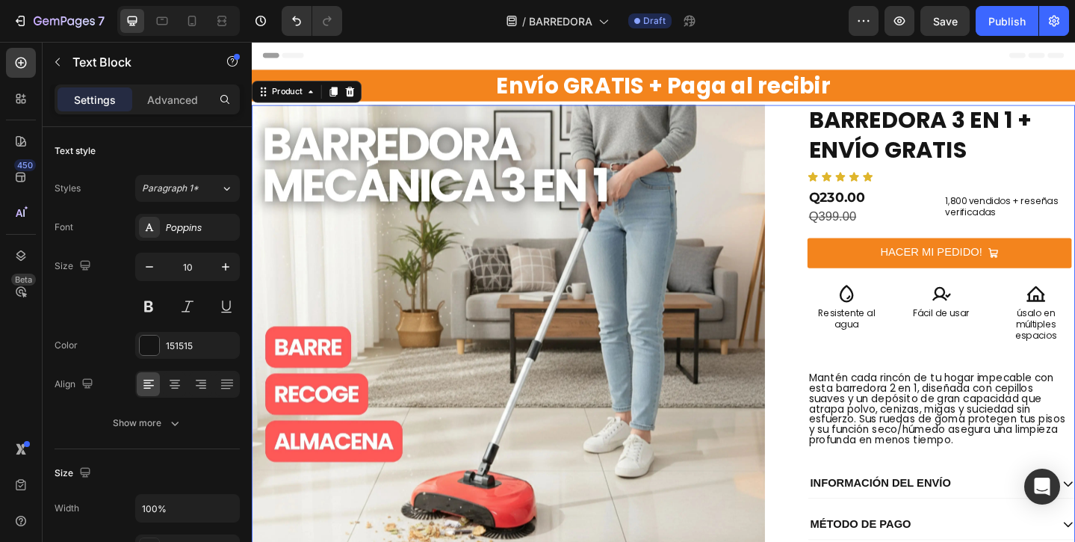
click at [847, 453] on div "Envío GRATIS + Paga al recibir Heading Product Images BARREDORA 3 EN 1 + ENVÍO …" at bounding box center [700, 395] width 896 height 568
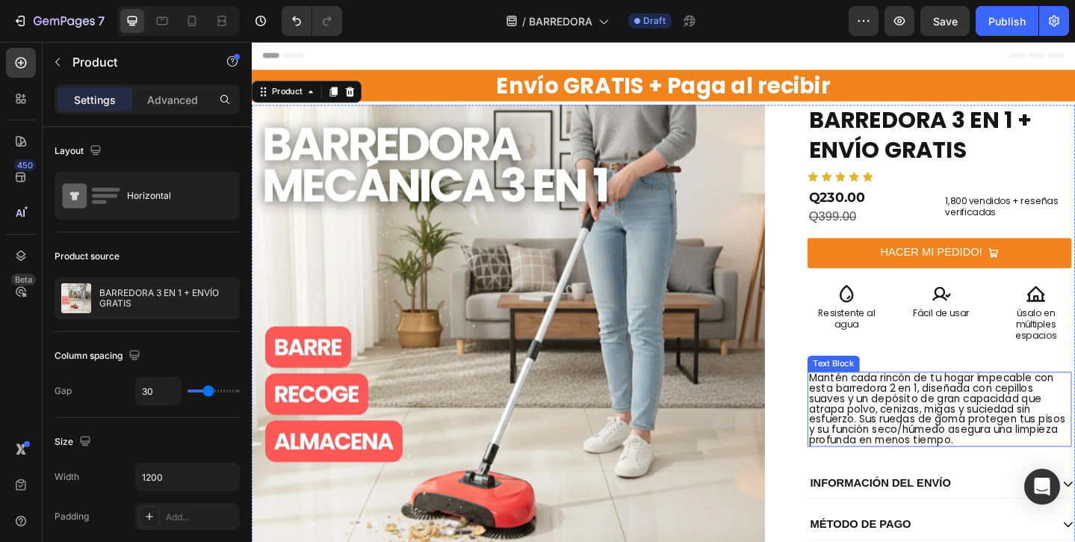
click at [919, 441] on span "Mantén cada rincón de tu hogar impecable con esta barredora 2 en 1, diseñada co…" at bounding box center [997, 441] width 279 height 83
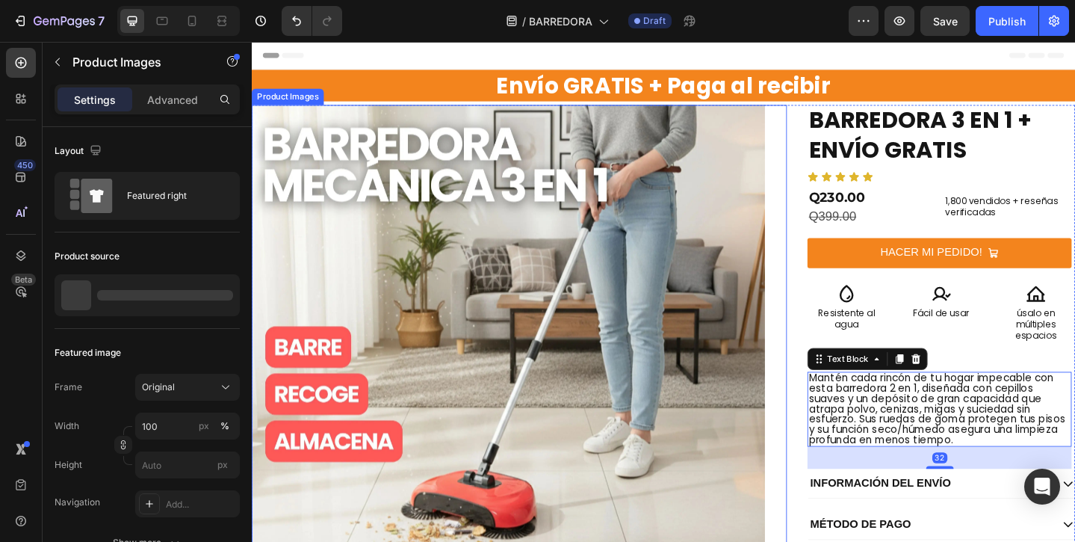
click at [825, 425] on div "Product Images" at bounding box center [543, 390] width 583 height 559
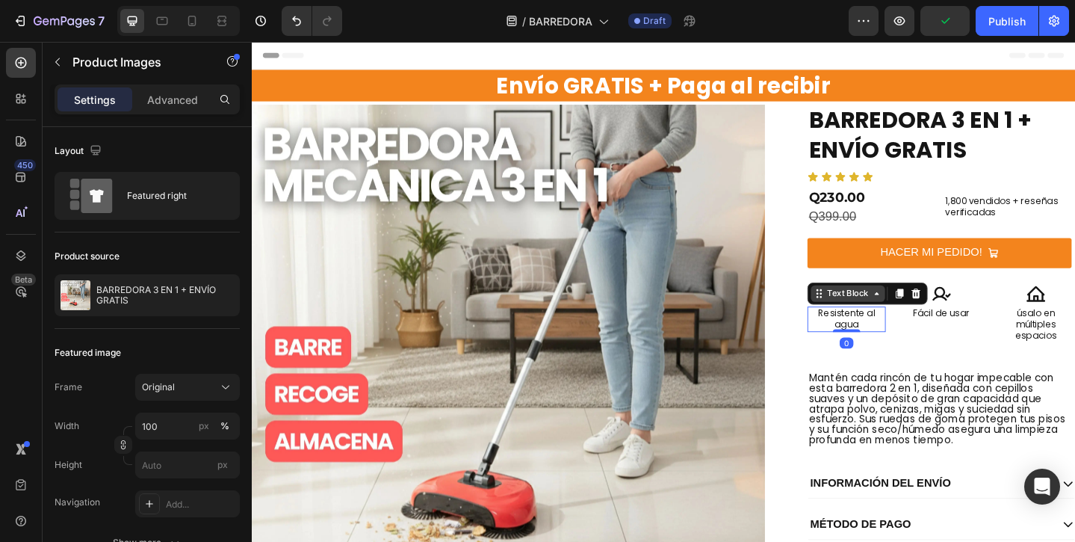
click at [897, 313] on div "Text Block" at bounding box center [922, 316] width 131 height 24
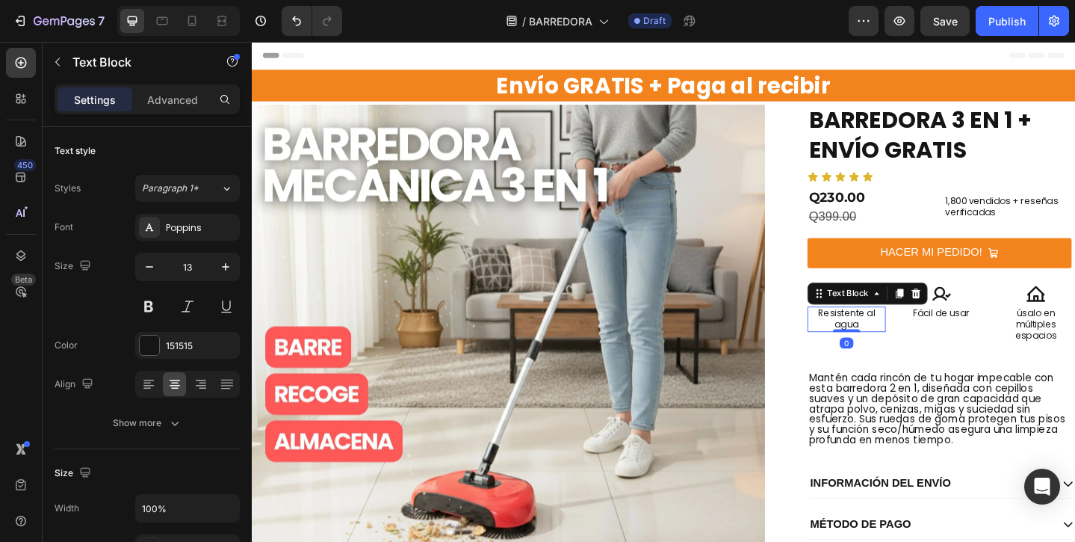
click at [958, 344] on div "Icon Resistente al agua Text Block 0 Icon Fácil de usar Text Block Icon úsalo e…" at bounding box center [1002, 345] width 291 height 78
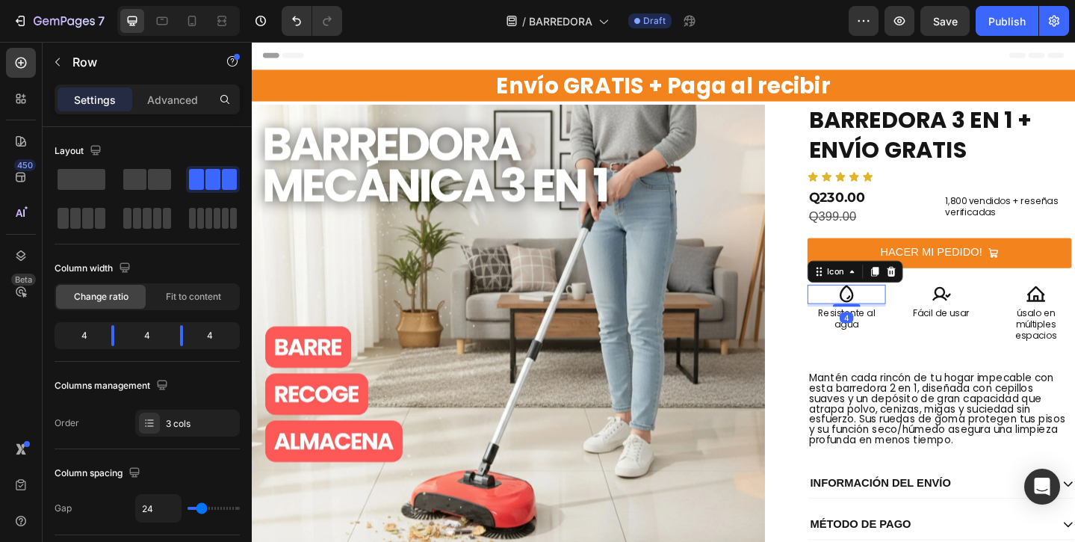
click at [899, 316] on icon at bounding box center [899, 316] width 21 height 21
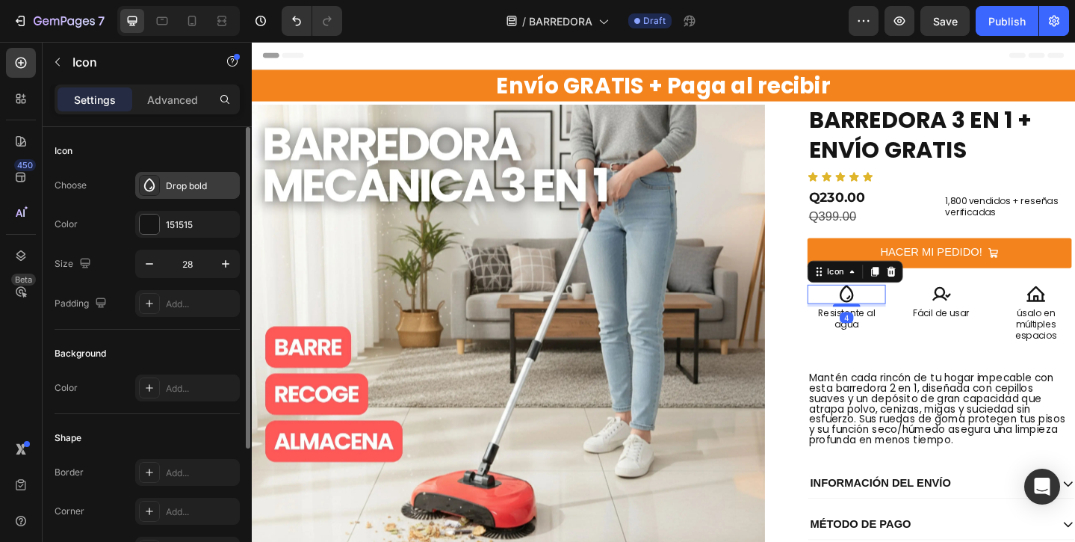
click at [188, 193] on div "Drop bold" at bounding box center [187, 185] width 105 height 27
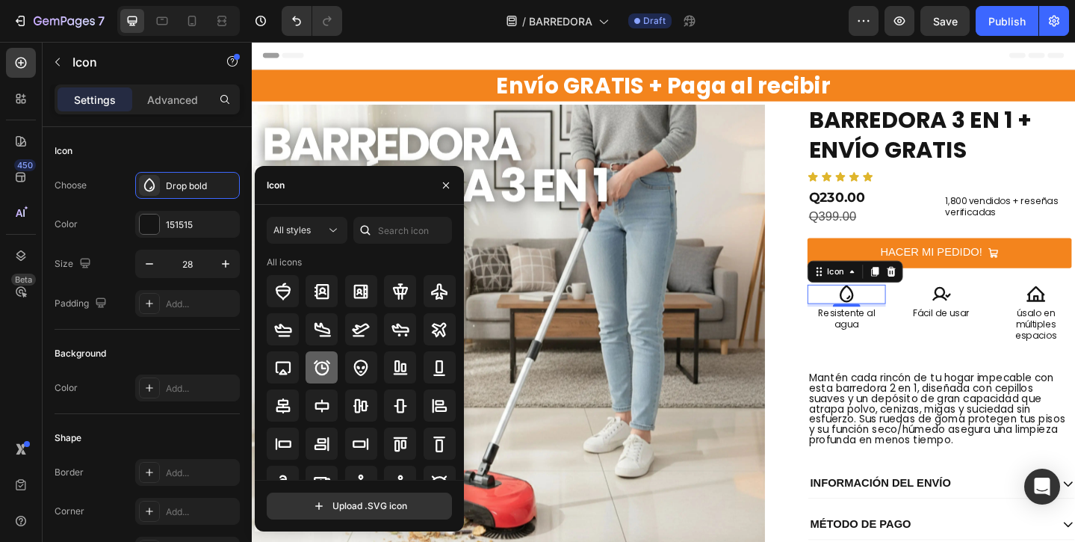
click at [326, 371] on icon at bounding box center [322, 366] width 16 height 15
click at [911, 353] on p "Resistente al agua" at bounding box center [899, 344] width 82 height 25
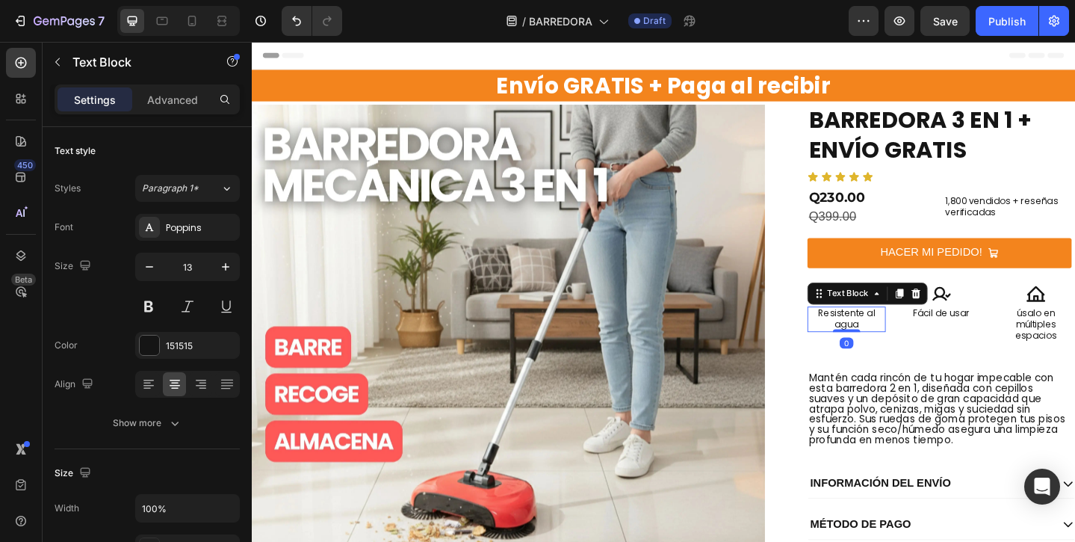
click at [911, 353] on p "Resistente al agua" at bounding box center [899, 344] width 82 height 25
drag, startPoint x: 917, startPoint y: 350, endPoint x: 866, endPoint y: 337, distance: 52.4
click at [866, 337] on p "Resistente al agua" at bounding box center [899, 344] width 82 height 25
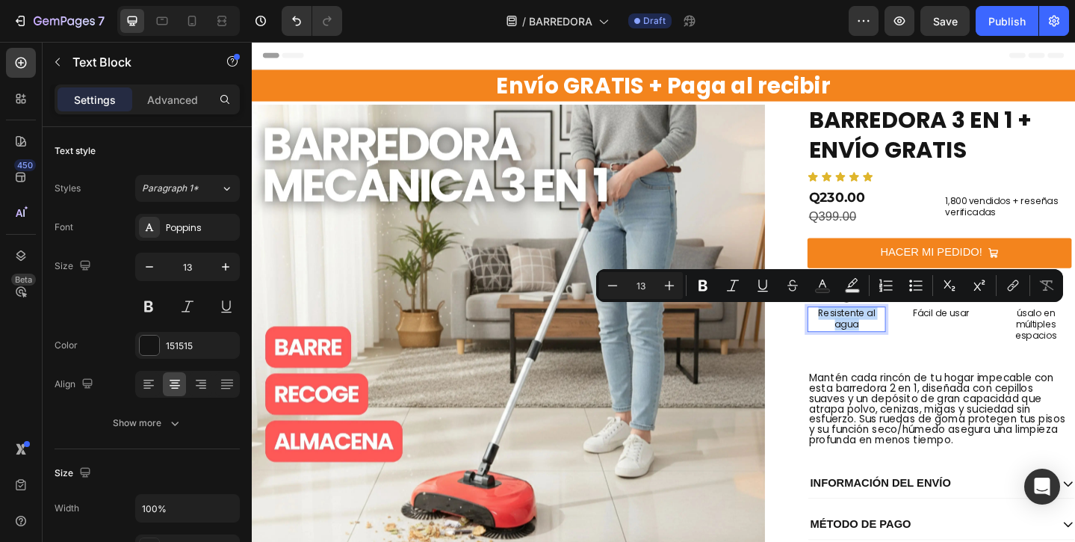
drag, startPoint x: 868, startPoint y: 337, endPoint x: 919, endPoint y: 350, distance: 53.1
click at [919, 350] on p "Resistente al agua" at bounding box center [899, 344] width 82 height 25
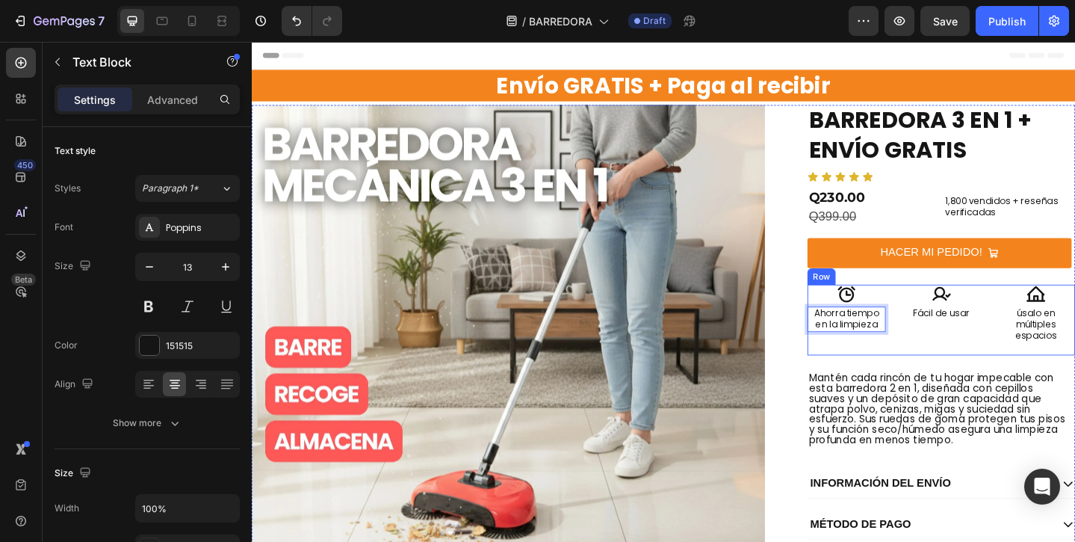
click at [1001, 367] on div "Icon Fácil de usar Text Block" at bounding box center [1002, 345] width 85 height 78
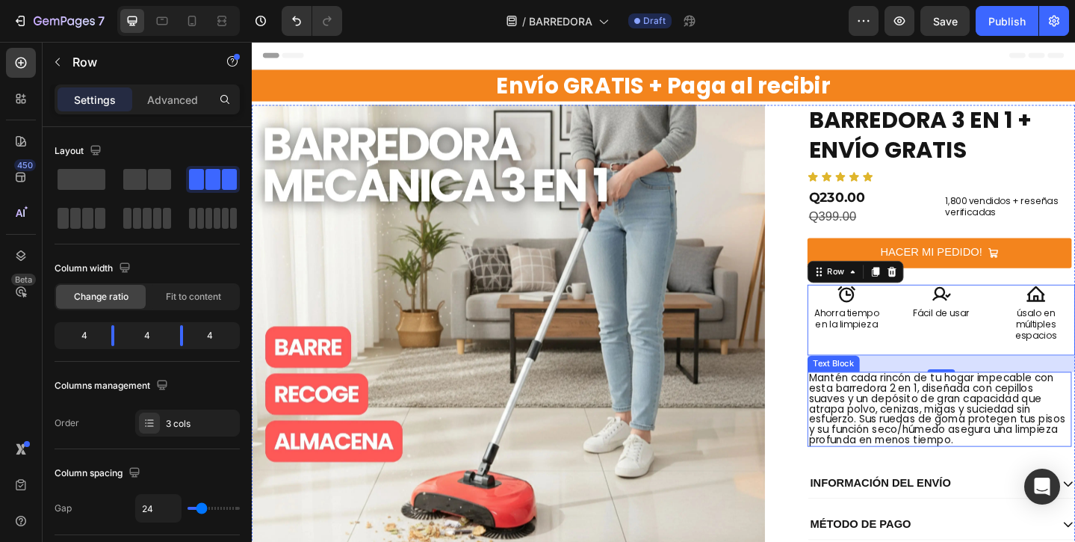
click at [996, 419] on span "Mantén cada rincón de tu hogar impecable con esta barredora 2 en 1, diseñada co…" at bounding box center [997, 441] width 279 height 83
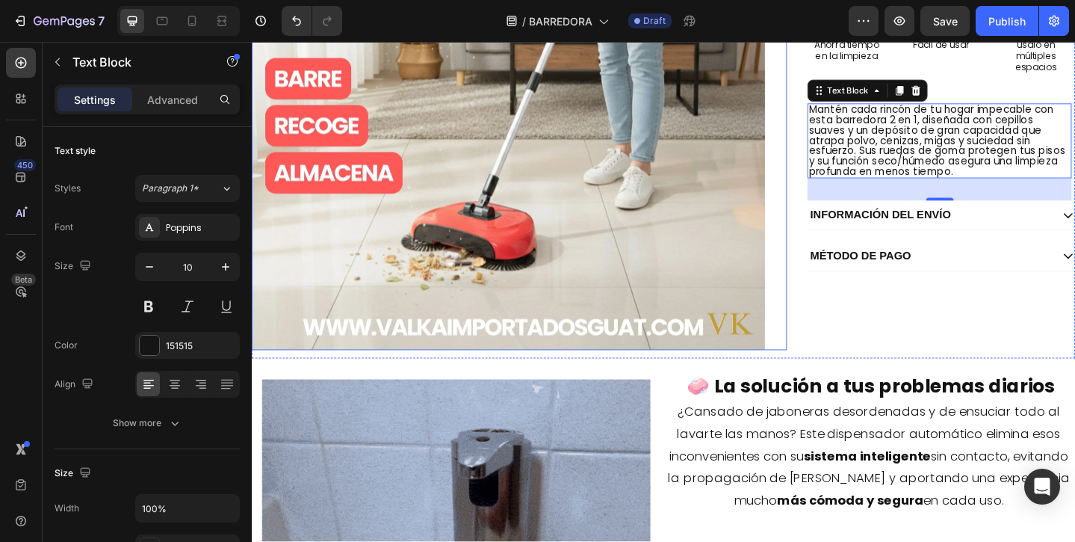
scroll to position [385, 0]
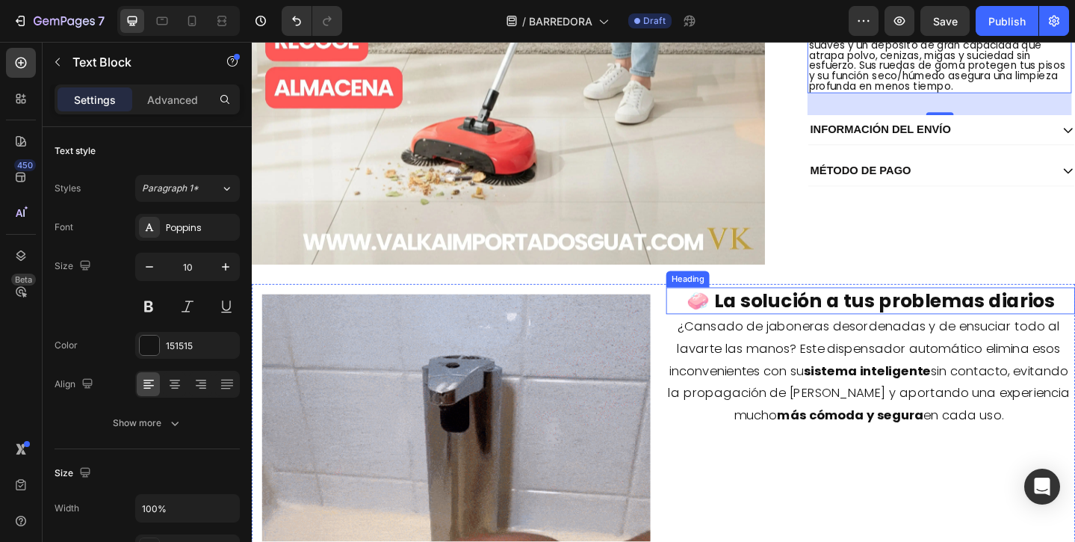
click at [766, 326] on h2 "🧼 La solución a tus problemas diarios" at bounding box center [925, 323] width 445 height 29
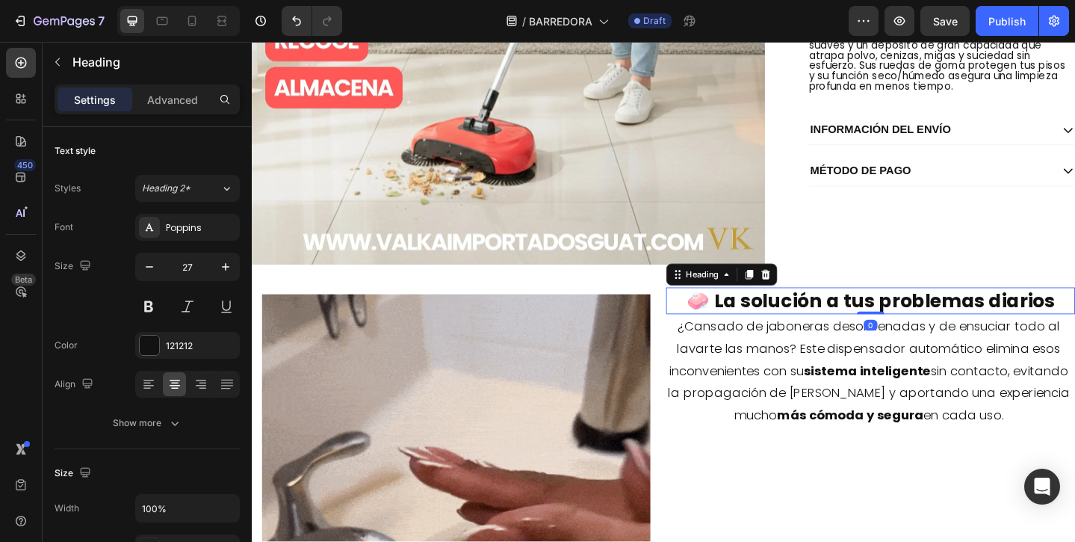
click at [726, 326] on h2 "🧼 La solución a tus problemas diarios" at bounding box center [925, 323] width 445 height 29
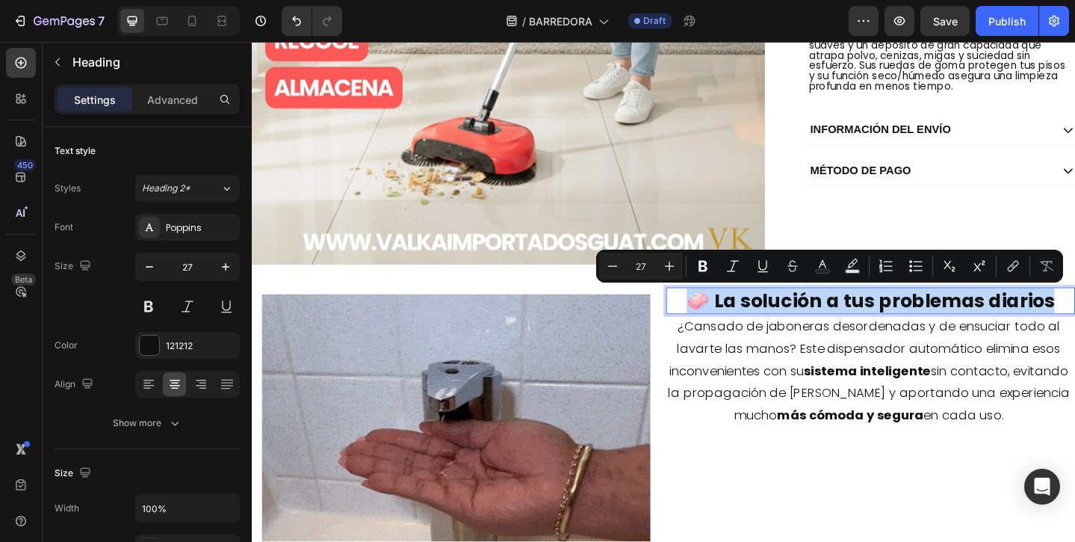
drag, startPoint x: 726, startPoint y: 326, endPoint x: 1123, endPoint y: 320, distance: 396.7
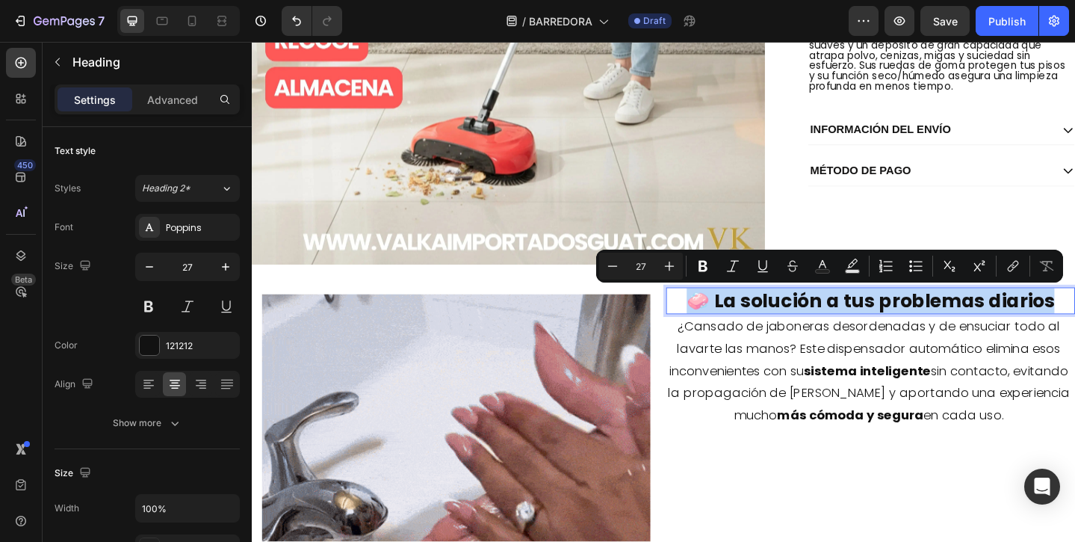
click at [1074, 320] on p "🧼 La solución a tus problemas diarios" at bounding box center [925, 324] width 442 height 26
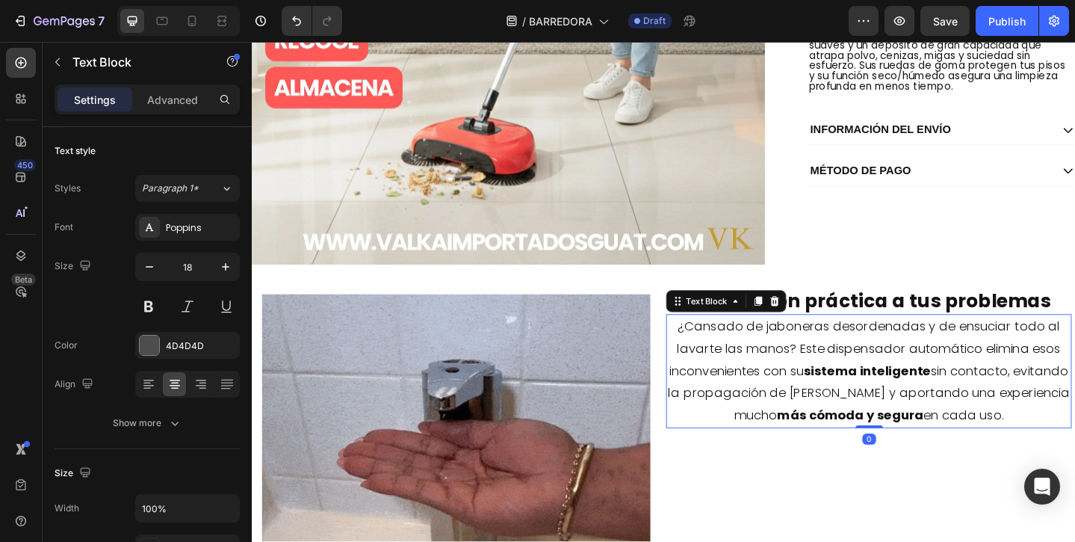
click at [1074, 375] on span "¿Cansado de jaboneras desordenadas y de ensuciar todo al lavarte las manos? Est…" at bounding box center [923, 400] width 437 height 116
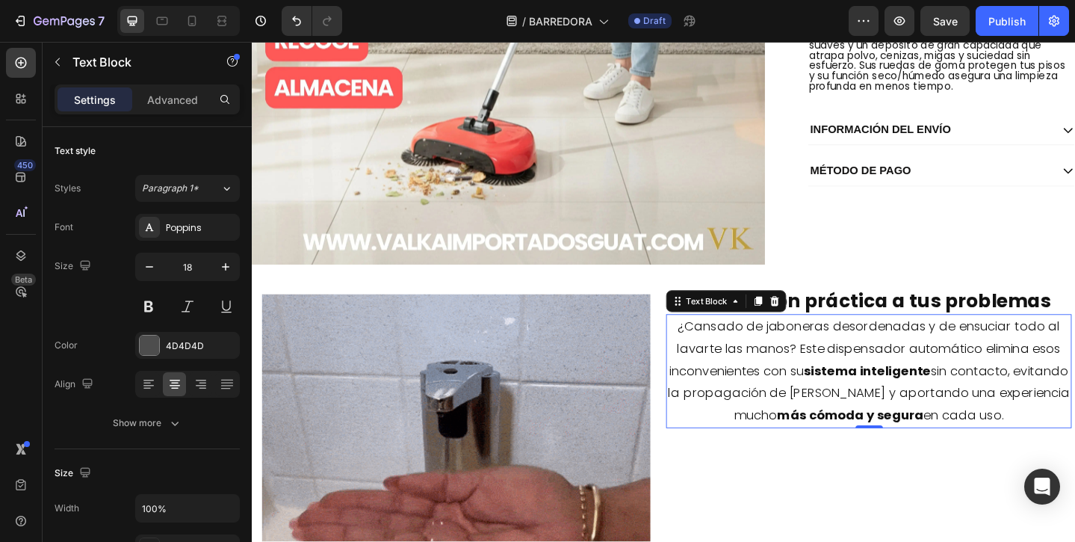
click at [822, 408] on span "¿Cansado de jaboneras desordenadas y de ensuciar todo al lavarte las manos? Est…" at bounding box center [923, 400] width 437 height 116
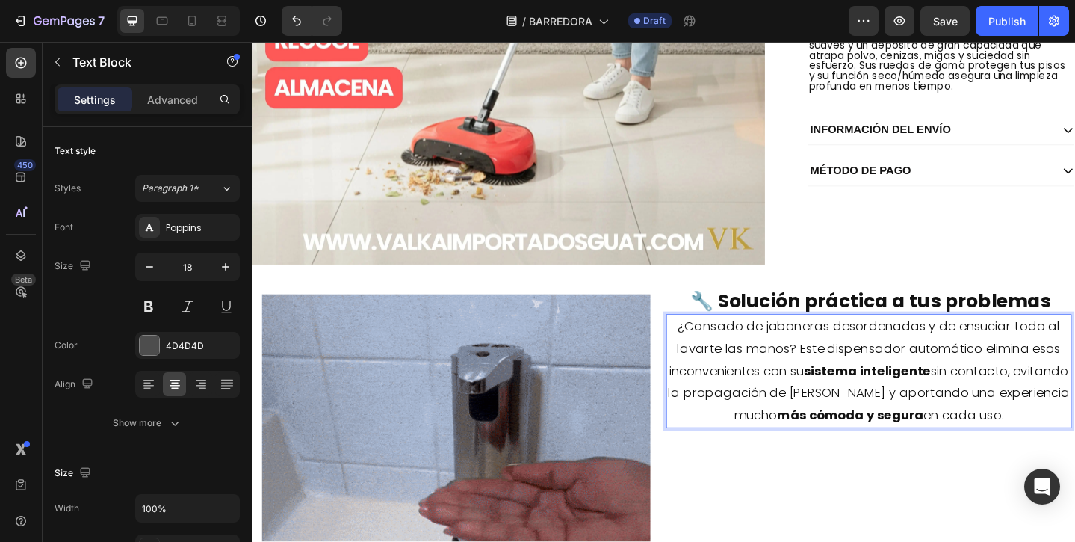
drag, startPoint x: 719, startPoint y: 345, endPoint x: 1083, endPoint y: 448, distance: 378.8
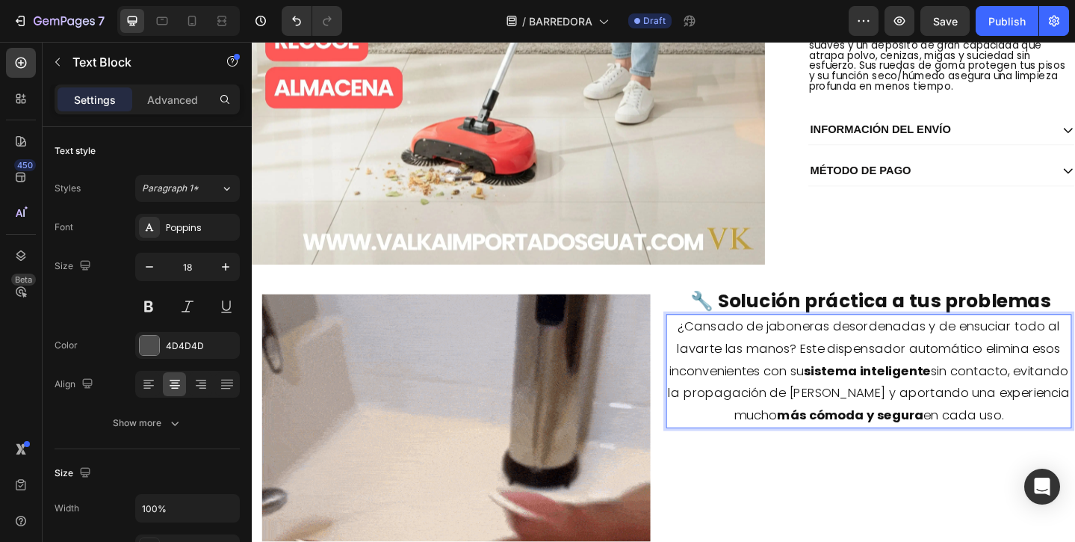
click at [1074, 448] on p "¿Cansado de jaboneras desordenadas y de ensuciar todo al lavarte las manos? Est…" at bounding box center [923, 400] width 438 height 121
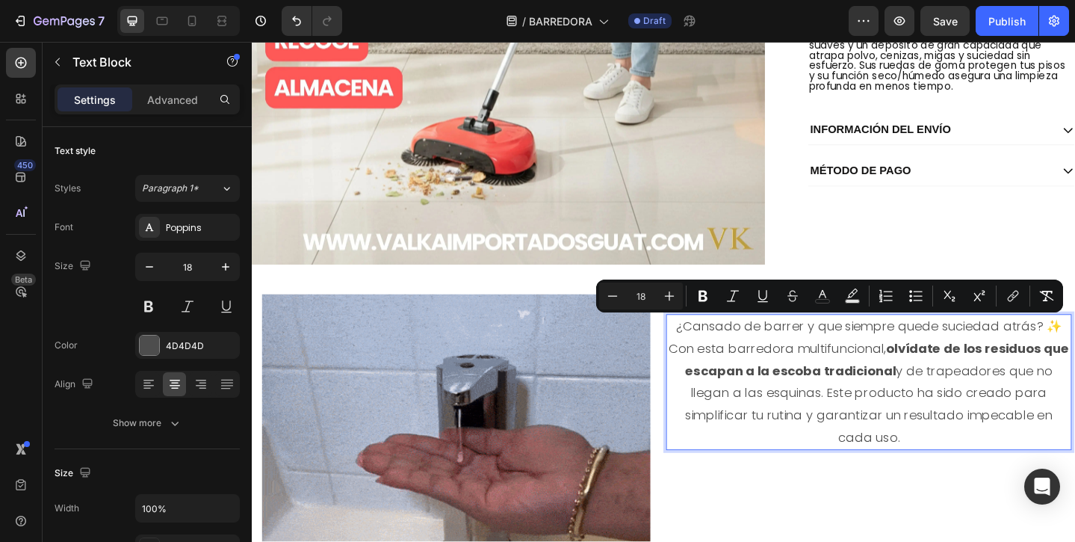
drag, startPoint x: 720, startPoint y: 349, endPoint x: 1117, endPoint y: 449, distance: 409.1
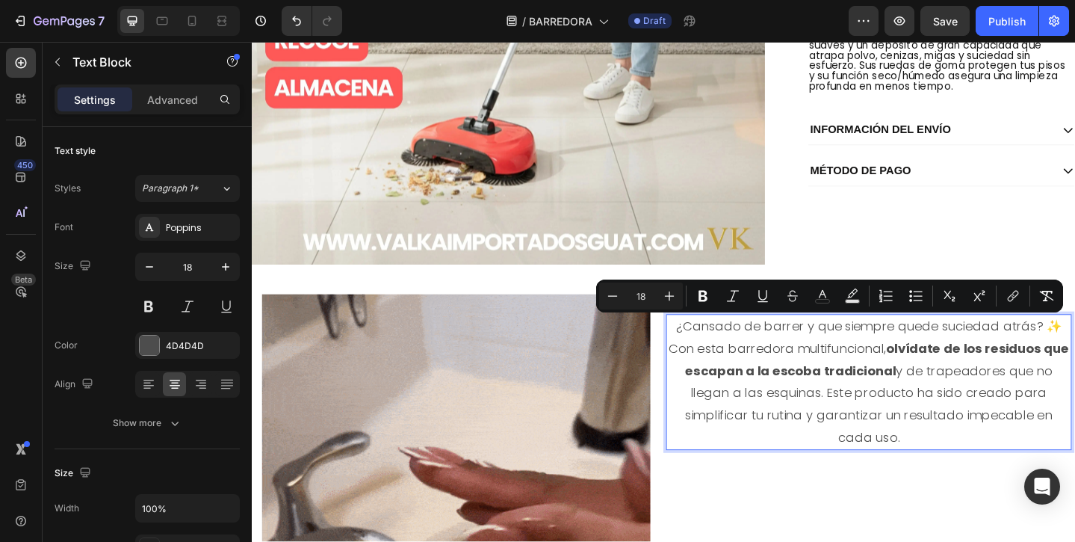
click at [1074, 449] on p "¿Cansado de barrer y que siempre quede suciedad atrás? ✨ Con esta barredora mul…" at bounding box center [923, 412] width 438 height 145
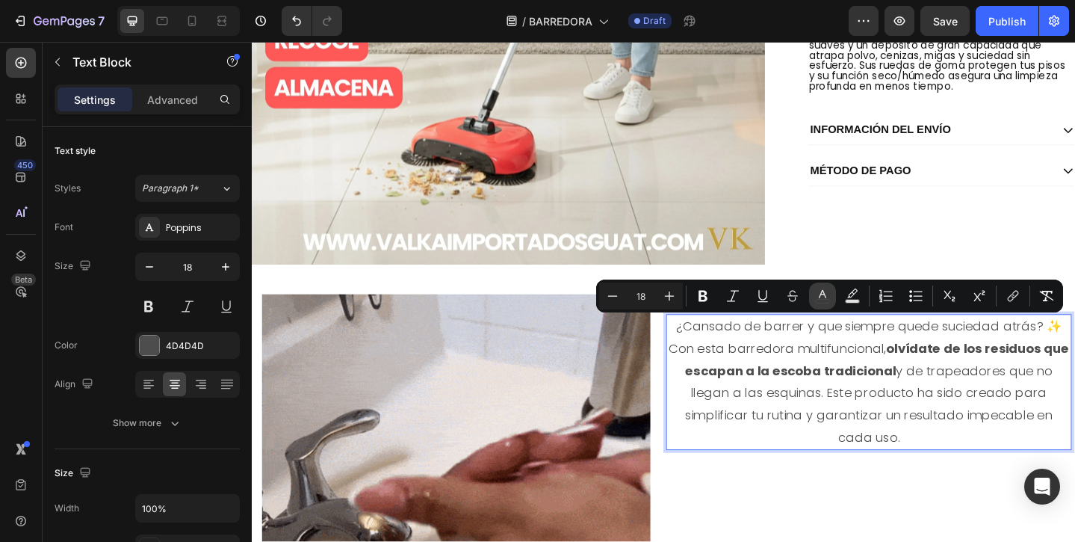
click at [825, 297] on icon "Editor contextual toolbar" at bounding box center [822, 294] width 7 height 8
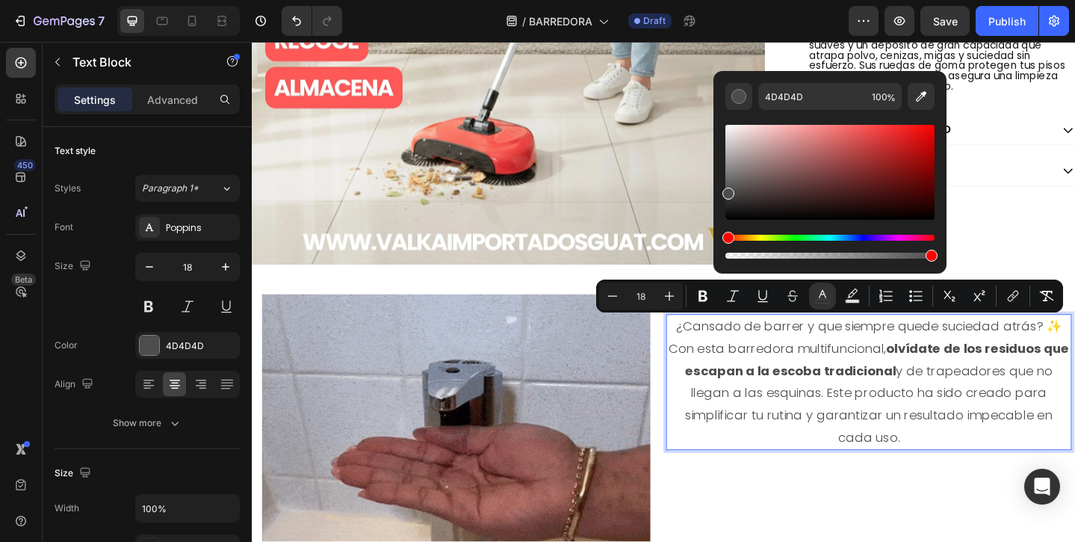
click at [731, 214] on div "Editor contextual toolbar" at bounding box center [829, 172] width 209 height 95
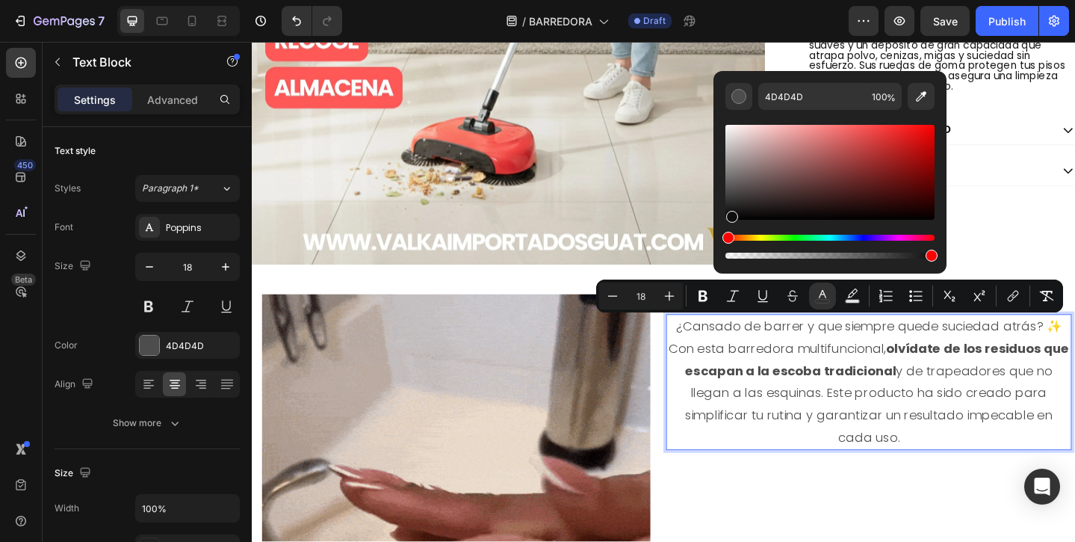
type input "0F0E0E"
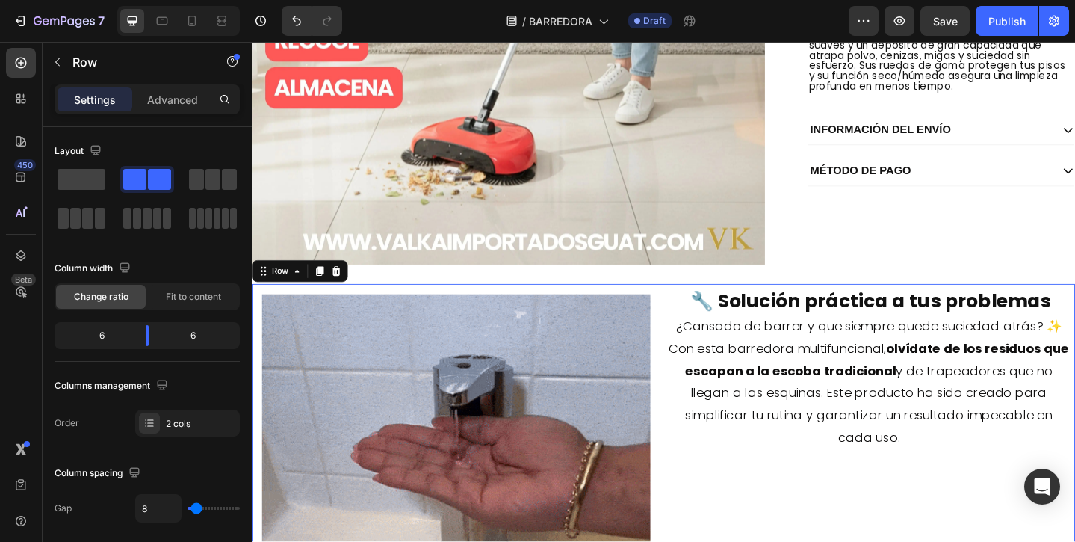
click at [783, 488] on div "🔧 Solución práctica a tus problemas Heading 🧼 La solución a tus problemas diari…" at bounding box center [925, 528] width 445 height 445
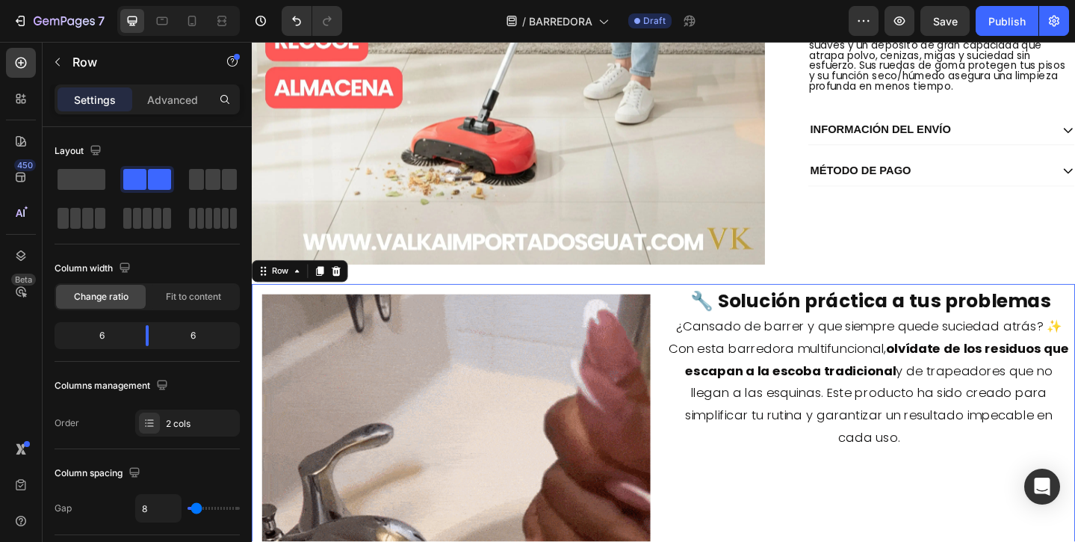
click at [783, 488] on div "🔧 Solución práctica a tus problemas Heading 🧼 La solución a tus problemas diari…" at bounding box center [925, 528] width 445 height 445
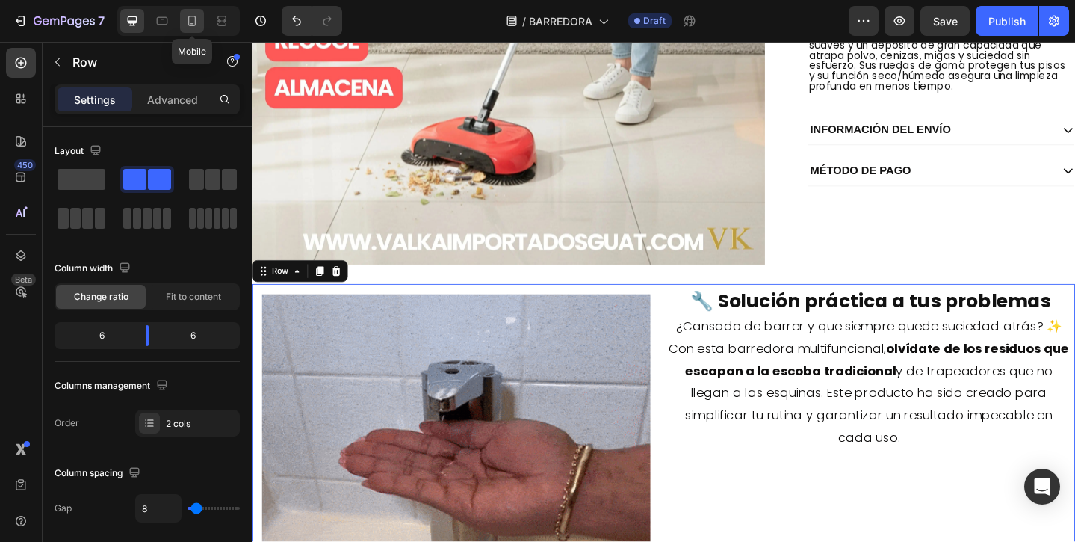
click at [191, 31] on div at bounding box center [192, 21] width 24 height 24
type input "0"
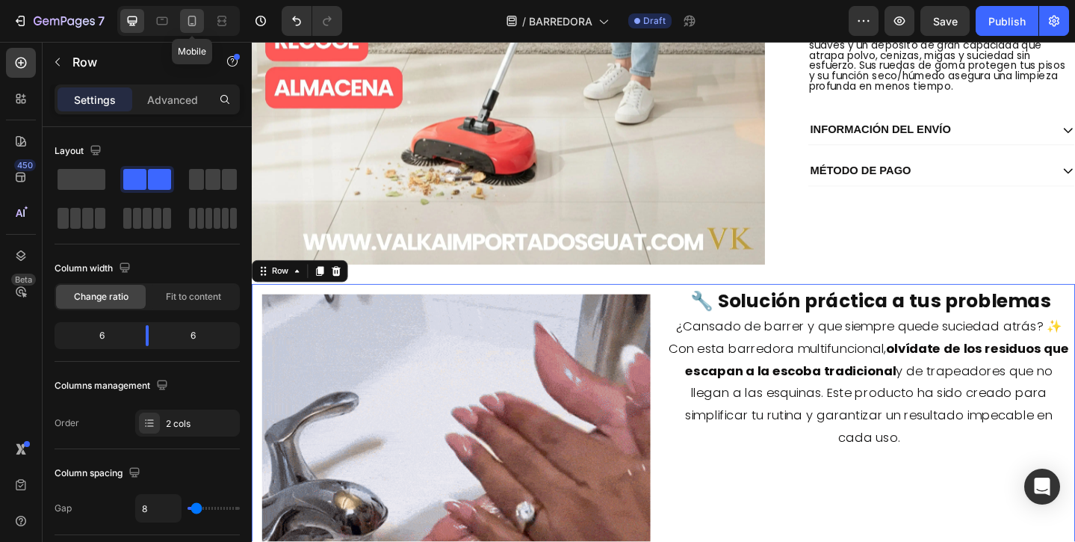
type input "0"
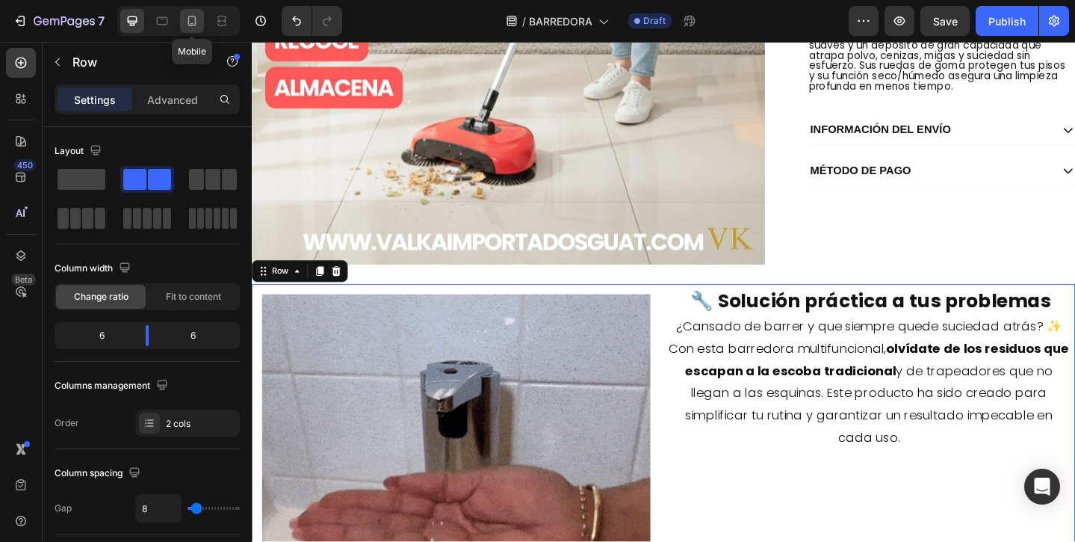
type input "100%"
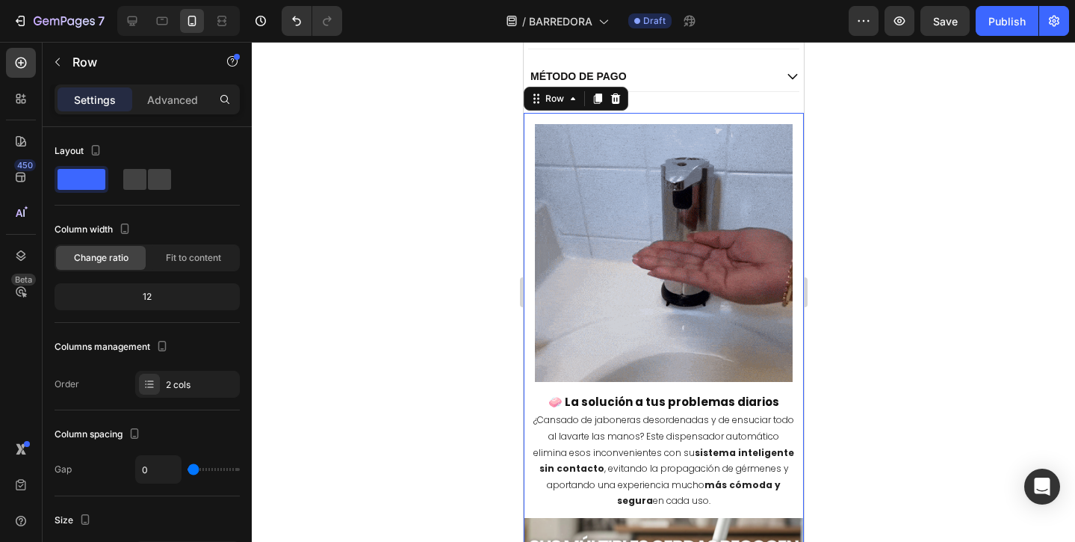
scroll to position [773, 0]
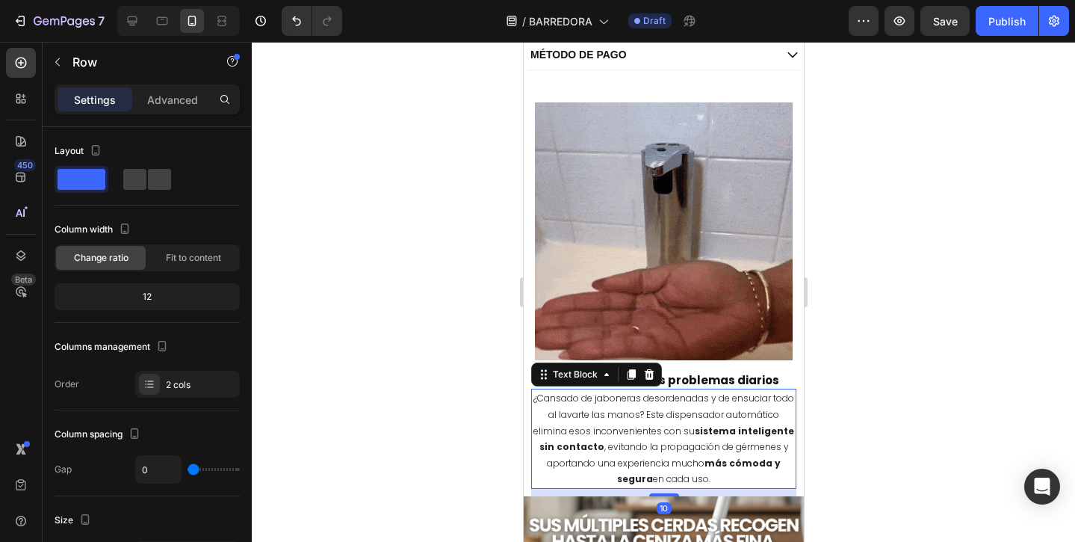
click at [631, 422] on span "¿Cansado de jaboneras desordenadas y de ensuciar todo al lavarte las manos? Est…" at bounding box center [663, 437] width 261 height 93
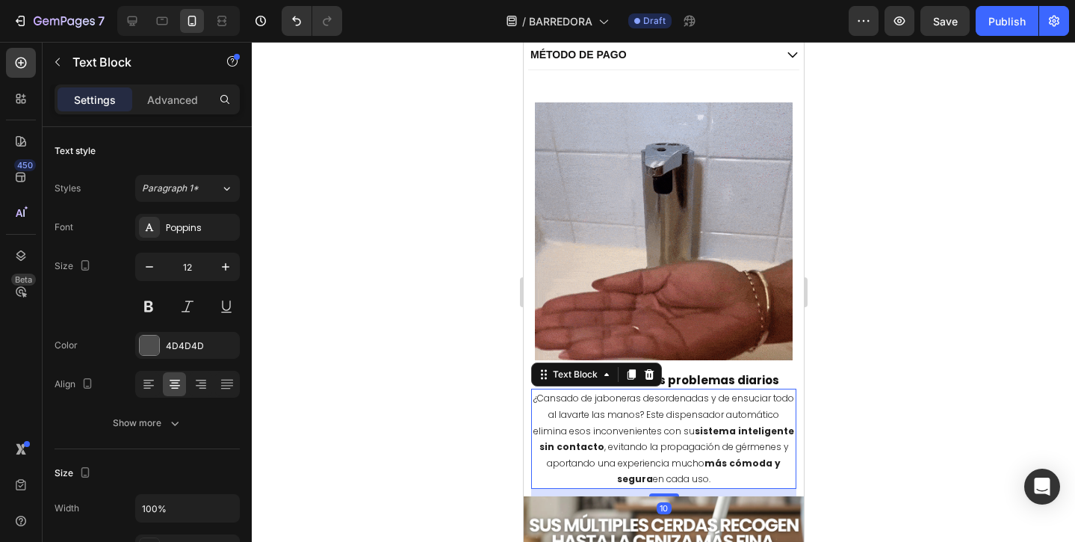
click at [534, 400] on span "¿Cansado de jaboneras desordenadas y de ensuciar todo al lavarte las manos? Est…" at bounding box center [663, 437] width 261 height 93
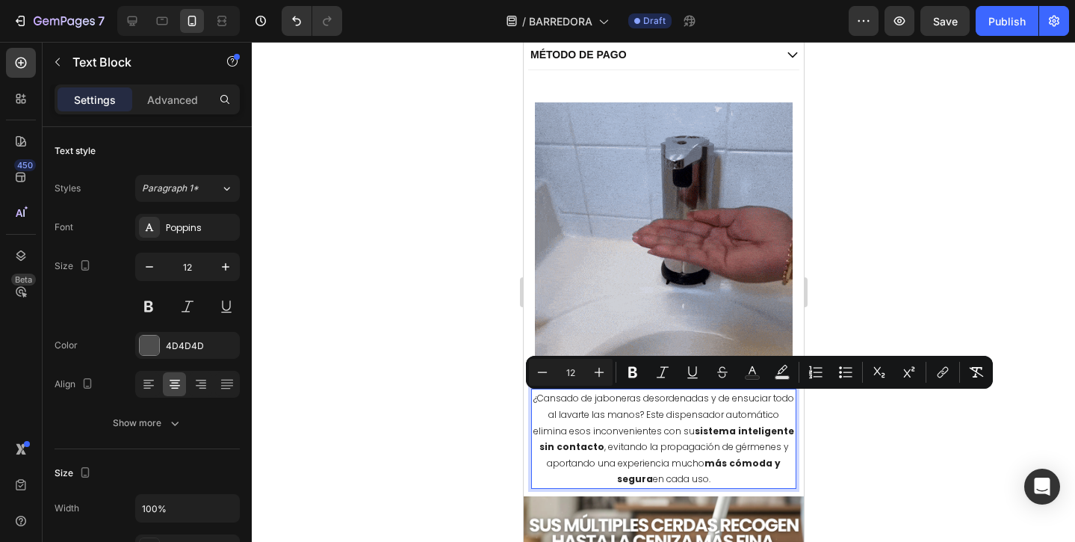
drag, startPoint x: 534, startPoint y: 400, endPoint x: 722, endPoint y: 485, distance: 205.9
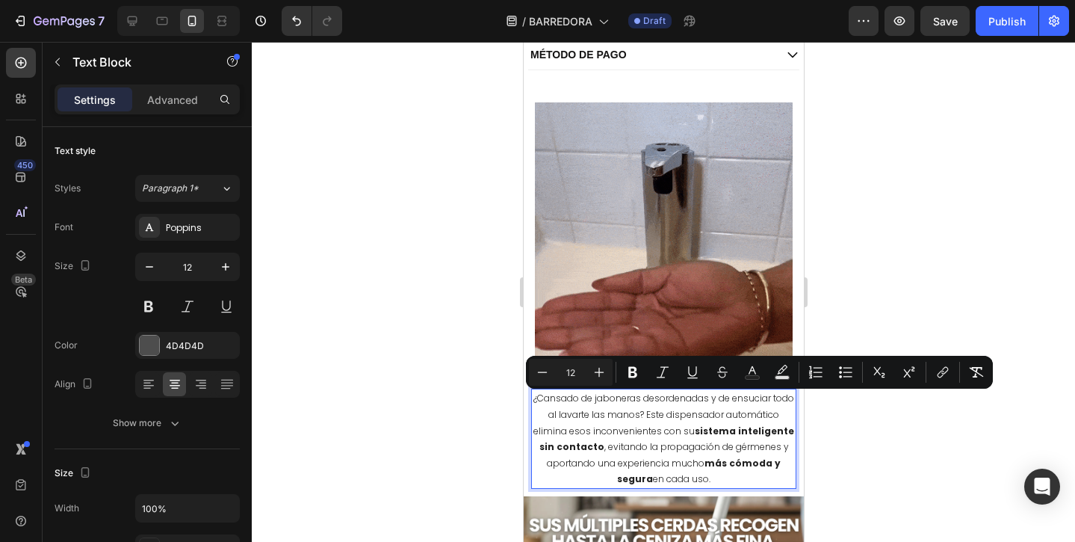
click at [722, 485] on p "¿Cansado de jaboneras desordenadas y de ensuciar todo al lavarte las manos? Est…" at bounding box center [663, 438] width 262 height 97
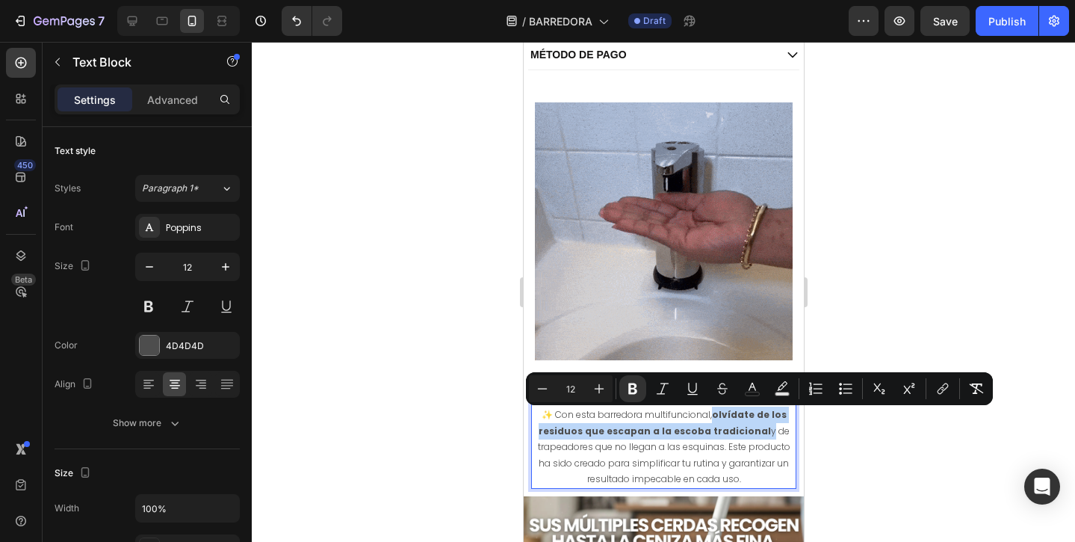
drag, startPoint x: 716, startPoint y: 417, endPoint x: 760, endPoint y: 432, distance: 47.2
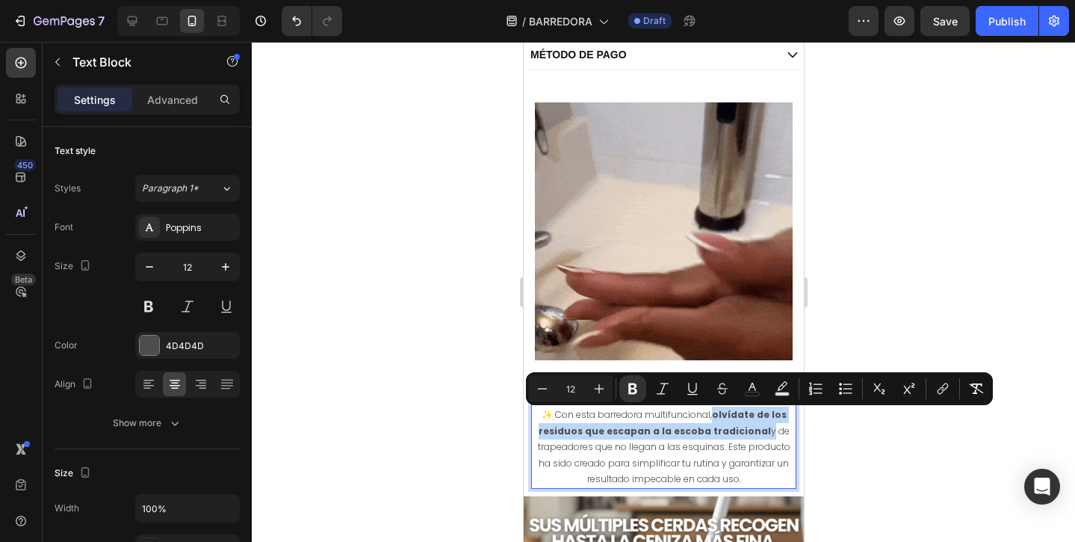
click at [760, 432] on p "¿Cansado de barrer y que siempre quede suciedad atrás? ✨ Con esta barredora mul…" at bounding box center [663, 438] width 262 height 97
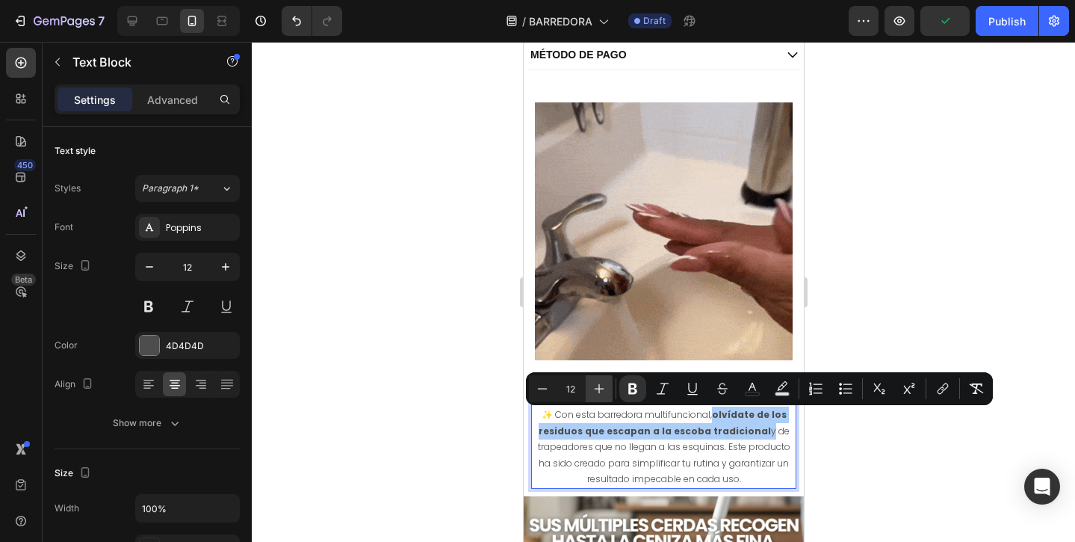
click at [601, 388] on icon "Editor contextual toolbar" at bounding box center [599, 388] width 15 height 15
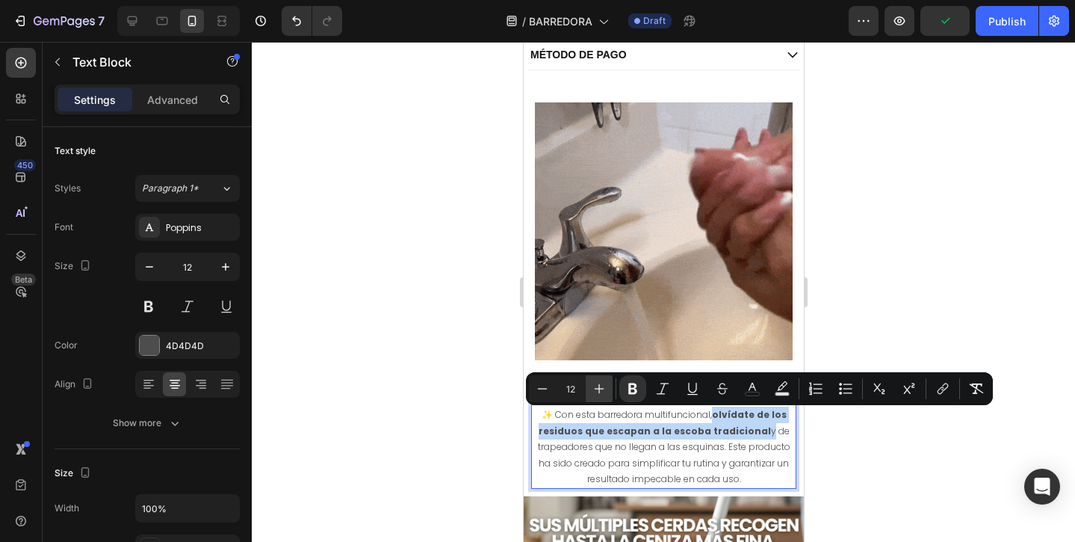
type input "13"
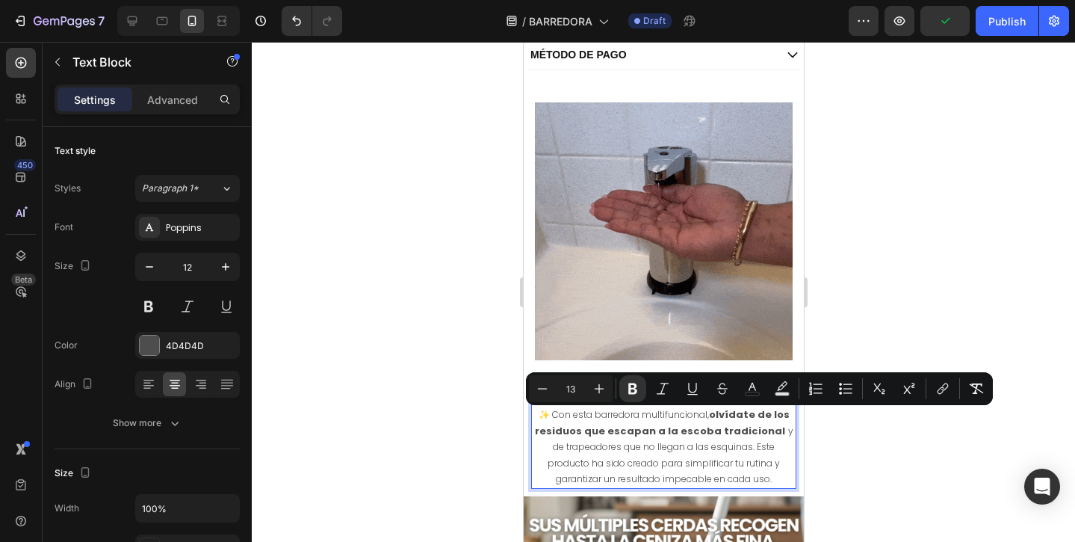
drag, startPoint x: 841, startPoint y: 436, endPoint x: 163, endPoint y: 399, distance: 679.3
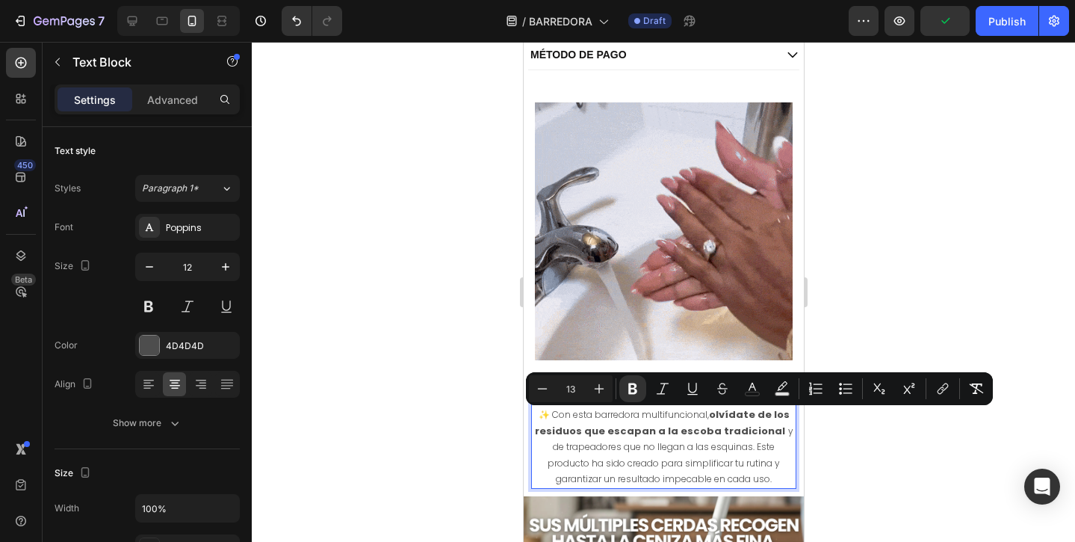
click at [841, 436] on div at bounding box center [663, 292] width 823 height 500
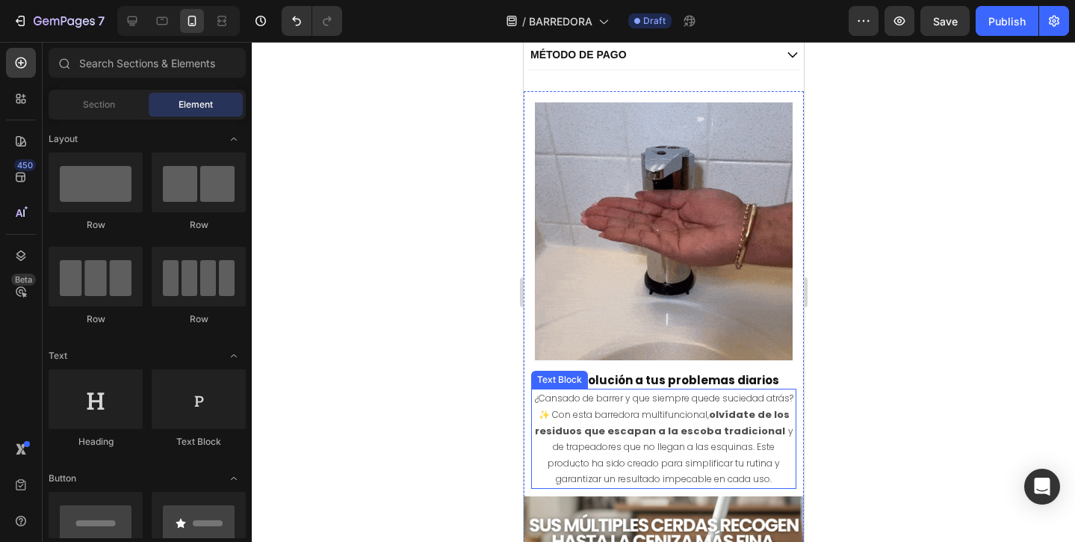
click at [542, 398] on p "¿Cansado de barrer y que siempre quede suciedad atrás? ✨ Con esta barredora mul…" at bounding box center [663, 438] width 262 height 97
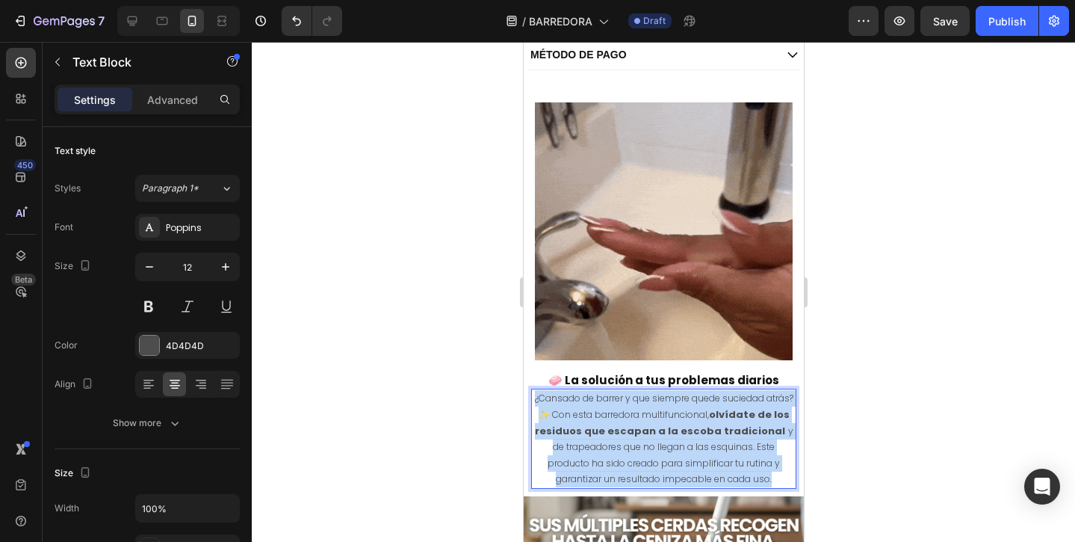
drag, startPoint x: 533, startPoint y: 397, endPoint x: 757, endPoint y: 478, distance: 238.4
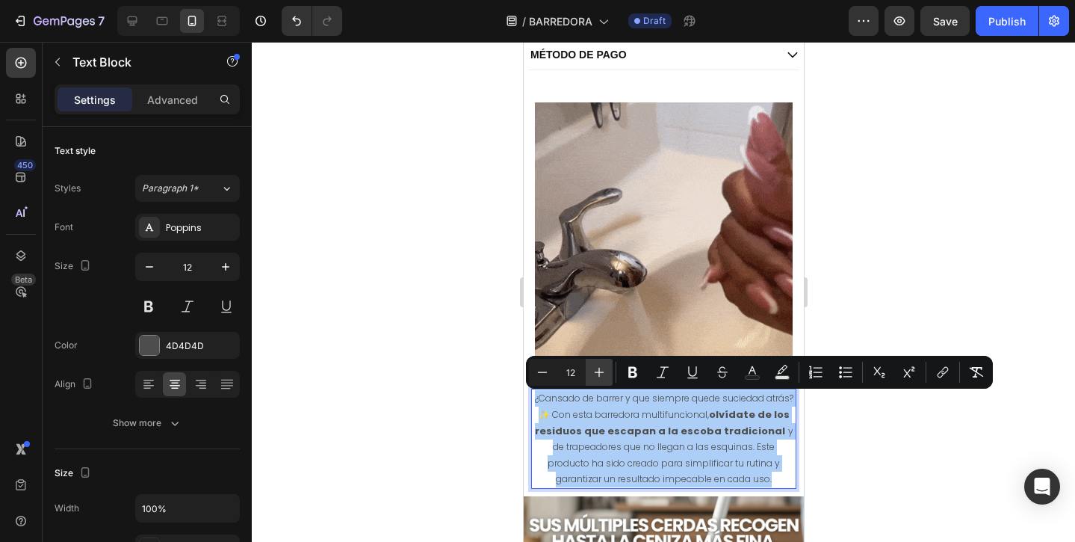
click at [599, 368] on icon "Editor contextual toolbar" at bounding box center [600, 372] width 10 height 10
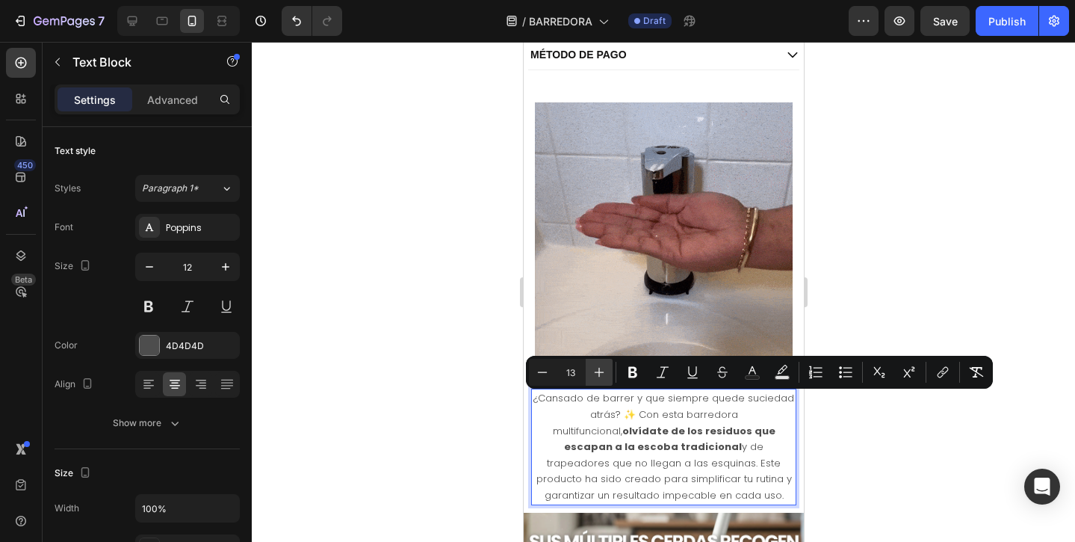
click at [599, 368] on icon "Editor contextual toolbar" at bounding box center [600, 372] width 10 height 10
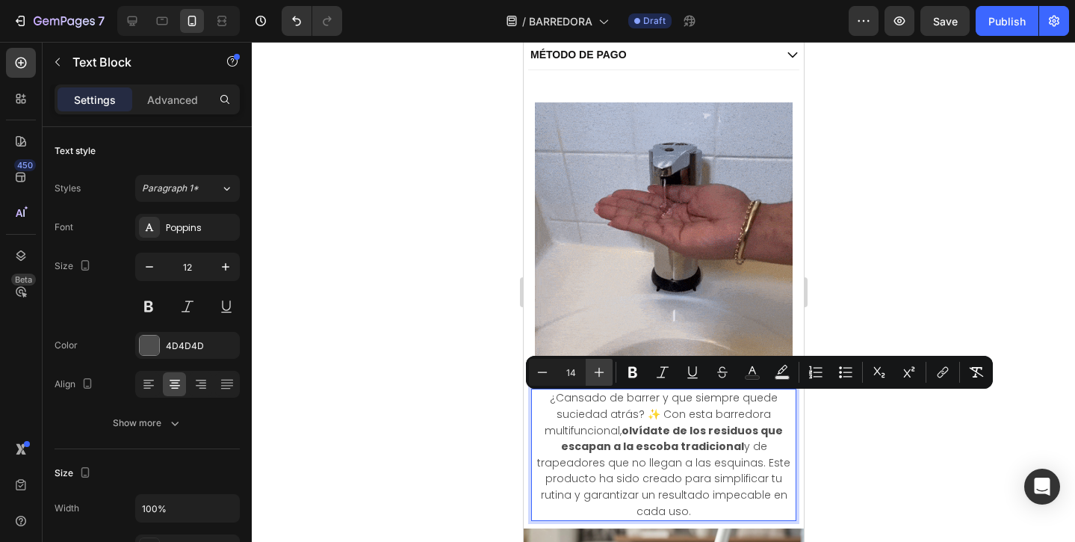
click at [599, 368] on icon "Editor contextual toolbar" at bounding box center [600, 372] width 10 height 10
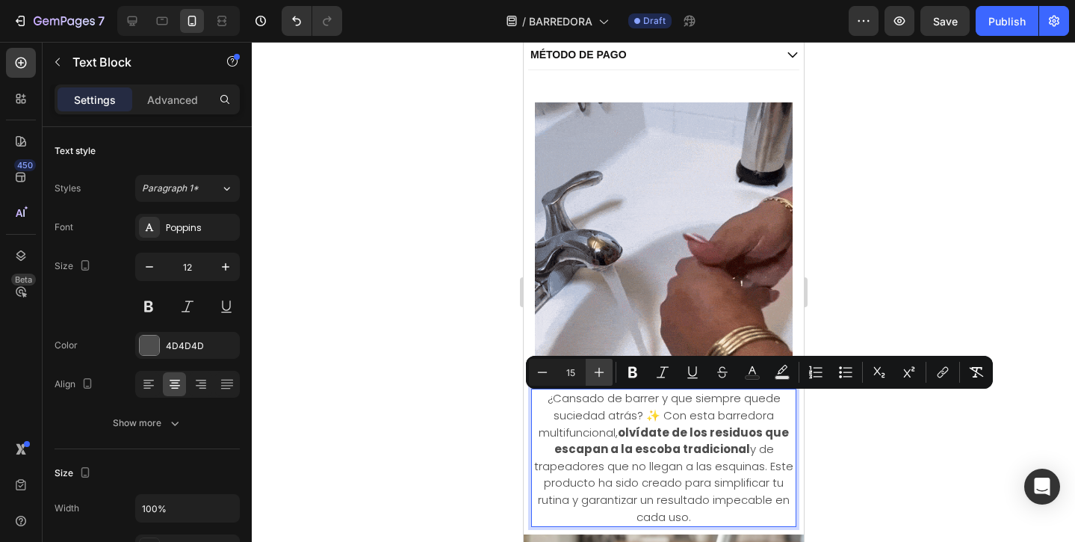
click at [599, 368] on icon "Editor contextual toolbar" at bounding box center [600, 372] width 10 height 10
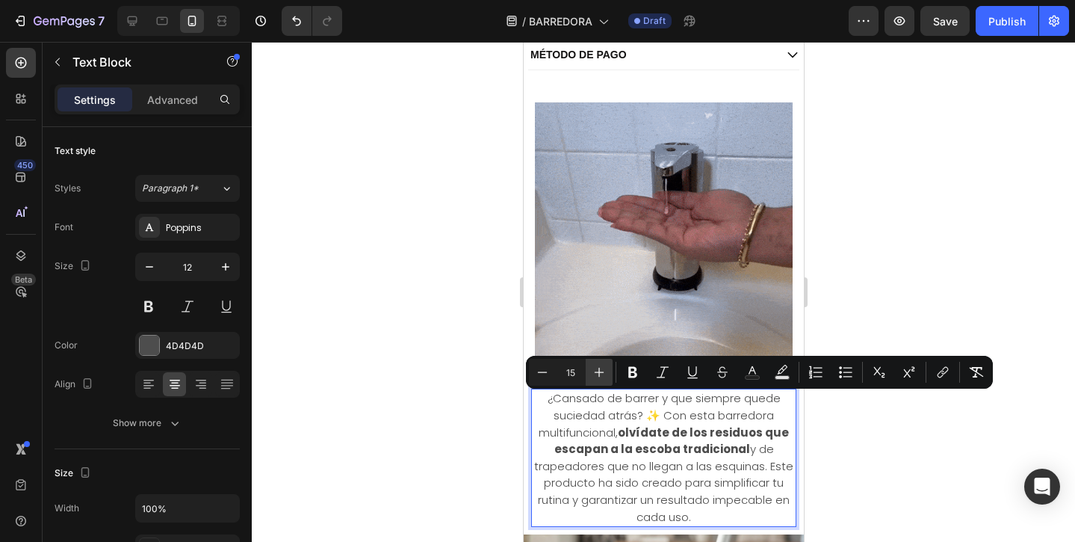
type input "16"
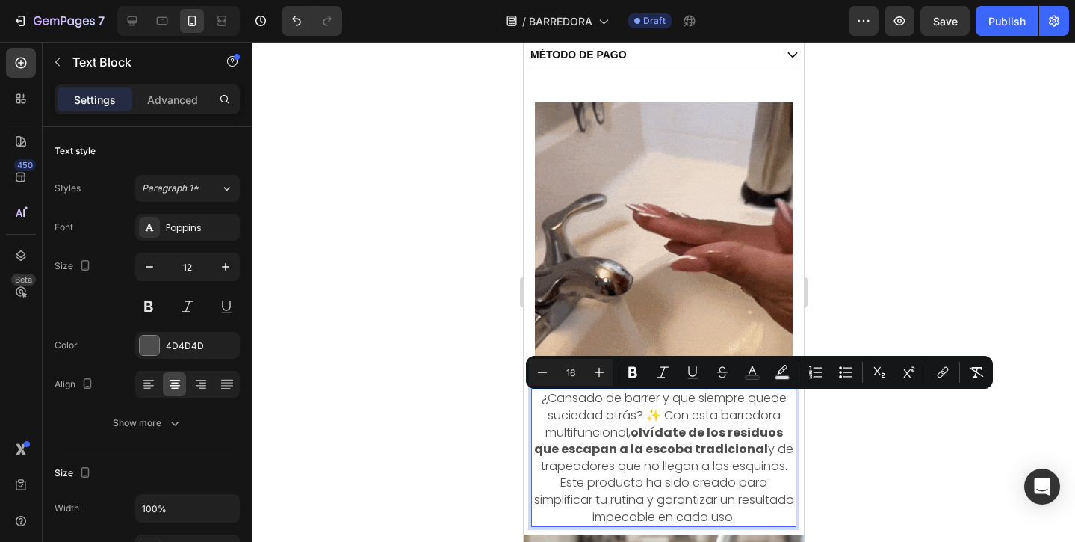
click at [831, 474] on div at bounding box center [663, 292] width 823 height 500
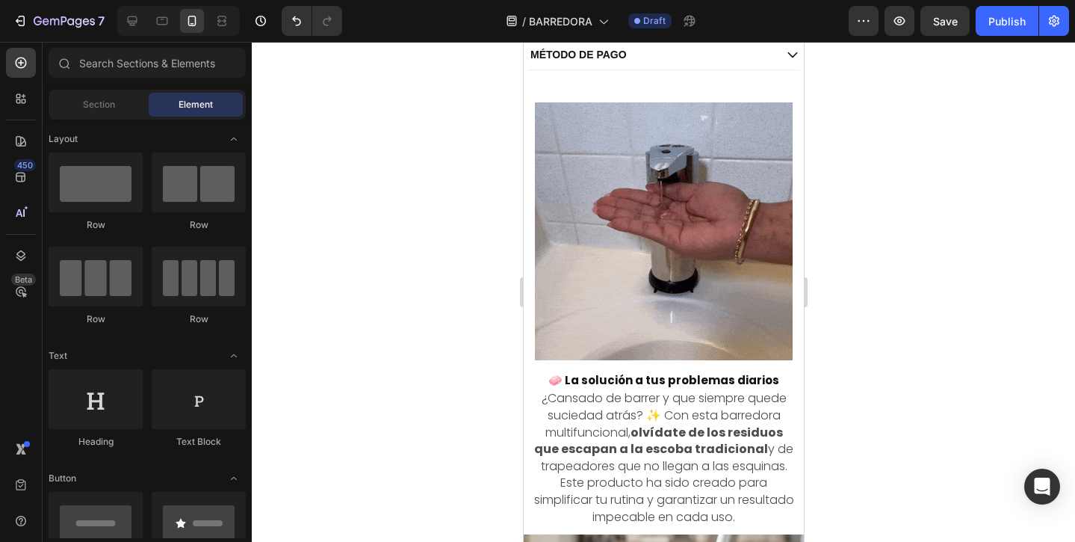
click at [831, 474] on div at bounding box center [663, 292] width 823 height 500
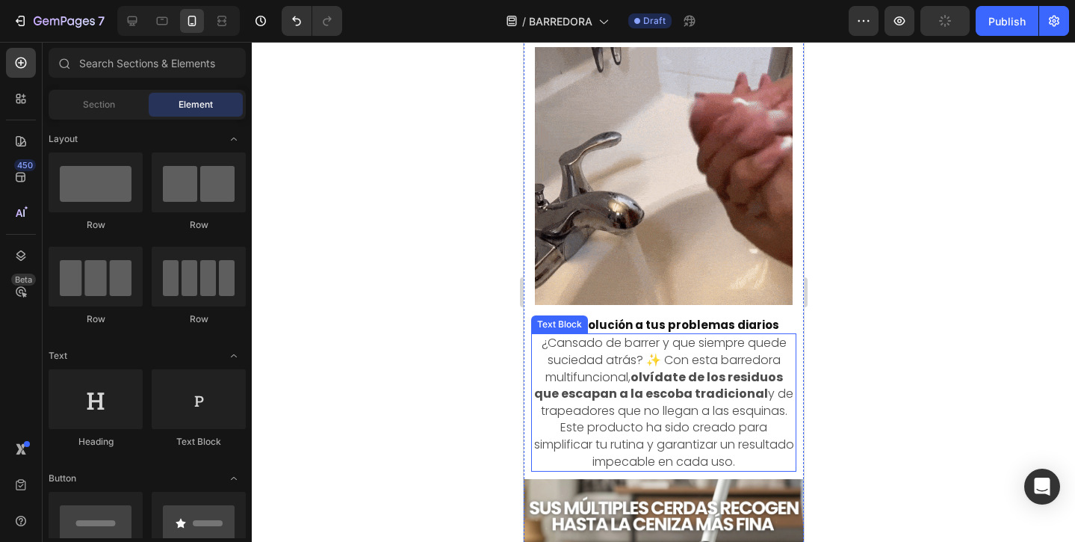
scroll to position [836, 0]
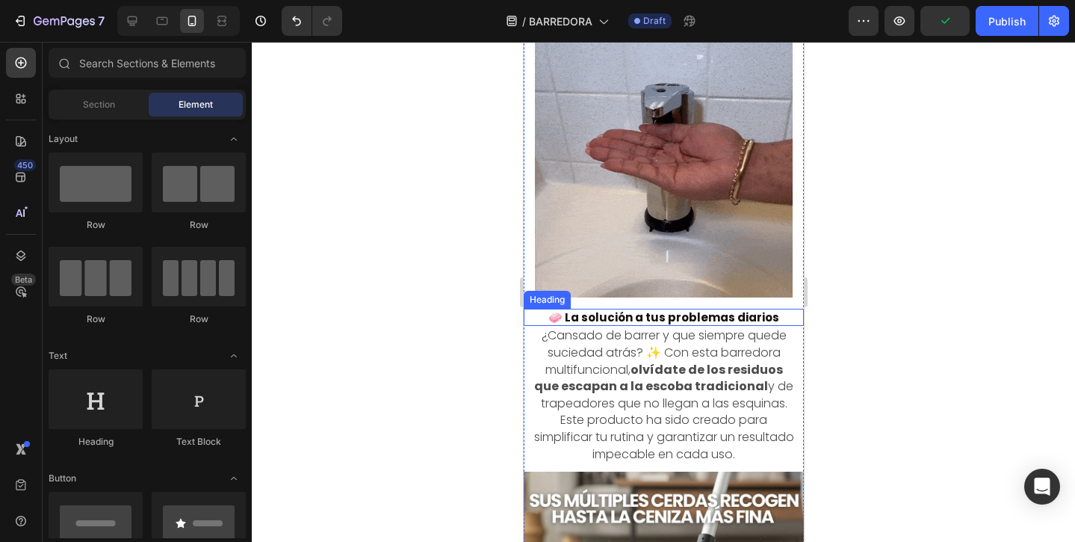
click at [739, 319] on h2 "🧼 La solución a tus problemas diarios" at bounding box center [663, 317] width 280 height 18
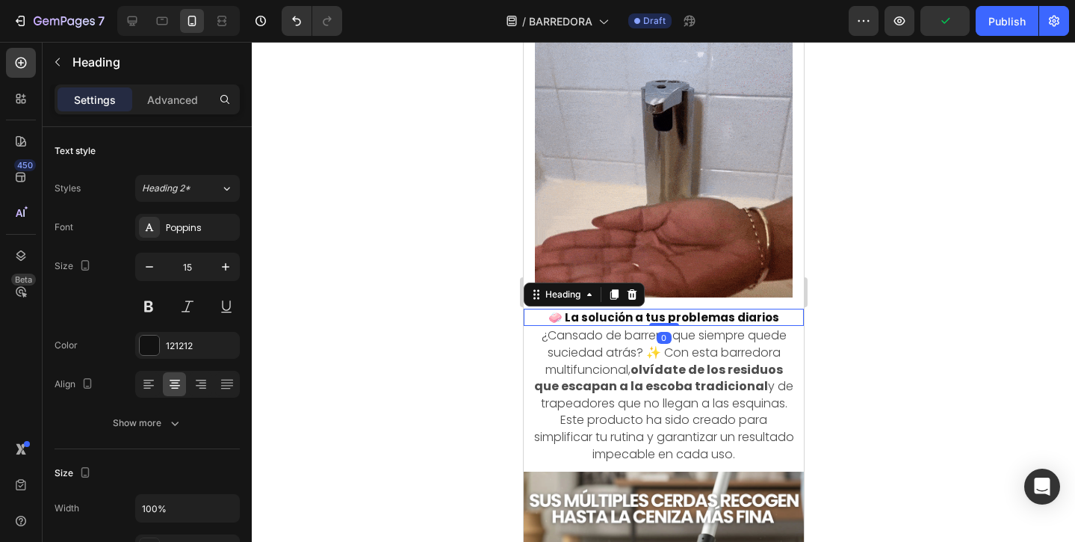
click at [550, 322] on h2 "🧼 La solución a tus problemas diarios" at bounding box center [663, 317] width 280 height 18
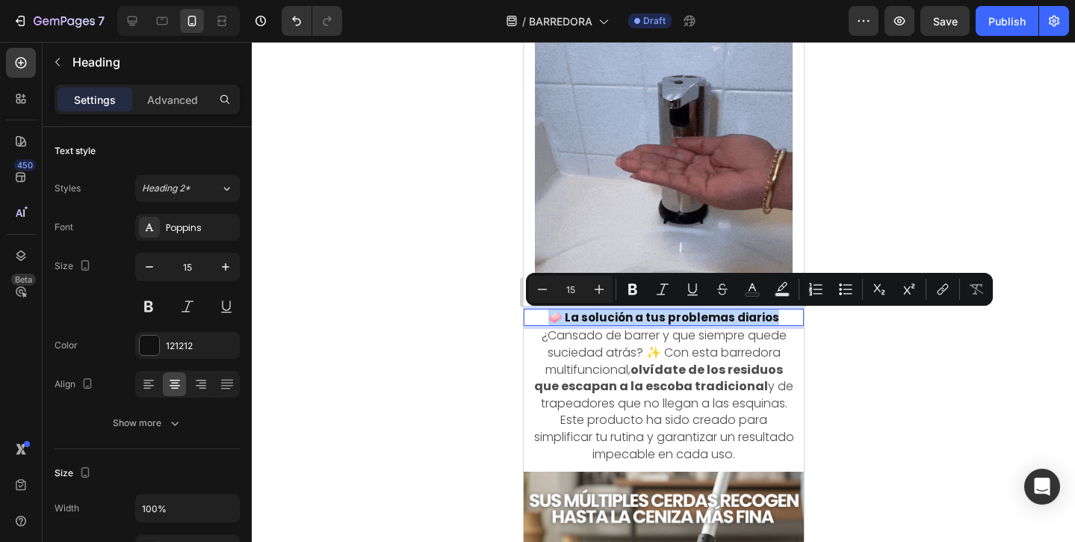
drag, startPoint x: 550, startPoint y: 322, endPoint x: 763, endPoint y: 325, distance: 213.6
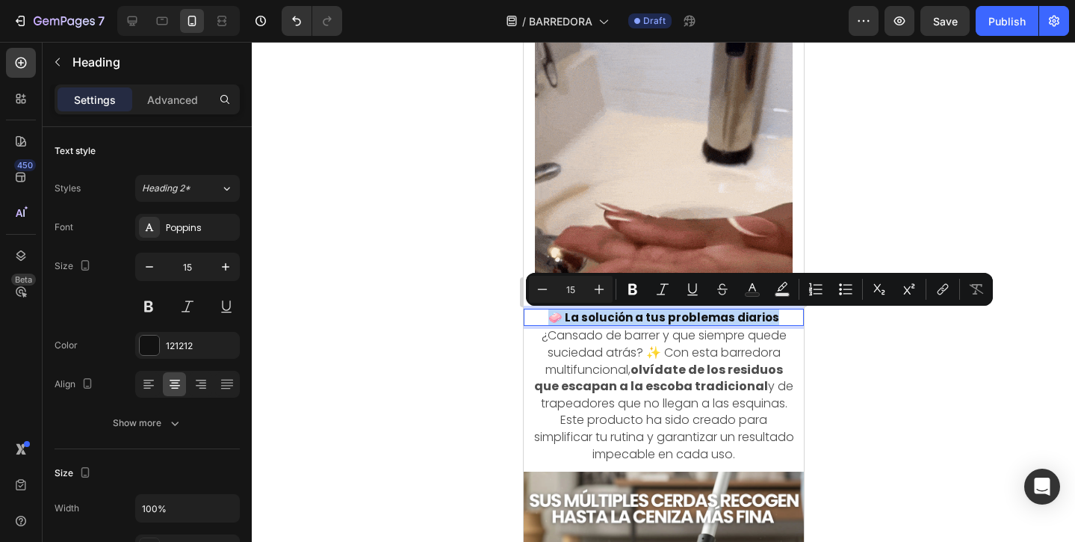
click at [765, 325] on p "🧼 La solución a tus problemas diarios" at bounding box center [662, 317] width 277 height 15
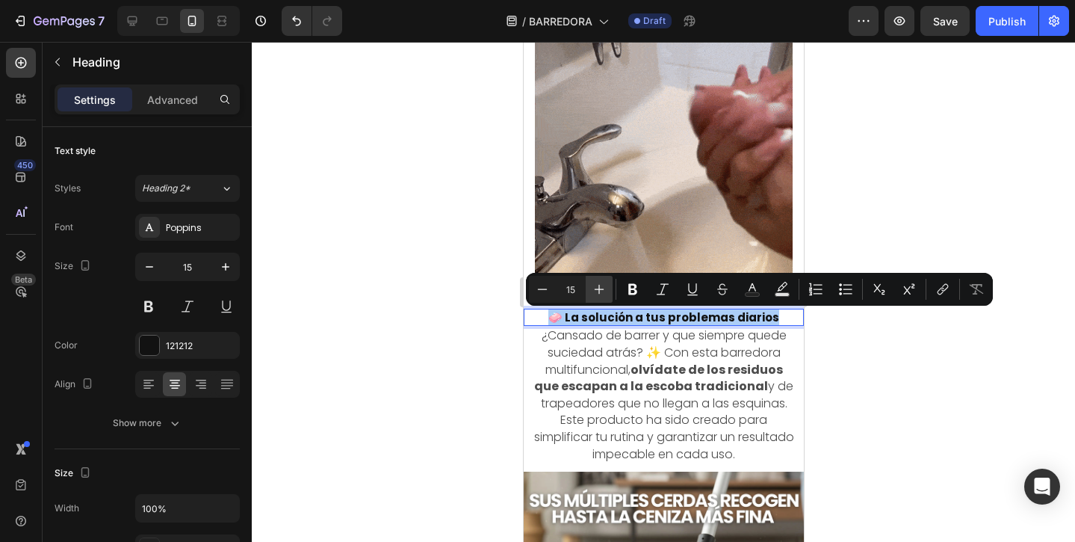
click at [600, 288] on icon "Editor contextual toolbar" at bounding box center [599, 289] width 15 height 15
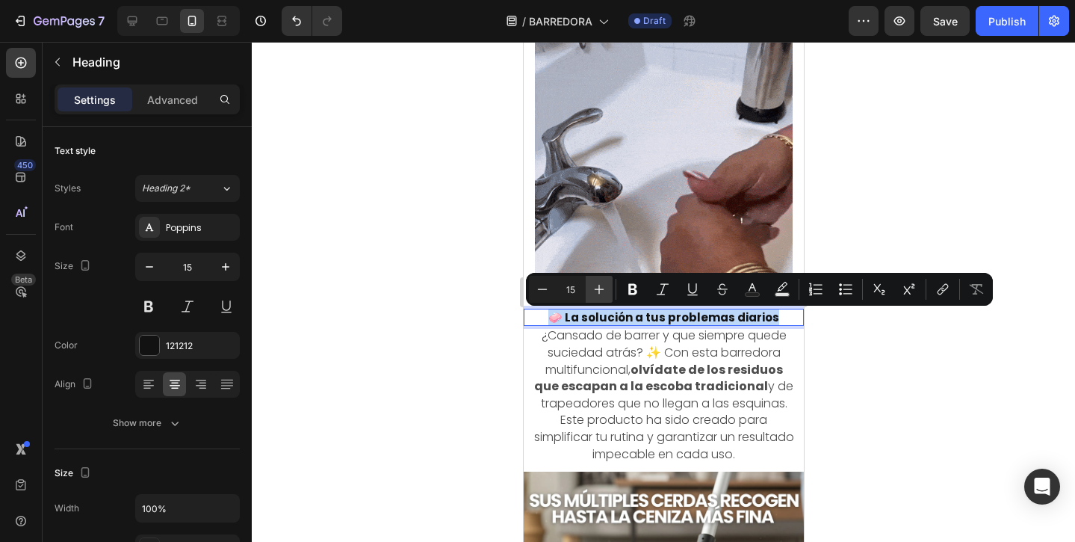
type input "16"
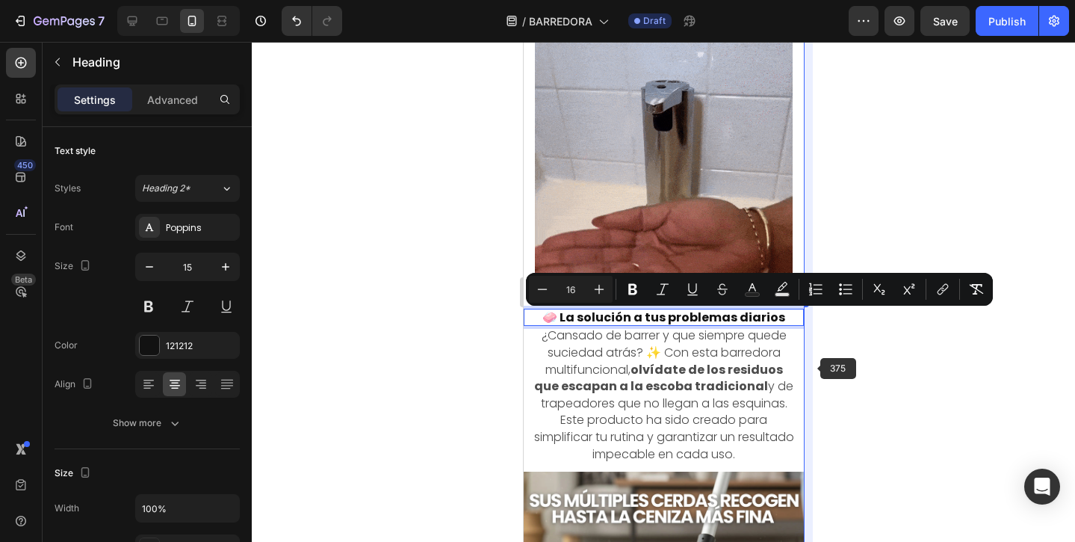
scroll to position [837, 0]
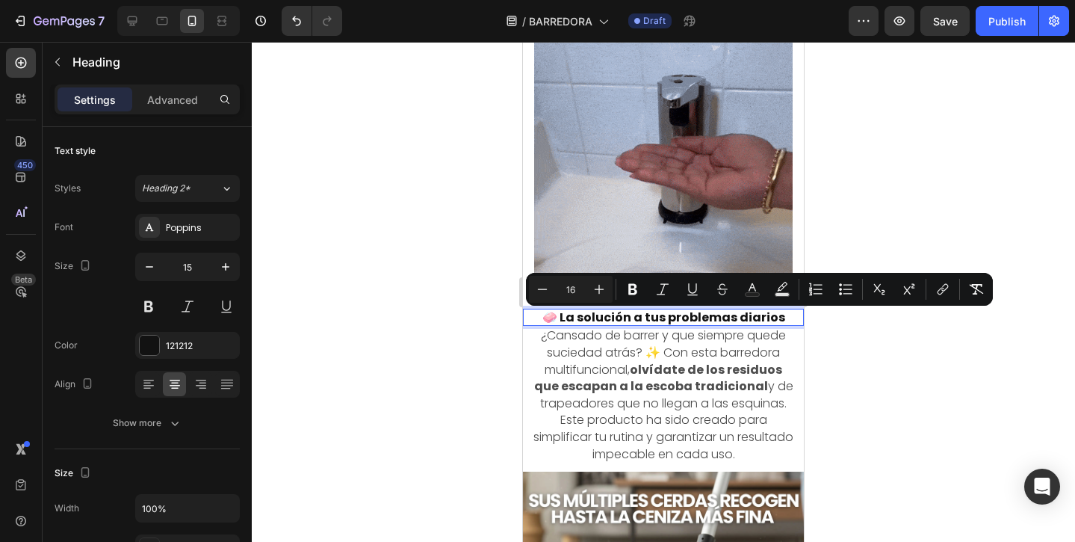
click at [843, 358] on div at bounding box center [663, 292] width 823 height 500
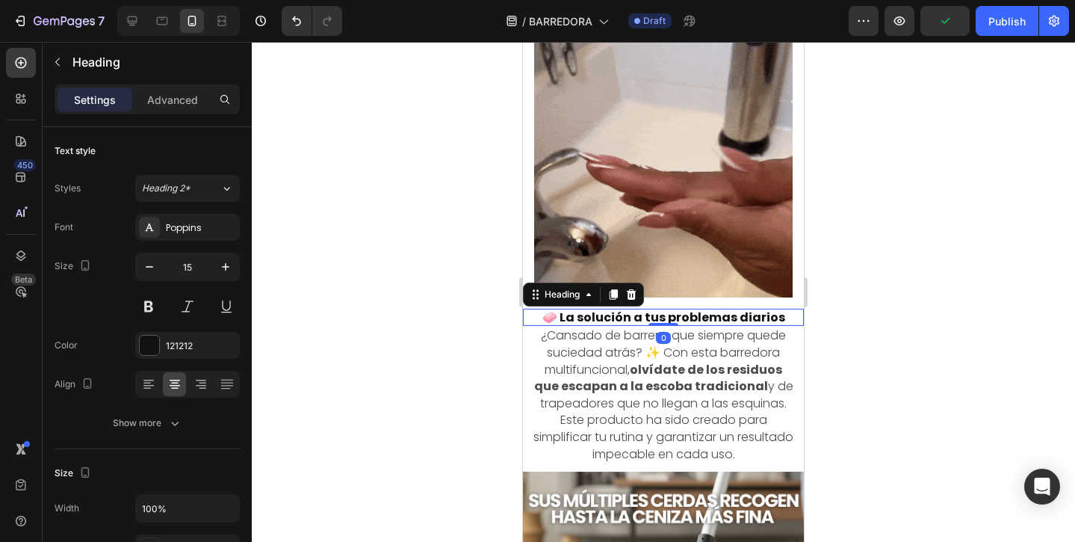
click at [701, 312] on span "🧼 La solución a tus problemas diarios" at bounding box center [663, 316] width 243 height 17
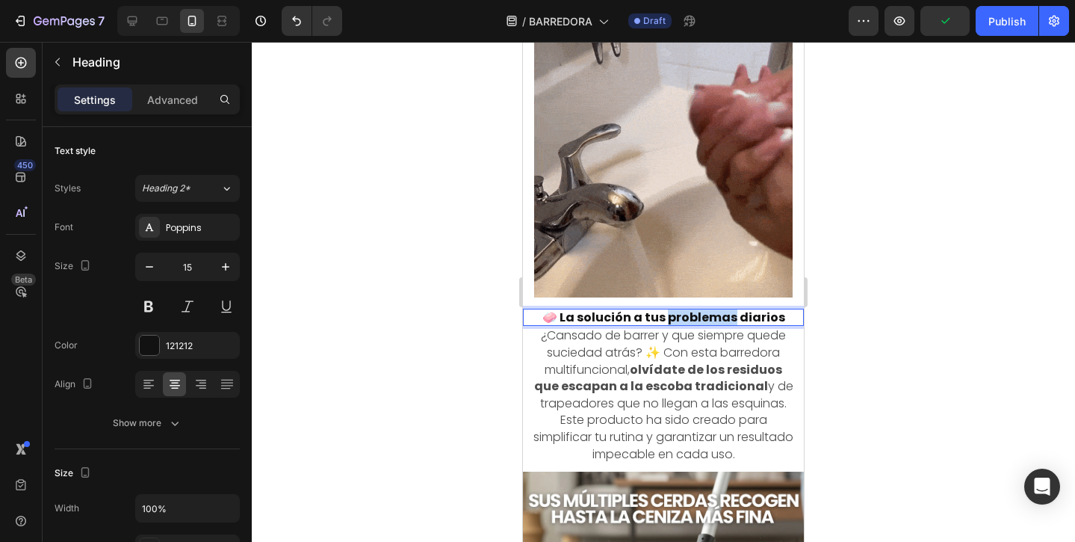
click at [701, 317] on span "🧼 La solución a tus problemas diarios" at bounding box center [663, 316] width 243 height 17
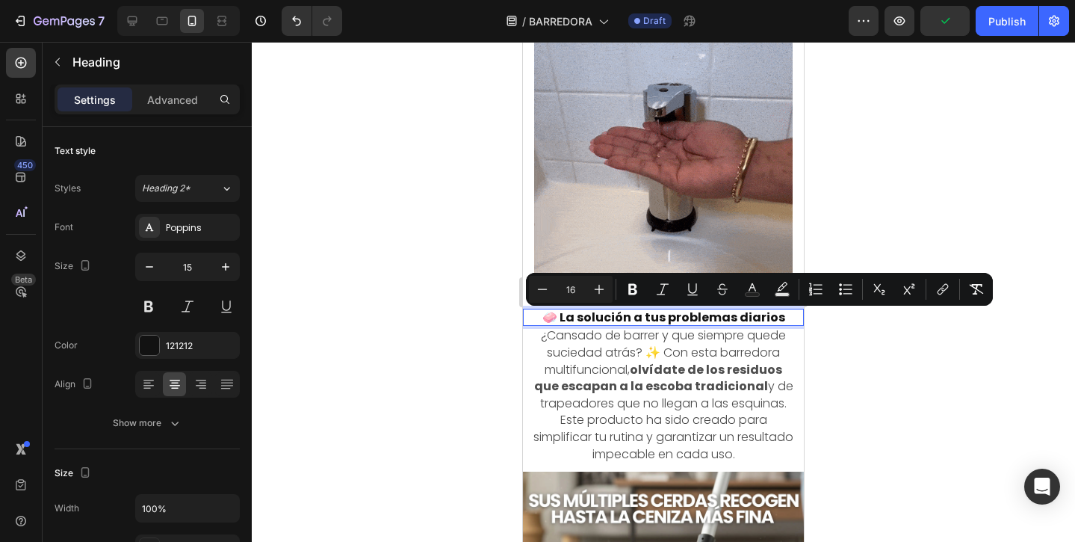
click at [770, 318] on span "🧼 La solución a tus problemas diarios" at bounding box center [663, 316] width 243 height 17
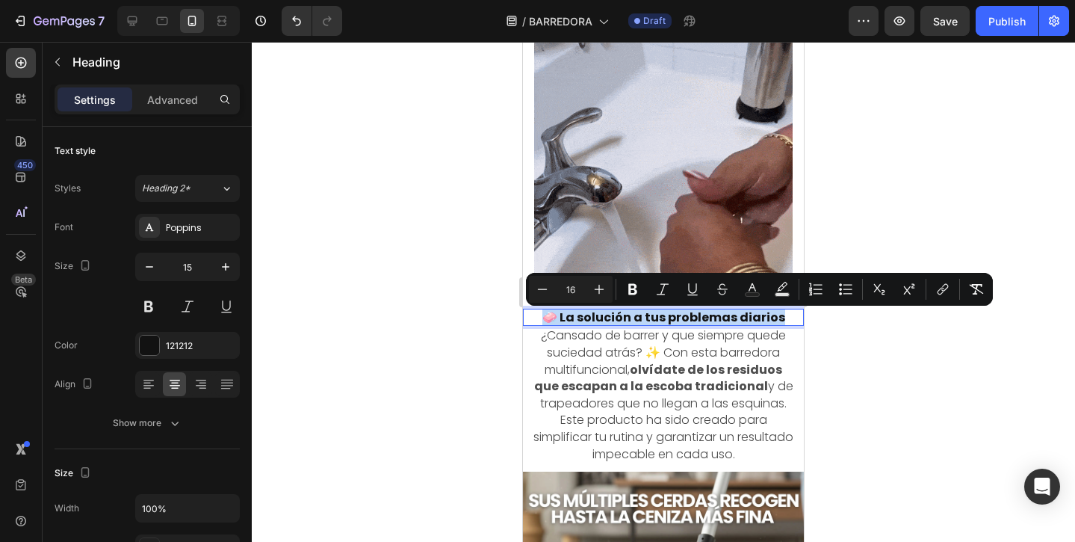
drag, startPoint x: 796, startPoint y: 318, endPoint x: 545, endPoint y: 322, distance: 251.0
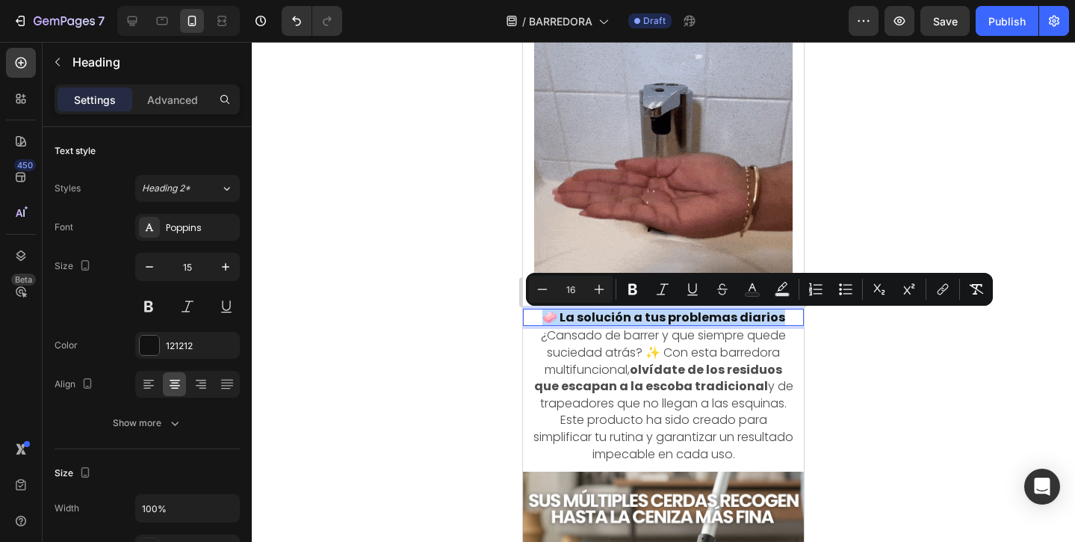
click at [545, 322] on p "🧼 La solución a tus problemas diarios" at bounding box center [663, 317] width 278 height 15
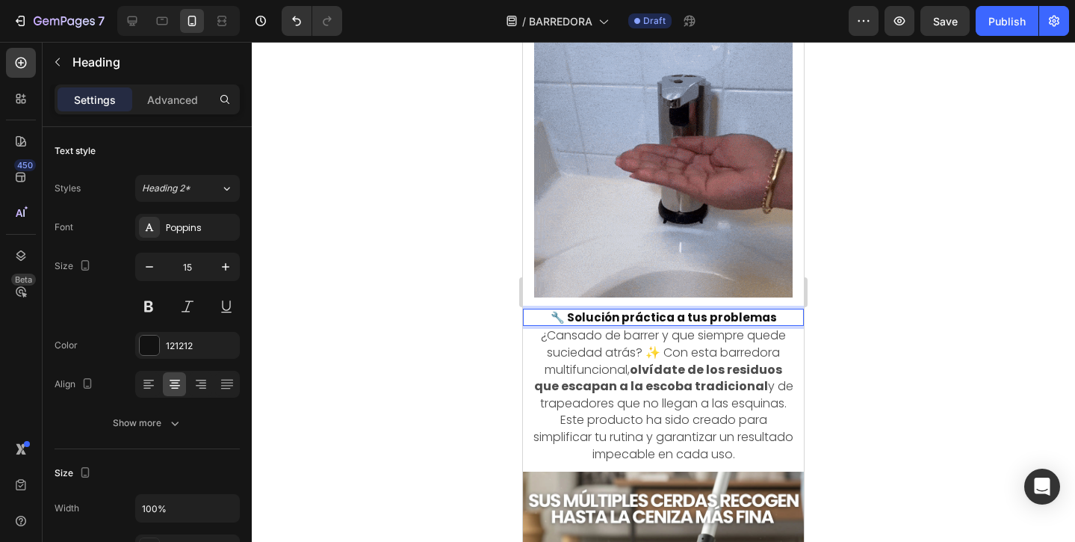
click at [819, 353] on div at bounding box center [663, 292] width 823 height 500
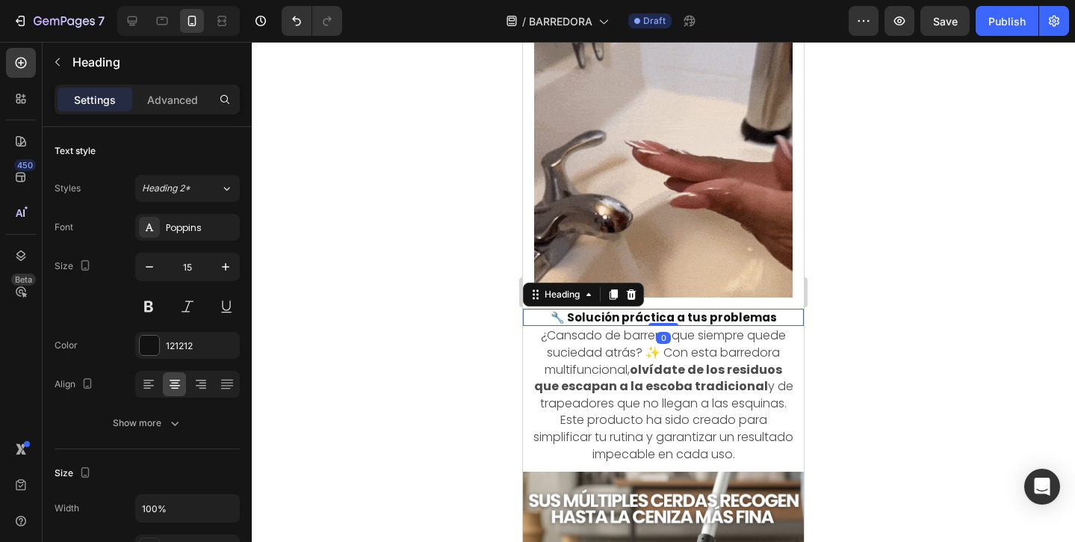
click at [732, 318] on p "🔧 Solución práctica a tus problemas" at bounding box center [663, 317] width 278 height 15
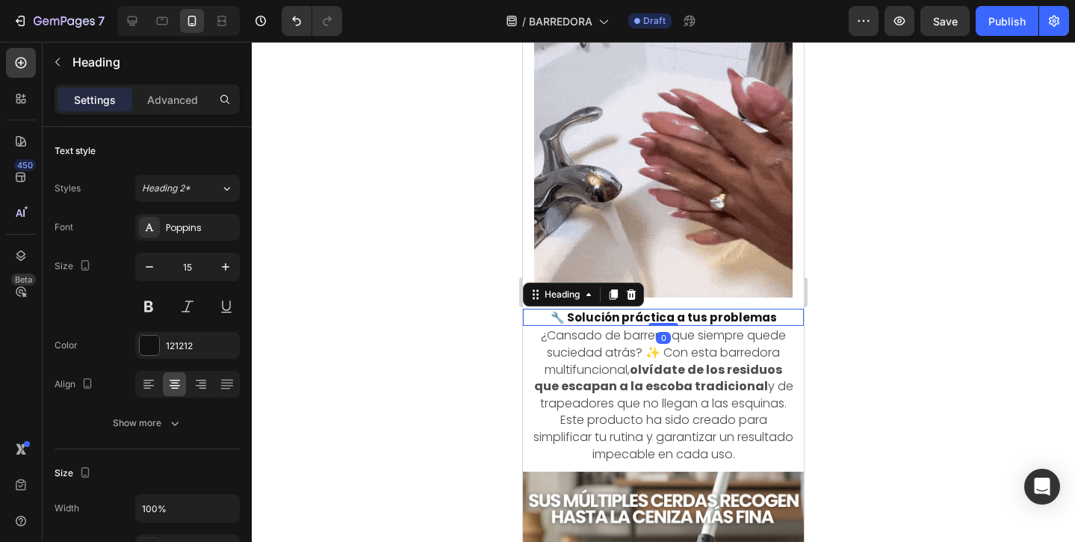
click at [798, 322] on h2 "🔧 Solución práctica a tus problemas" at bounding box center [663, 317] width 281 height 18
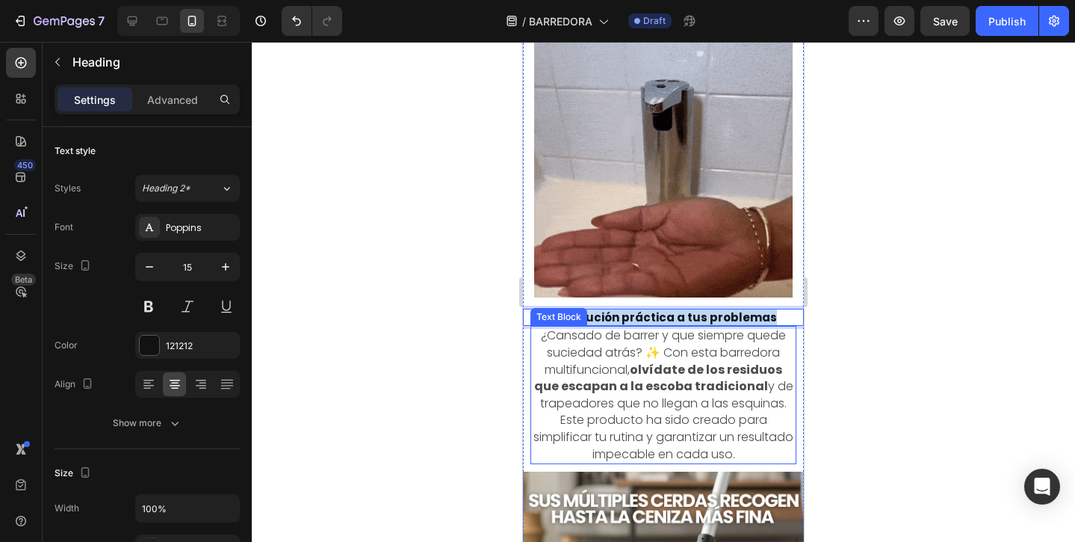
drag, startPoint x: 798, startPoint y: 322, endPoint x: 553, endPoint y: 323, distance: 245.0
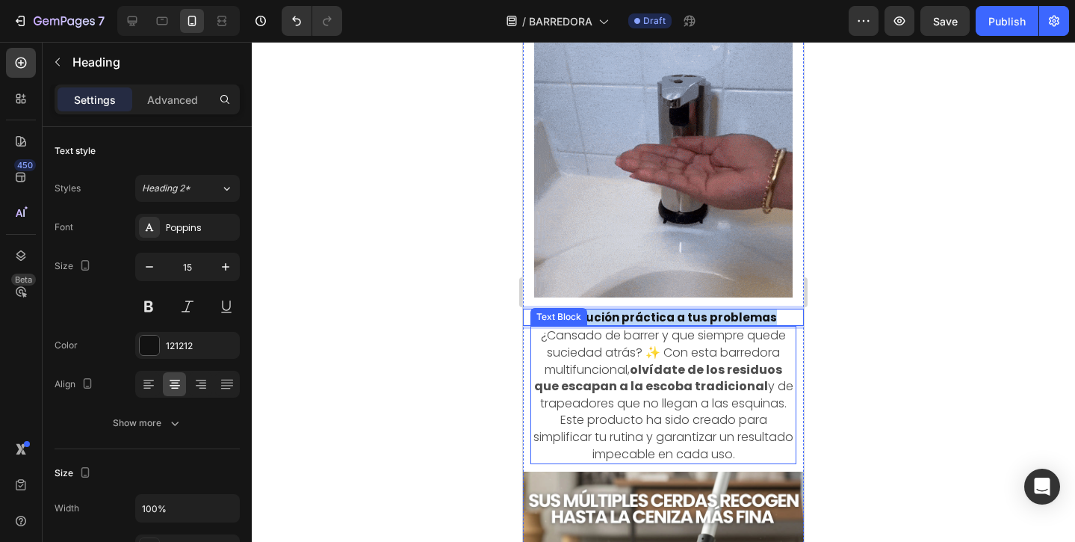
click at [553, 323] on div "Image 🔧 Solución práctica a tus problemas Heading 0 🔧 Solución práctica a tus p…" at bounding box center [663, 392] width 281 height 728
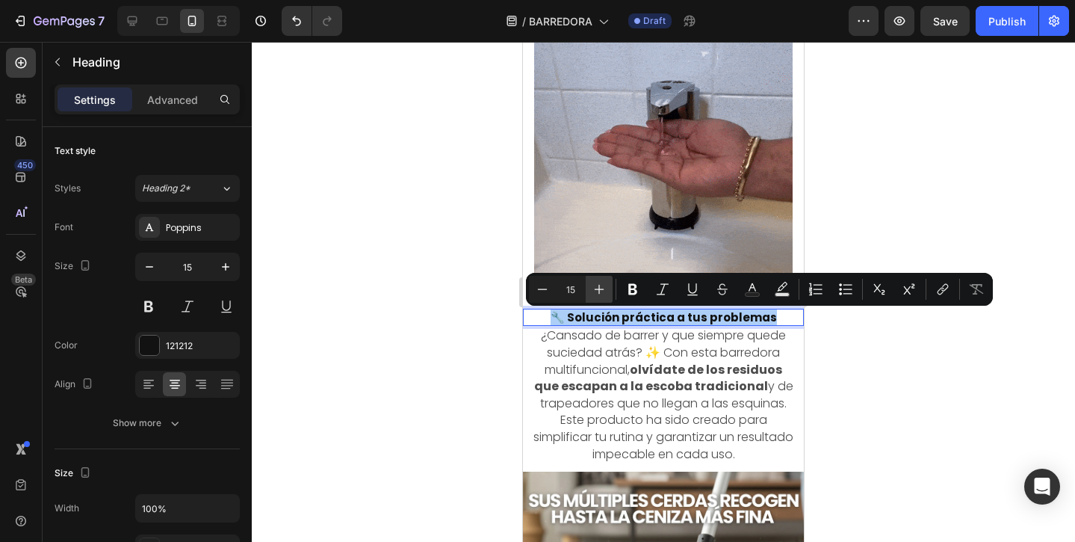
click at [601, 289] on icon "Editor contextual toolbar" at bounding box center [599, 289] width 15 height 15
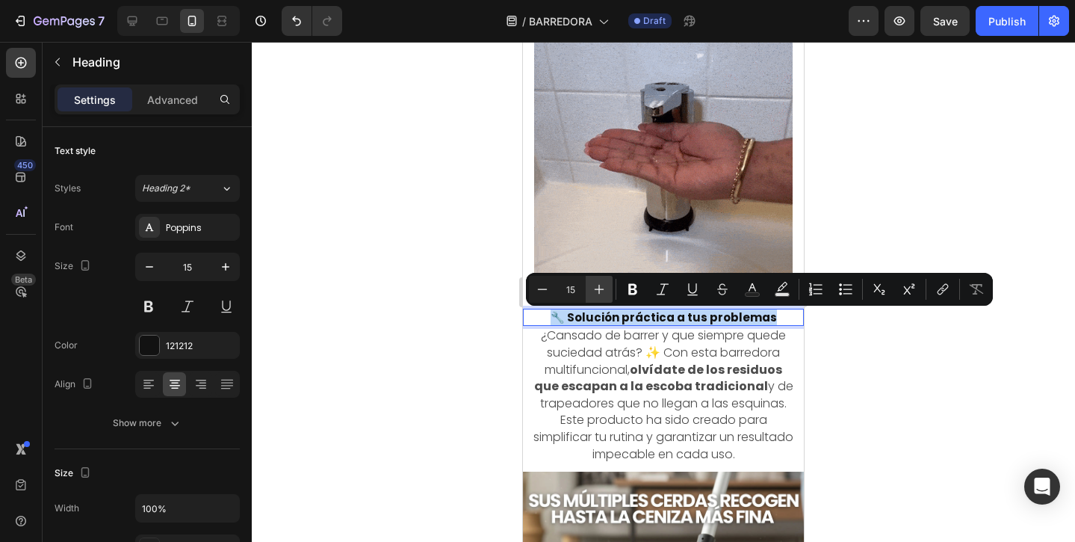
type input "16"
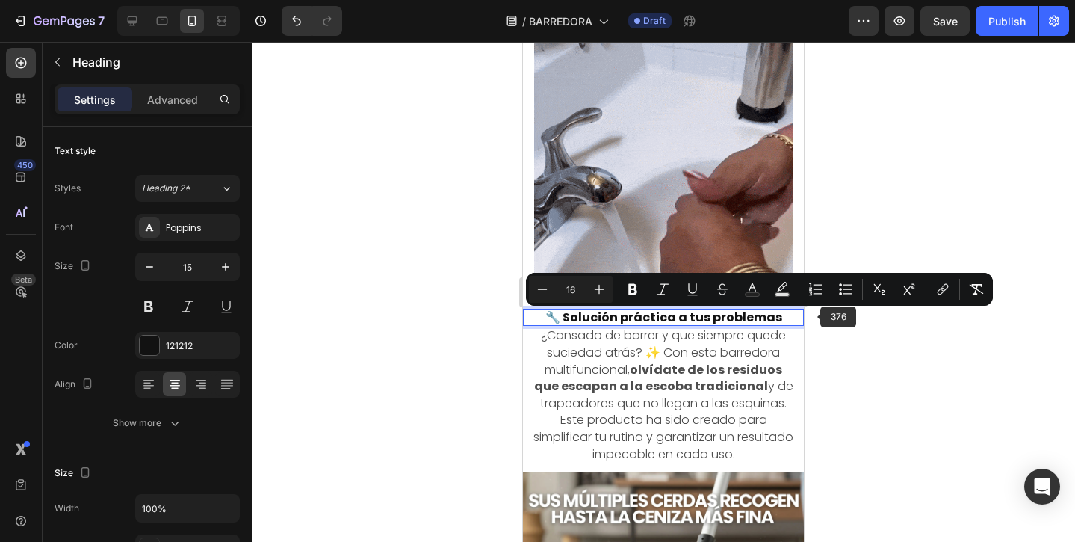
click at [814, 317] on div at bounding box center [663, 292] width 823 height 500
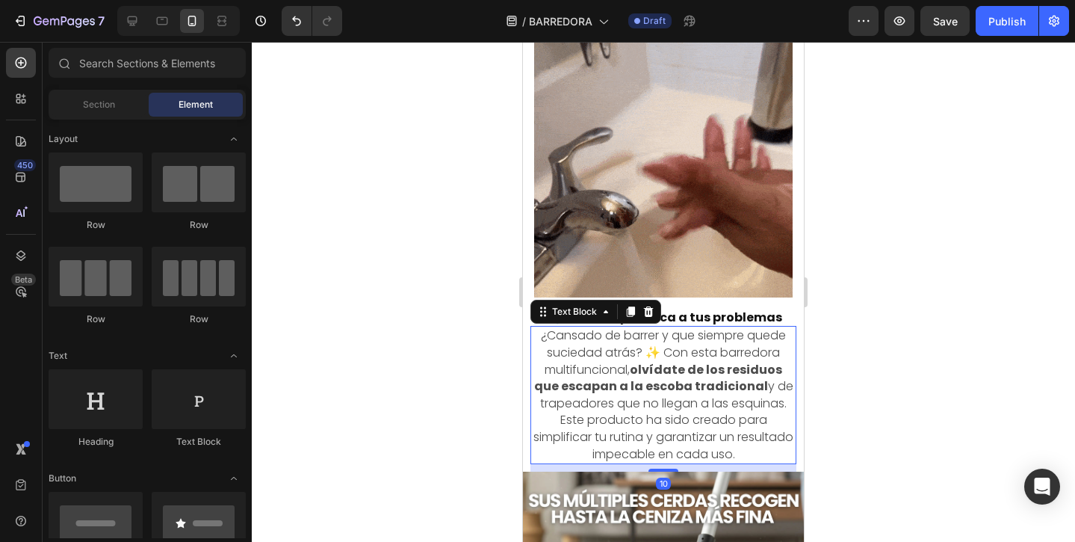
click at [699, 378] on strong "olvídate de los residuos que escapan a la escoba tradicional" at bounding box center [658, 378] width 249 height 34
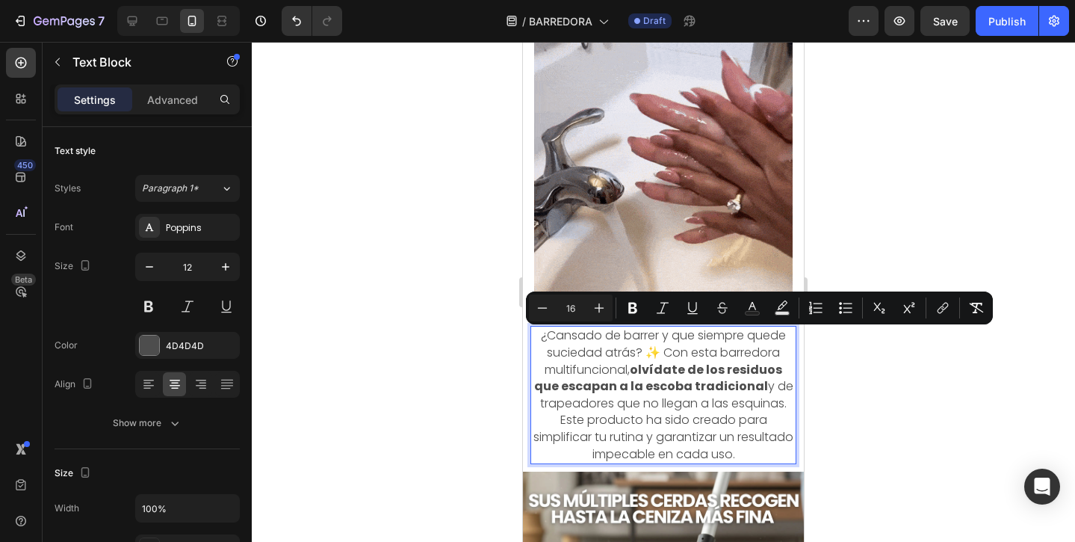
drag, startPoint x: 539, startPoint y: 341, endPoint x: 773, endPoint y: 454, distance: 259.6
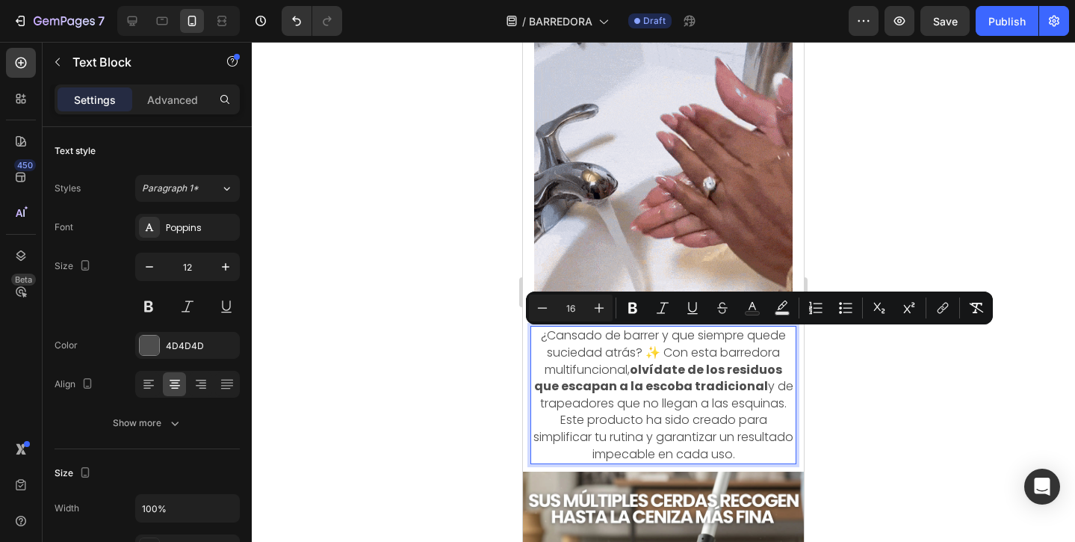
click at [773, 454] on p "¿Cansado de barrer y que siempre quede suciedad atrás? ✨ Con esta barredora mul…" at bounding box center [663, 394] width 263 height 135
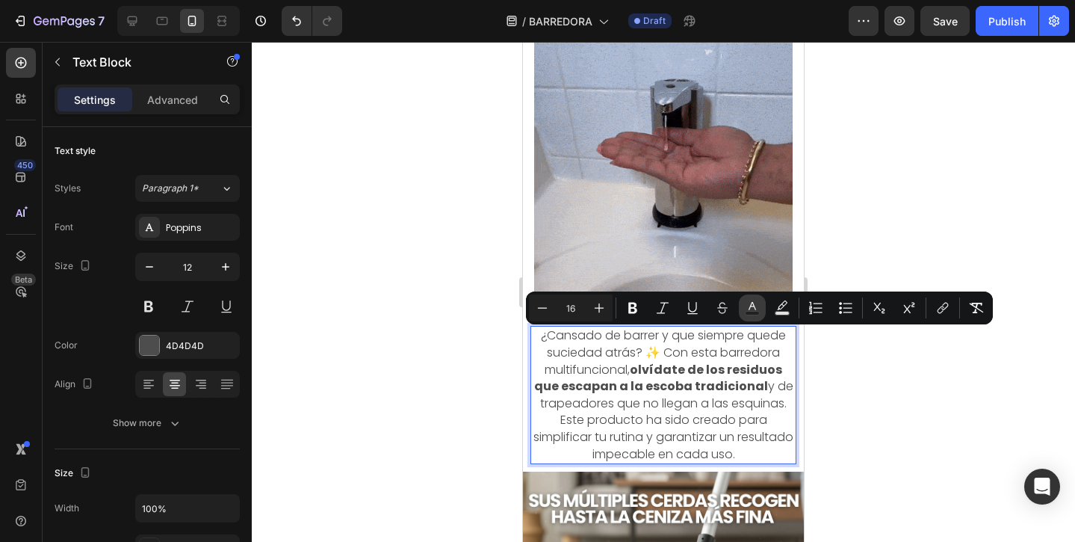
click at [759, 311] on icon "Editor contextual toolbar" at bounding box center [752, 307] width 15 height 15
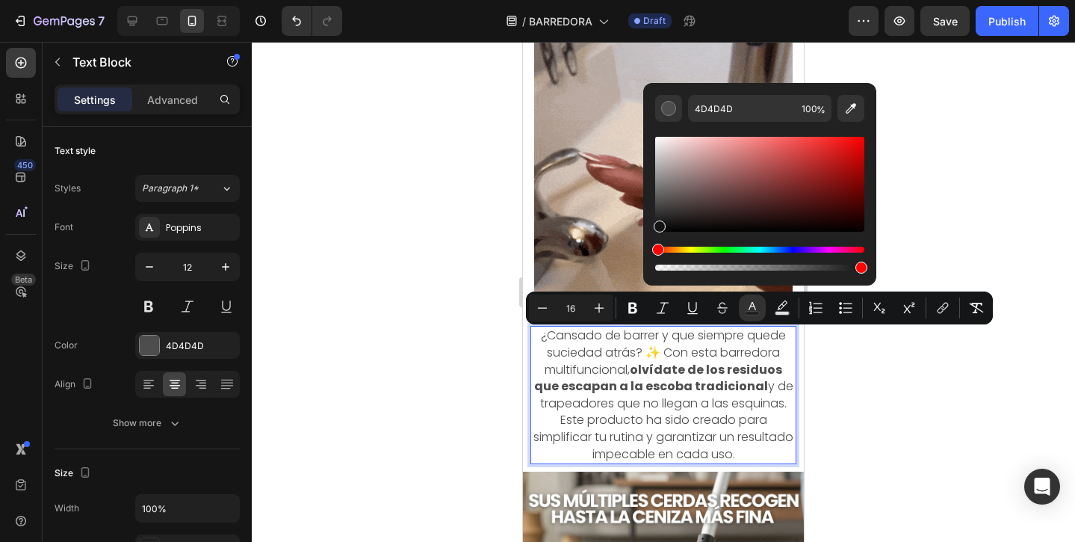
click at [659, 223] on div "Editor contextual toolbar" at bounding box center [759, 184] width 209 height 95
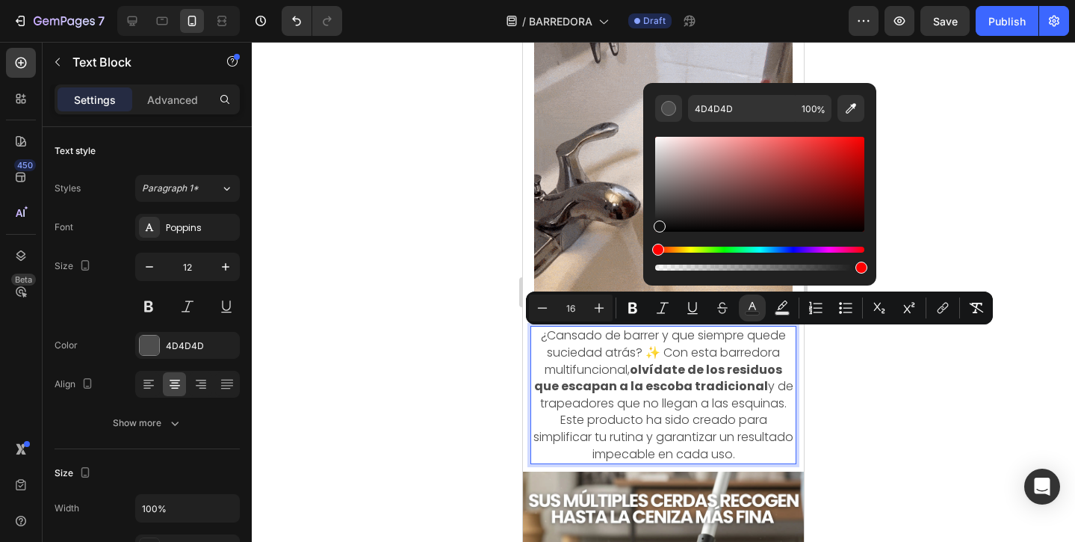
type input "141414"
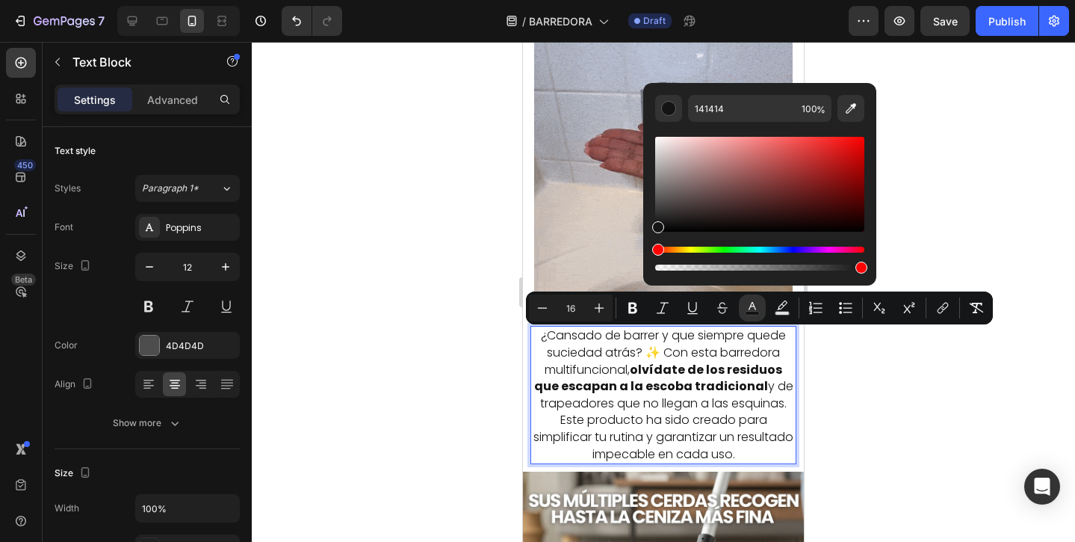
click at [827, 361] on div at bounding box center [663, 292] width 823 height 500
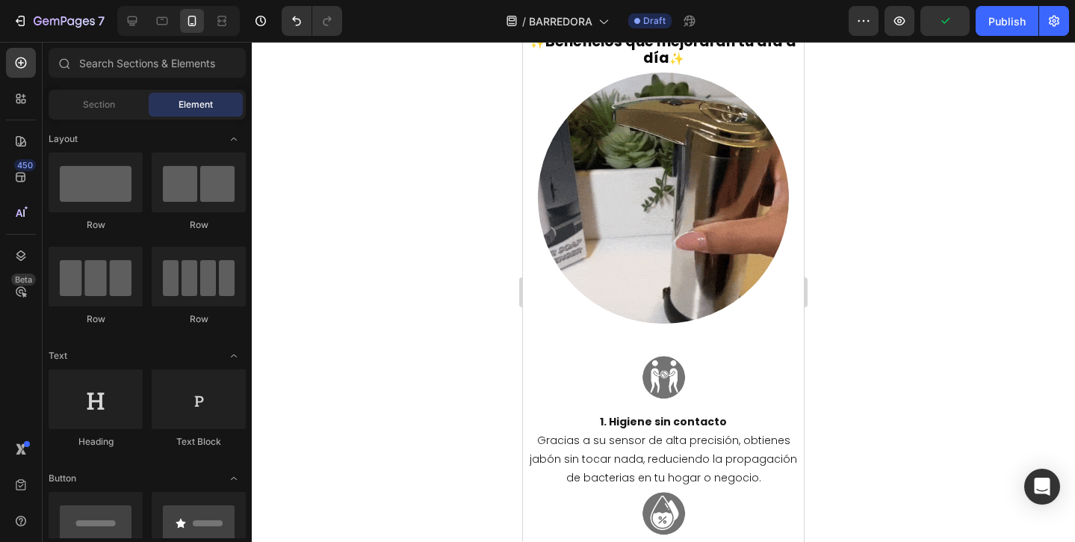
scroll to position [1733, 0]
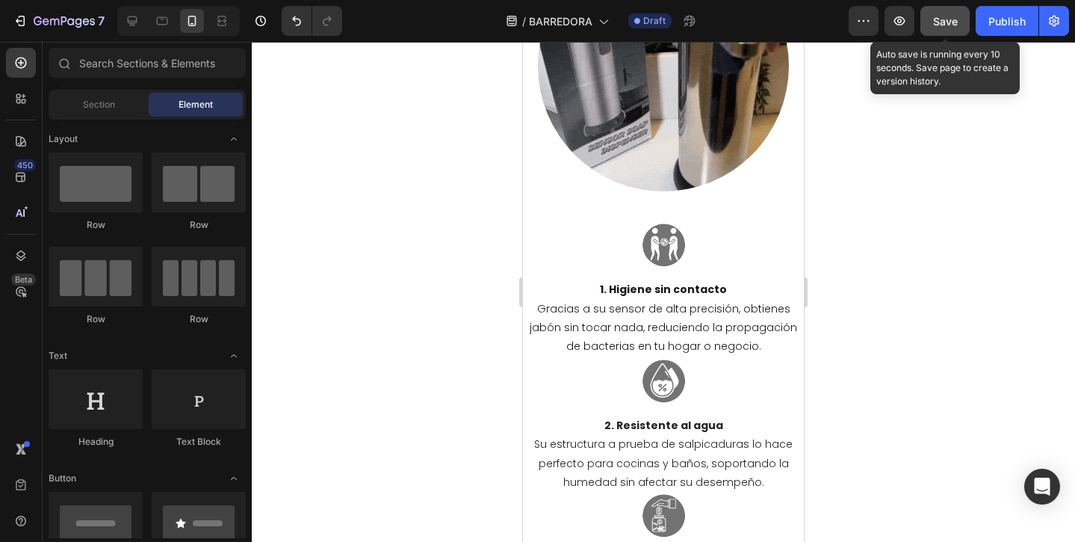
click at [950, 10] on button "Save" at bounding box center [944, 21] width 49 height 30
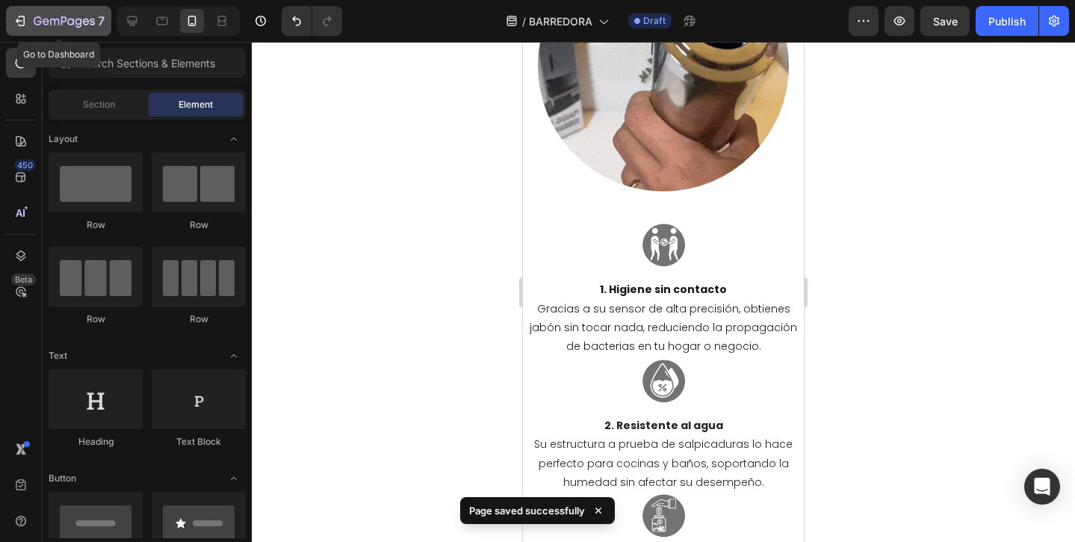
click at [27, 16] on icon "button" at bounding box center [20, 20] width 15 height 15
